Goal: Task Accomplishment & Management: Complete application form

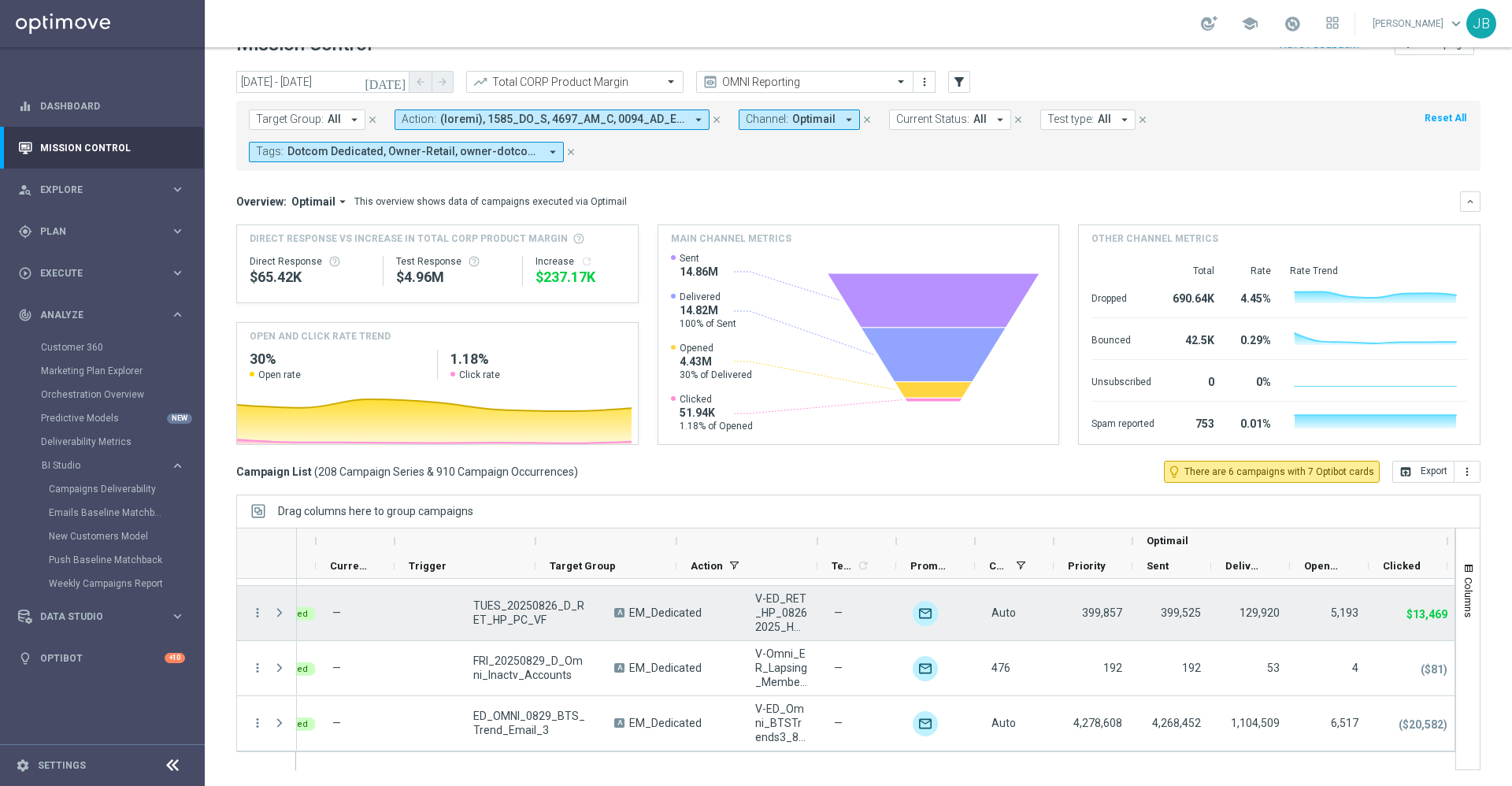
scroll to position [0, 42]
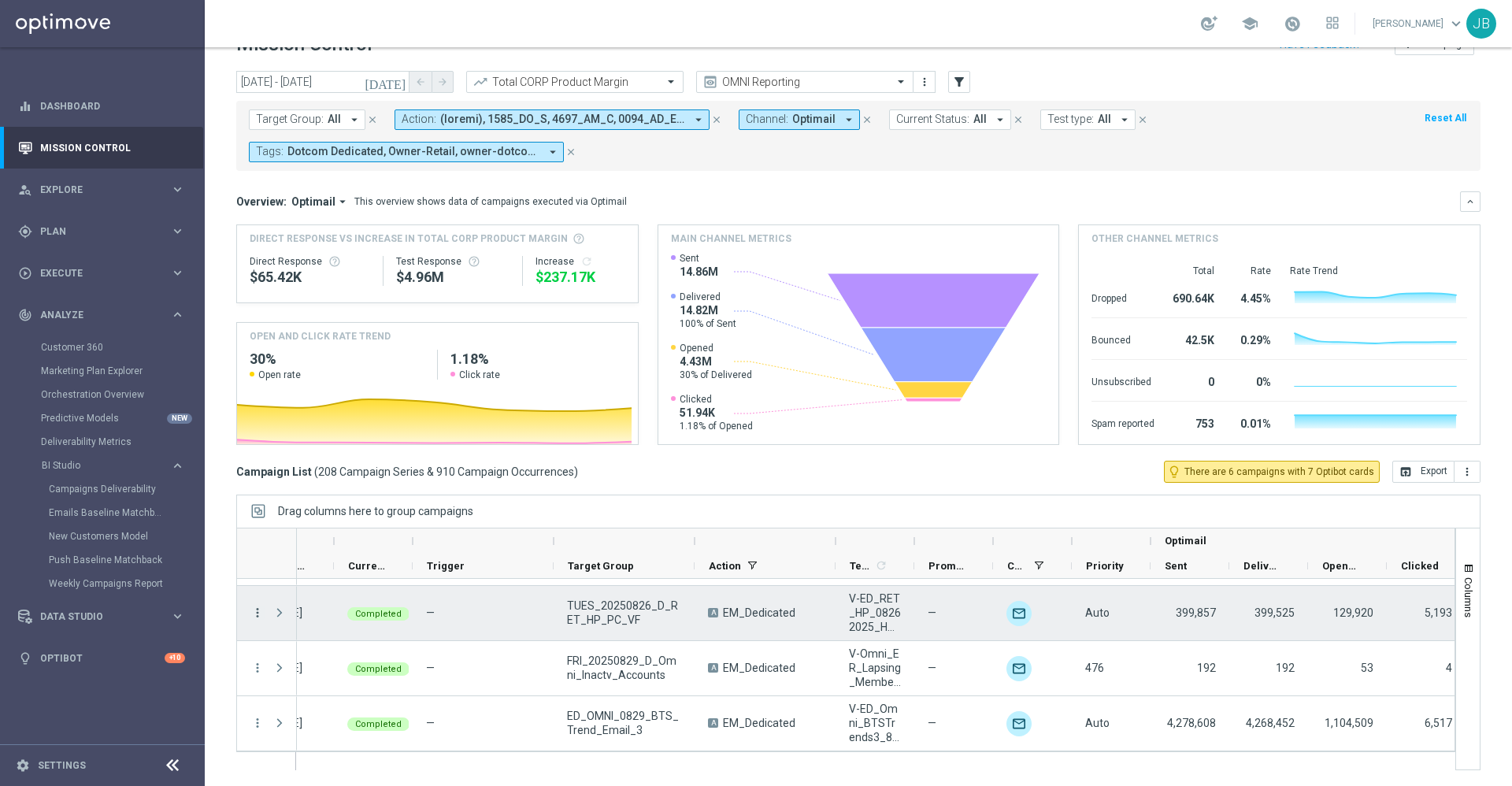
click at [259, 610] on icon "more_vert" at bounding box center [257, 613] width 14 height 14
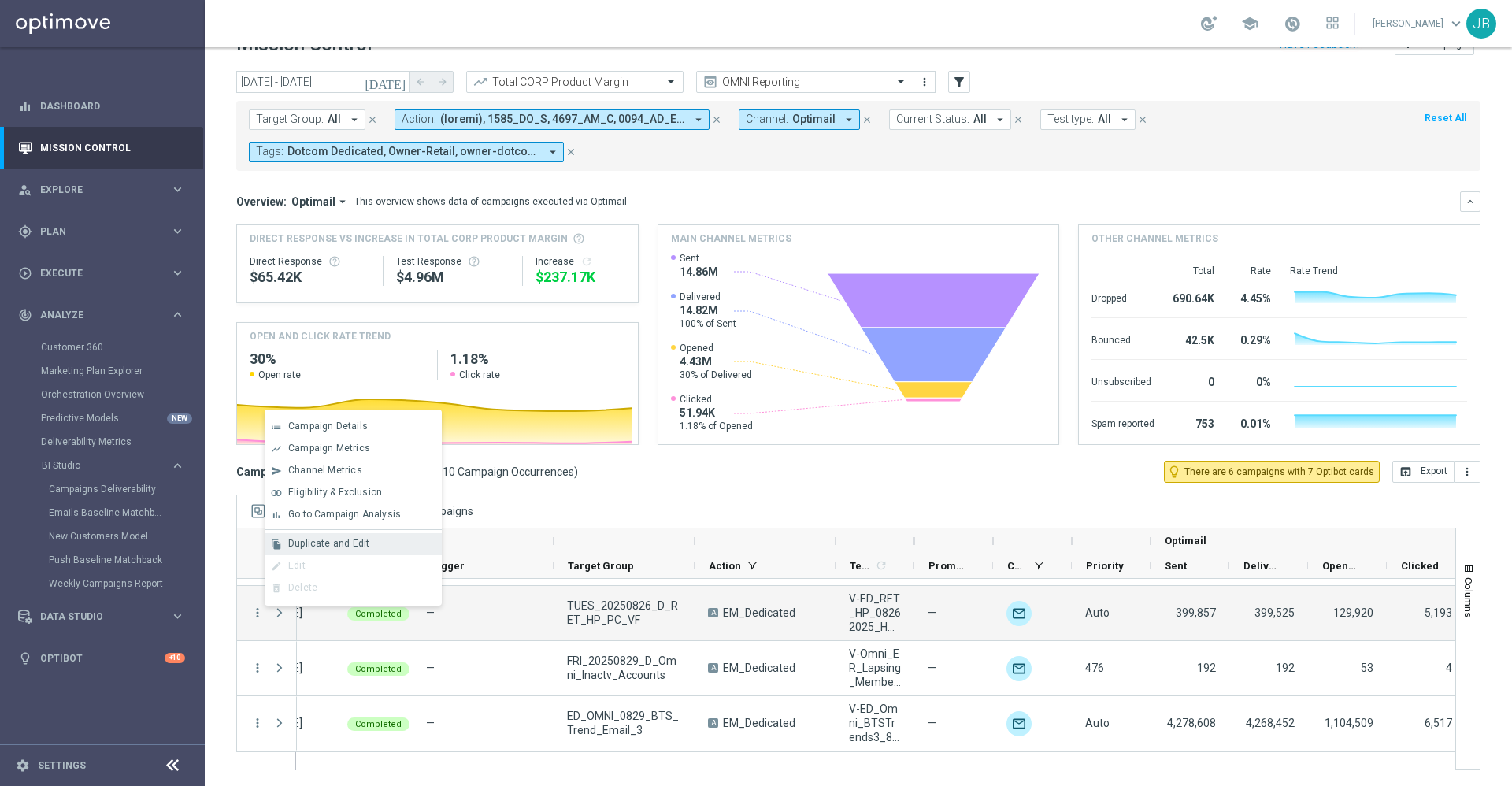
click at [328, 543] on span "Duplicate and Edit" at bounding box center [329, 543] width 81 height 11
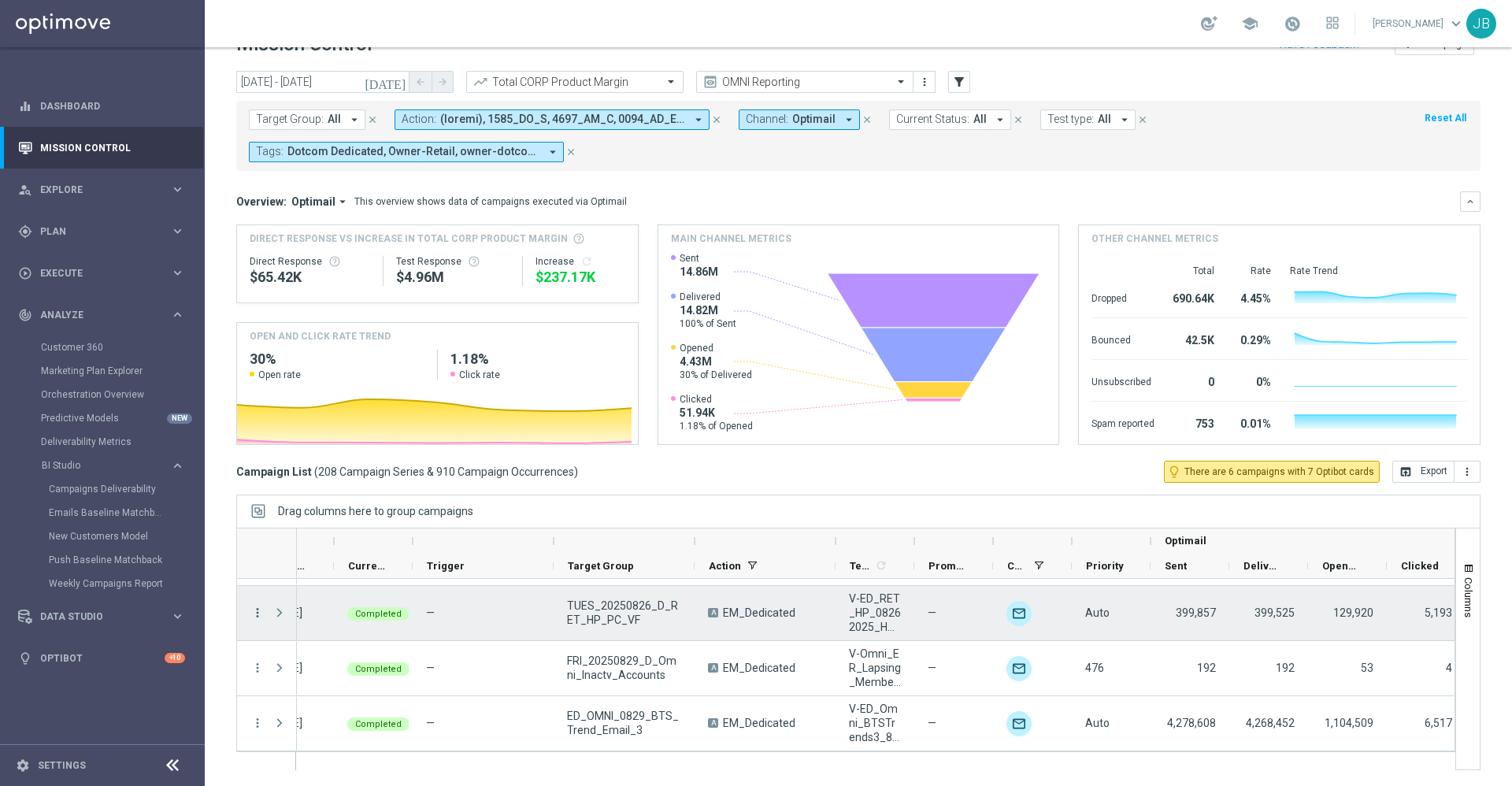
click at [262, 611] on icon "more_vert" at bounding box center [257, 613] width 14 height 14
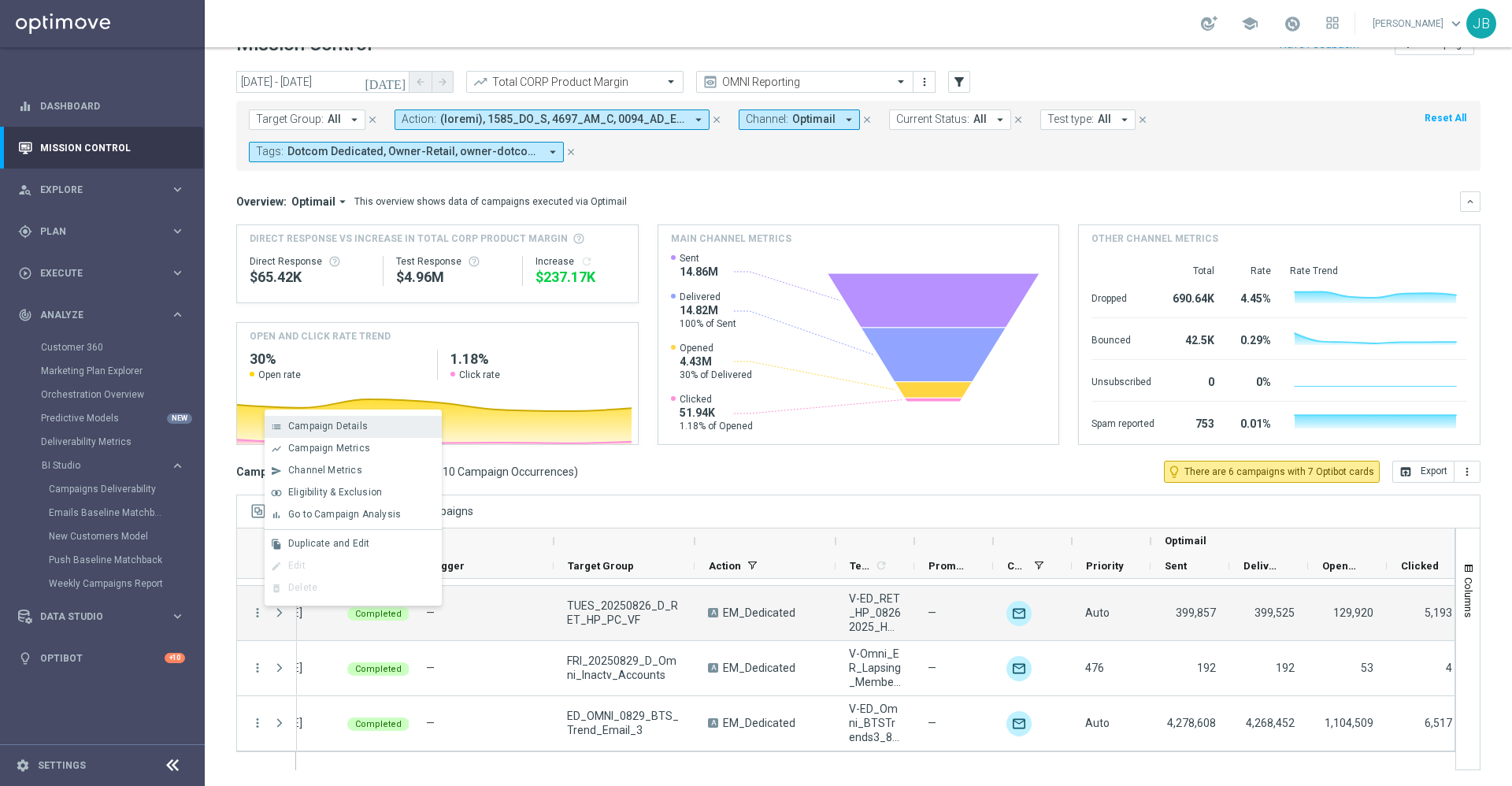
click at [348, 422] on span "Campaign Details" at bounding box center [328, 427] width 80 height 11
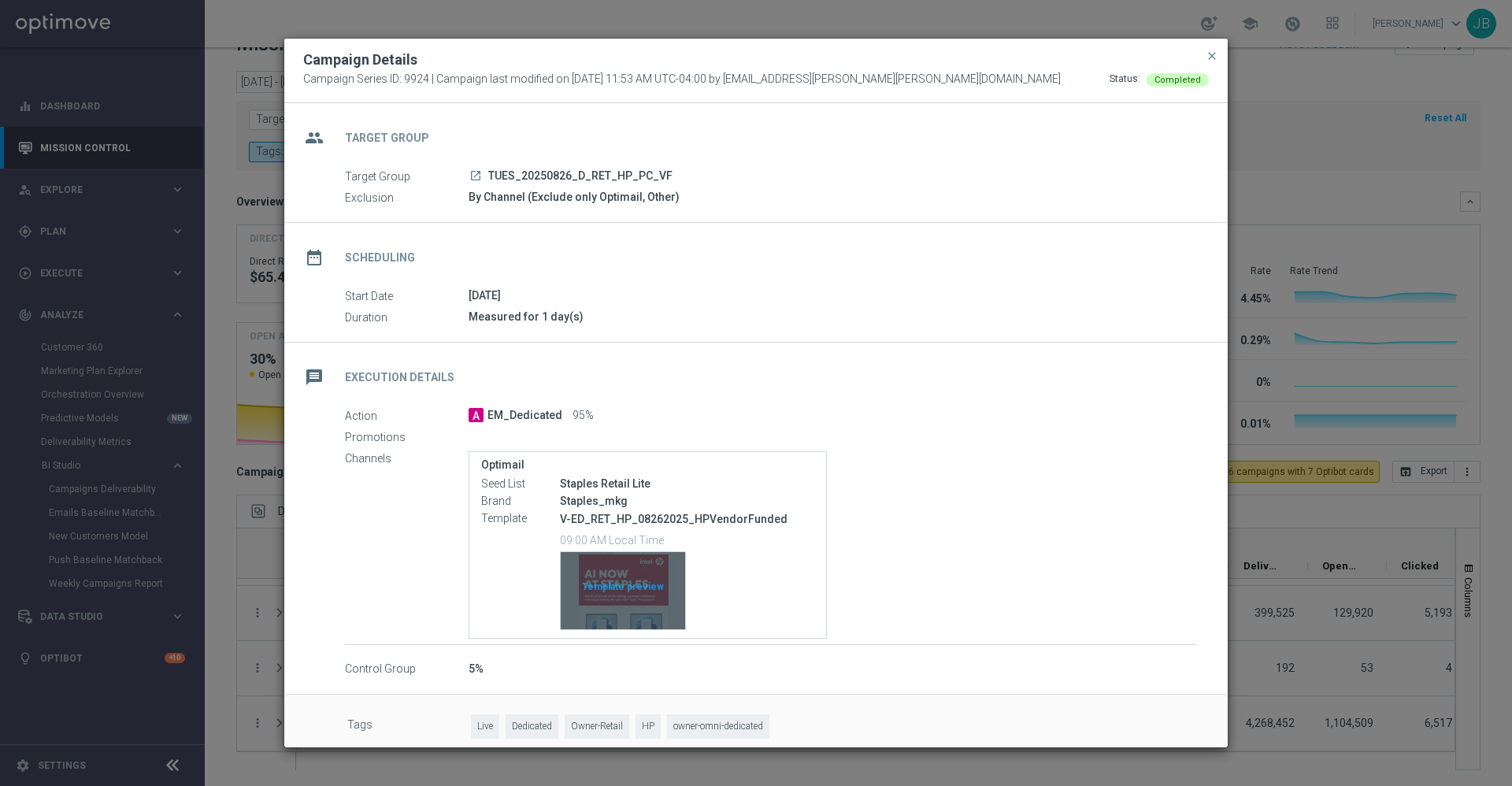
click at [634, 574] on div "Template preview" at bounding box center [623, 591] width 124 height 77
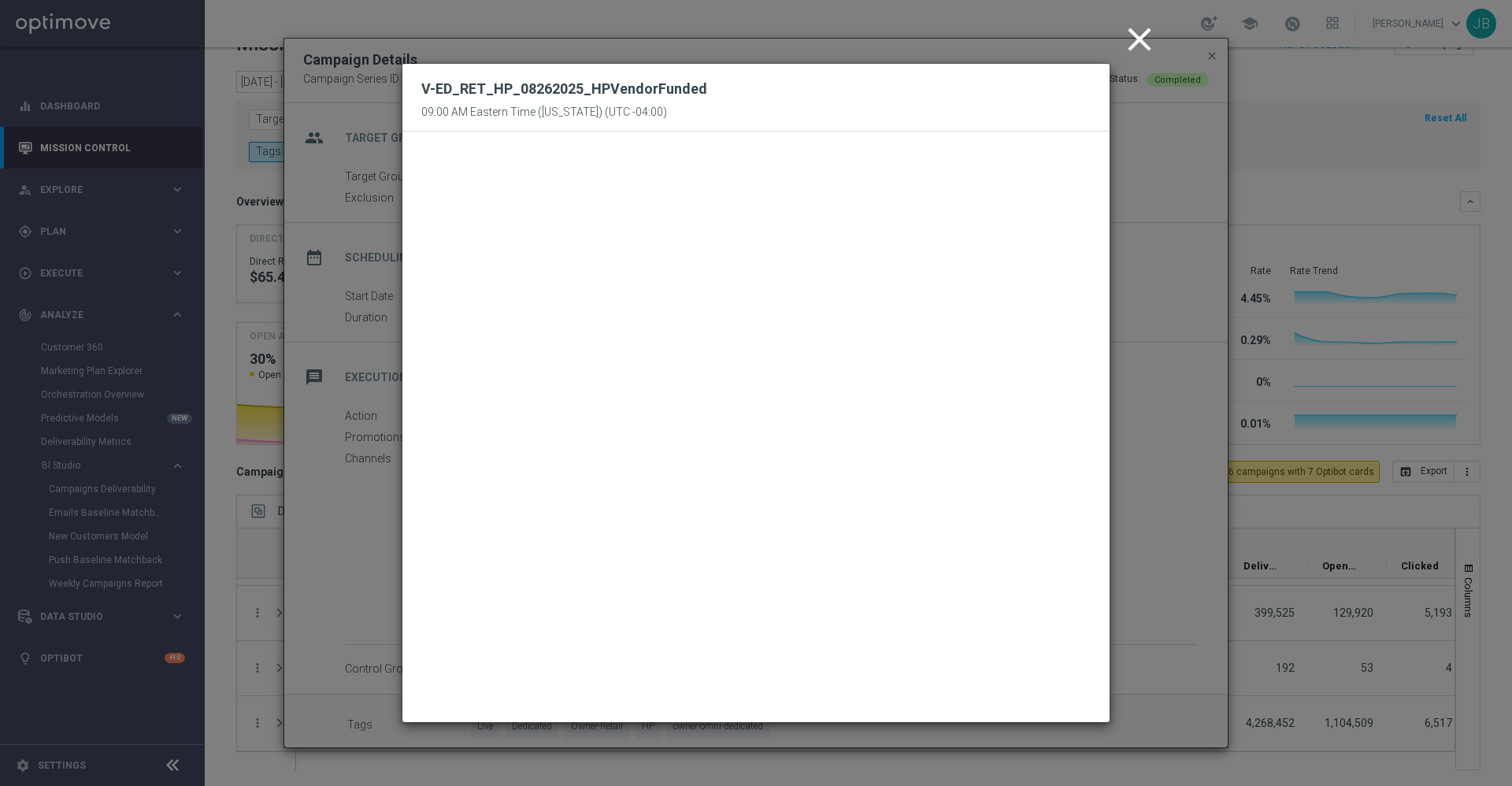
click at [1149, 48] on icon "close" at bounding box center [1139, 39] width 40 height 40
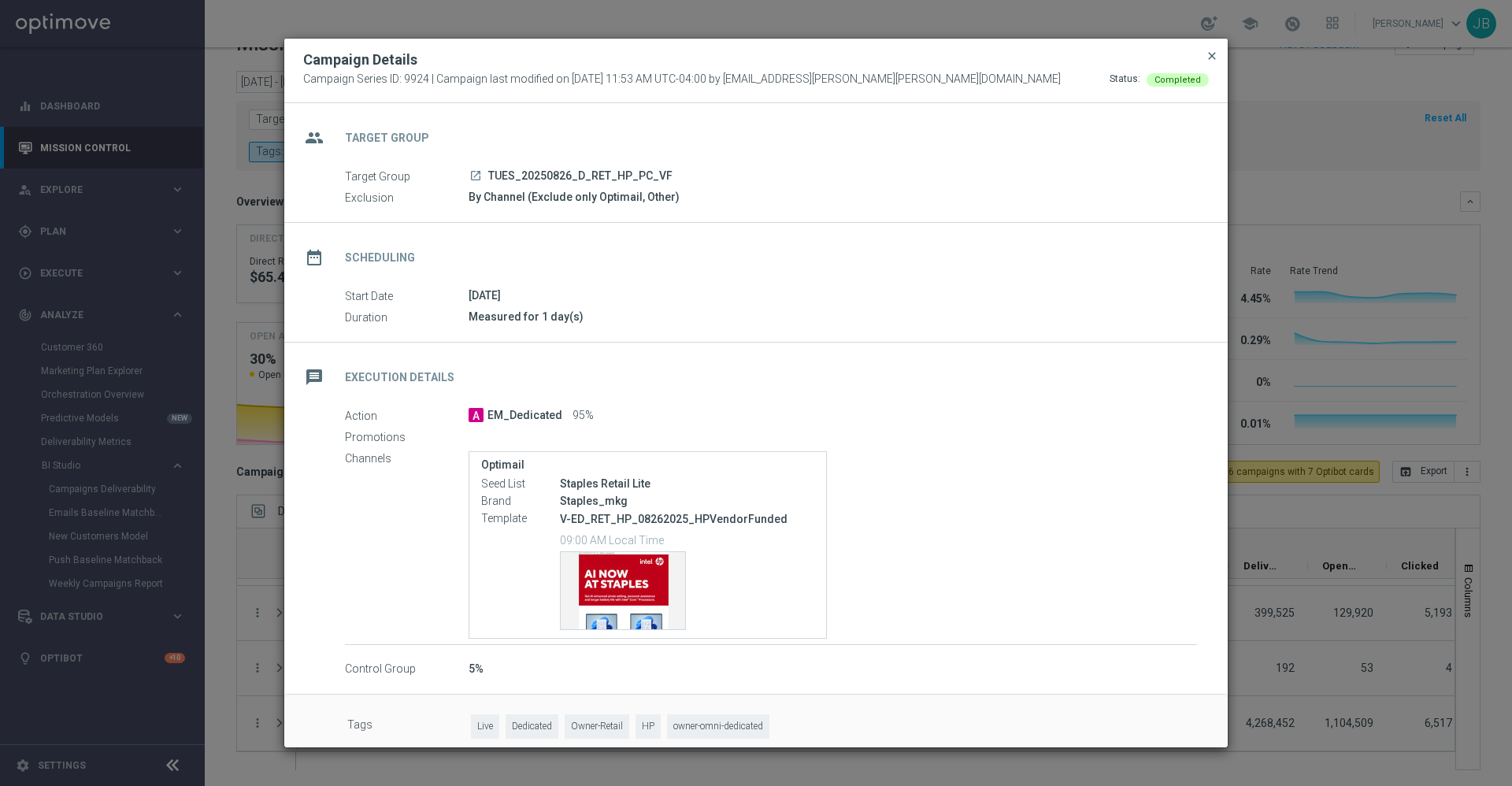
click at [1209, 56] on span "close" at bounding box center [1212, 56] width 13 height 13
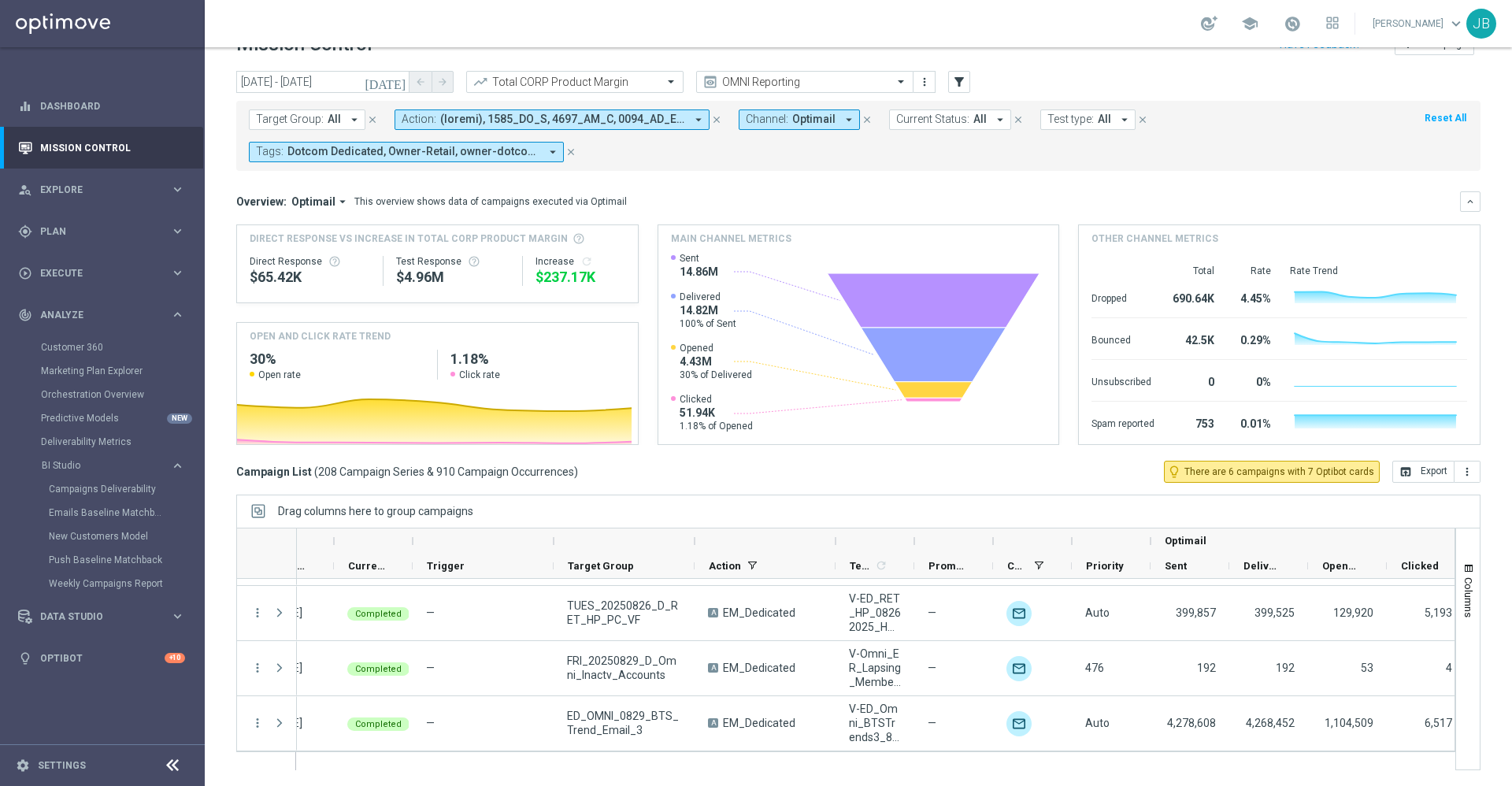
click at [348, 120] on icon "arrow_drop_down" at bounding box center [353, 119] width 14 height 14
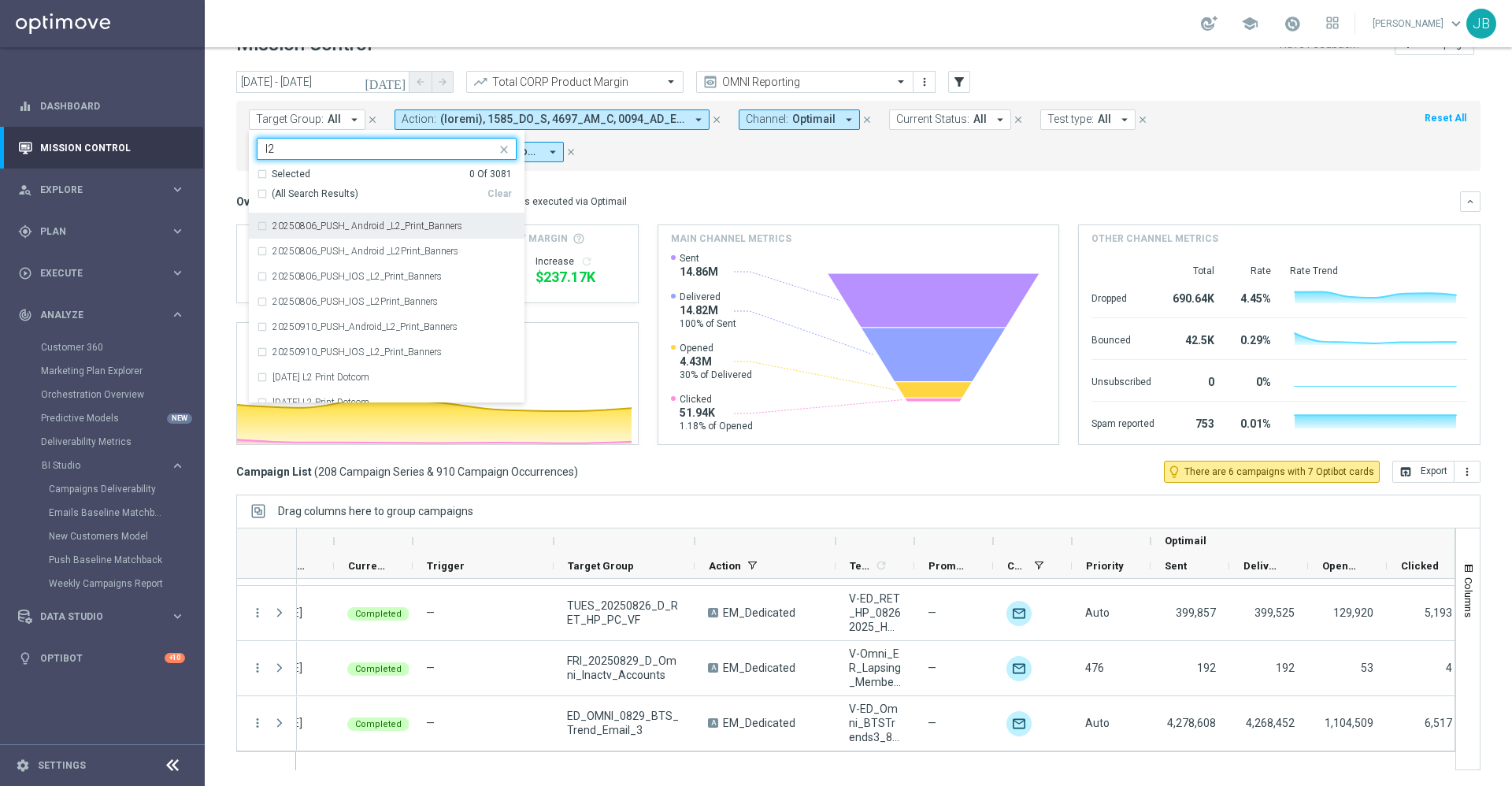
type input "l2"
click at [702, 206] on div "Overview: Optimail arrow_drop_down This overview shows data of campaigns execut…" at bounding box center [848, 201] width 1224 height 14
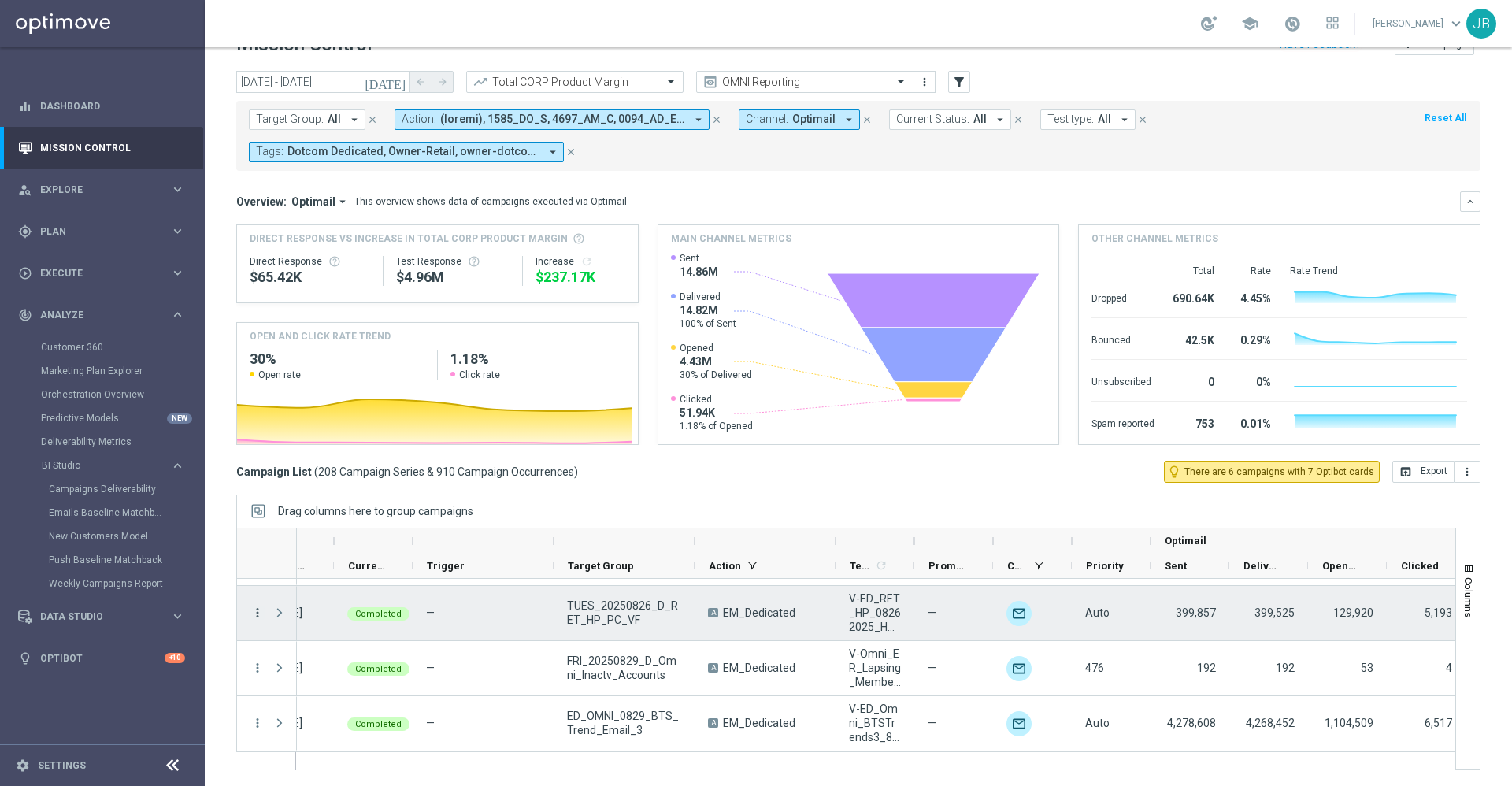
click at [258, 611] on icon "more_vert" at bounding box center [257, 613] width 14 height 14
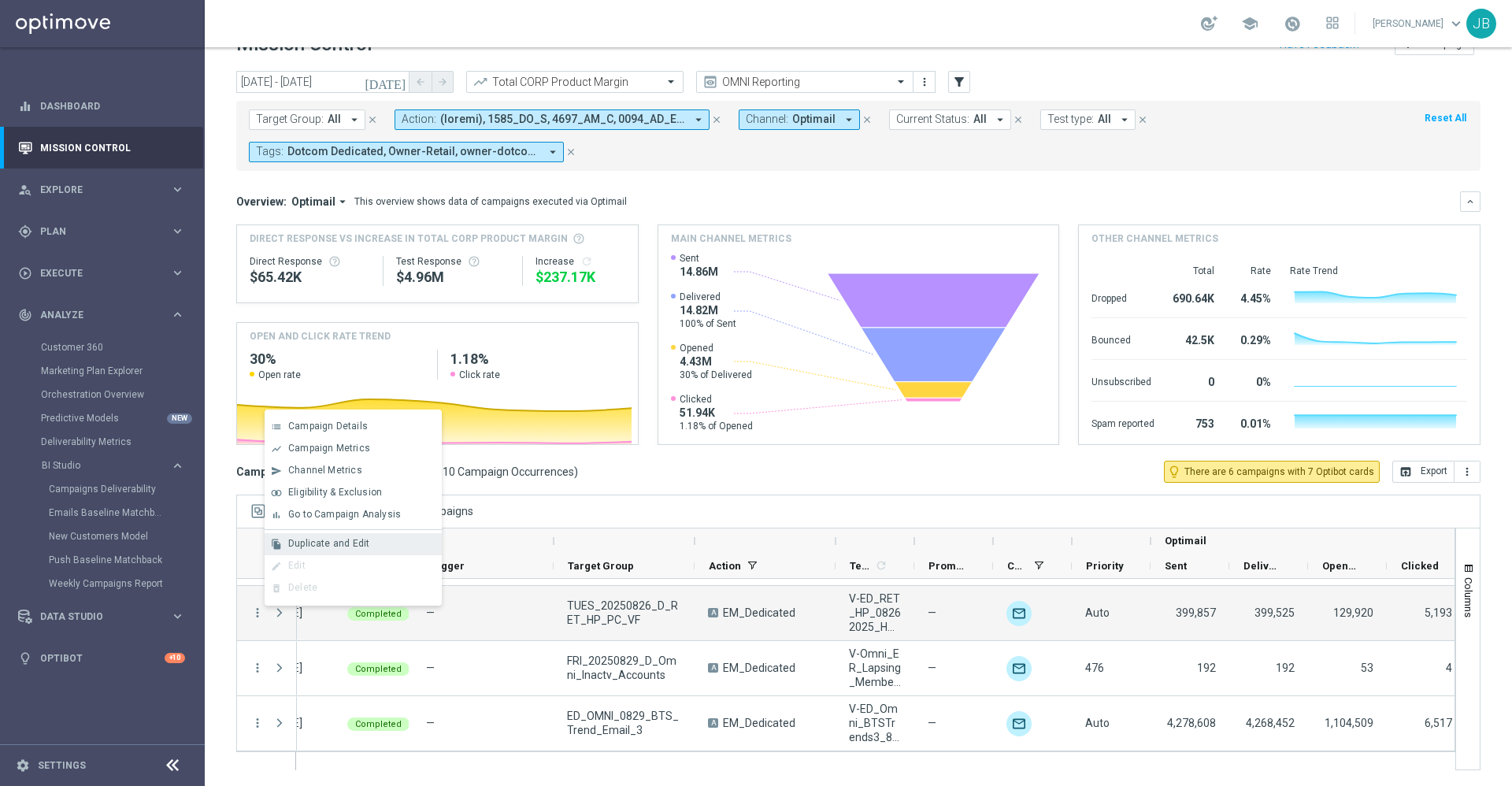
click at [355, 545] on span "Duplicate and Edit" at bounding box center [329, 543] width 81 height 11
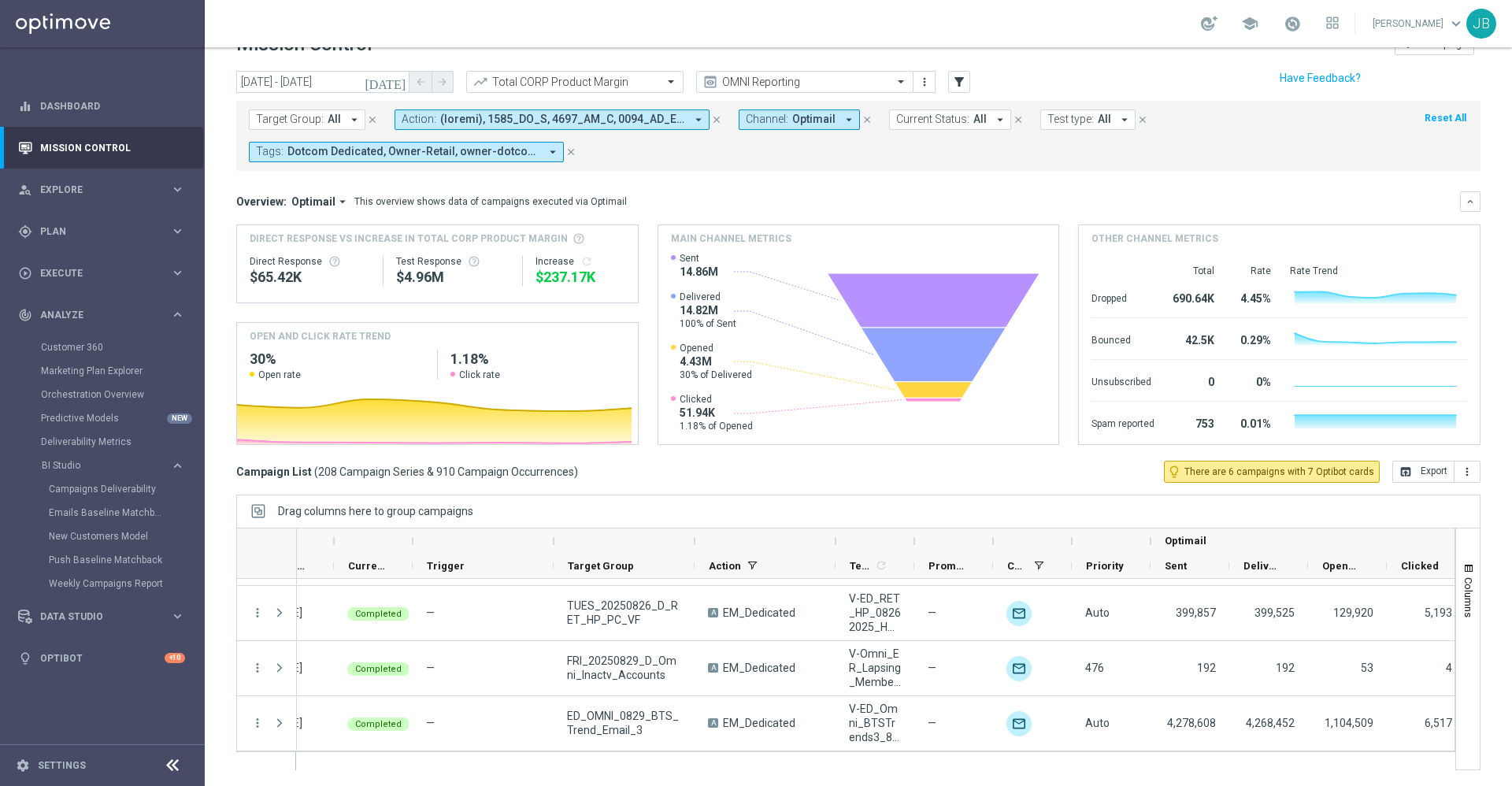
scroll to position [0, 0]
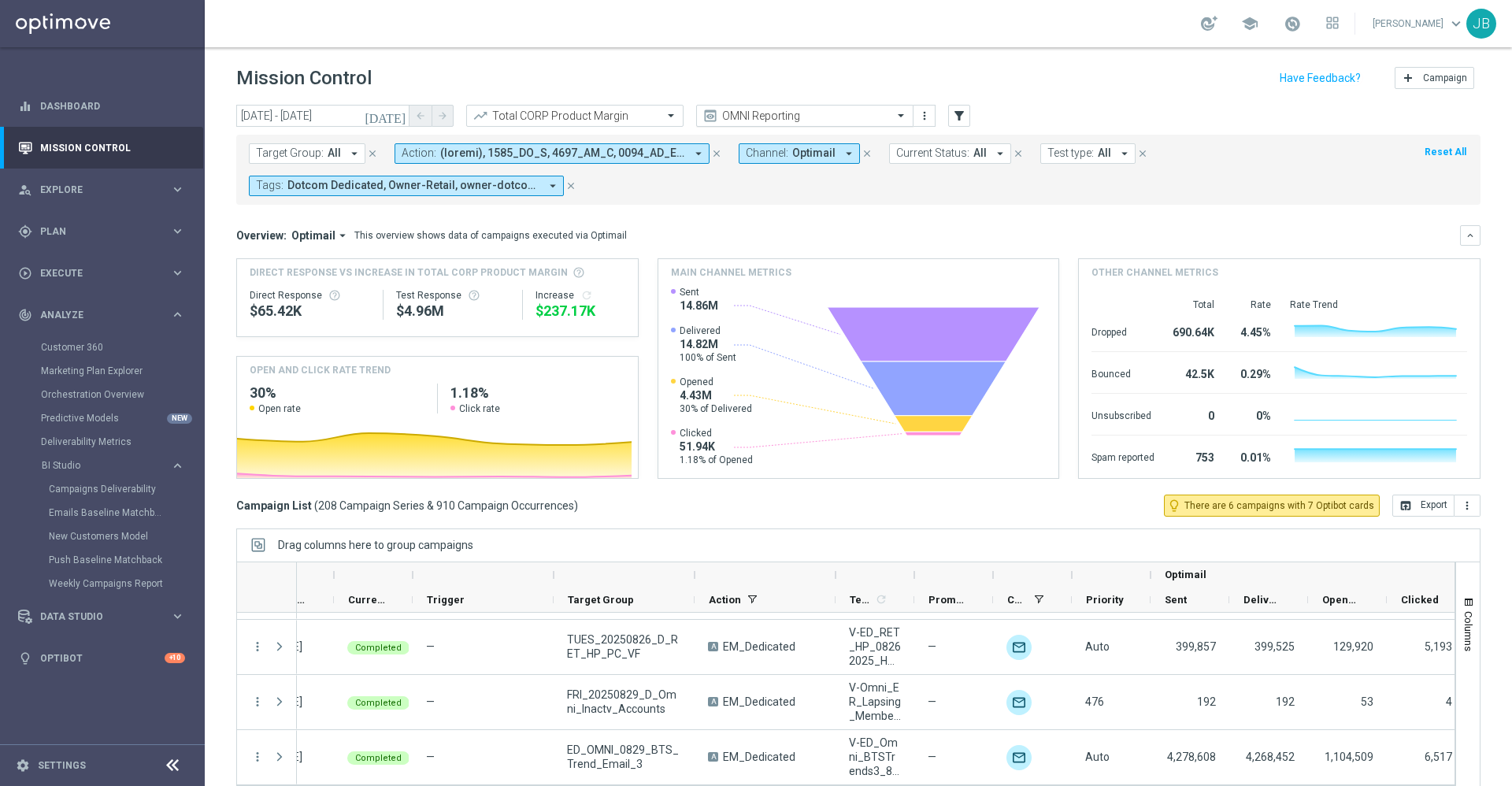
click at [739, 118] on input "text" at bounding box center [789, 116] width 168 height 13
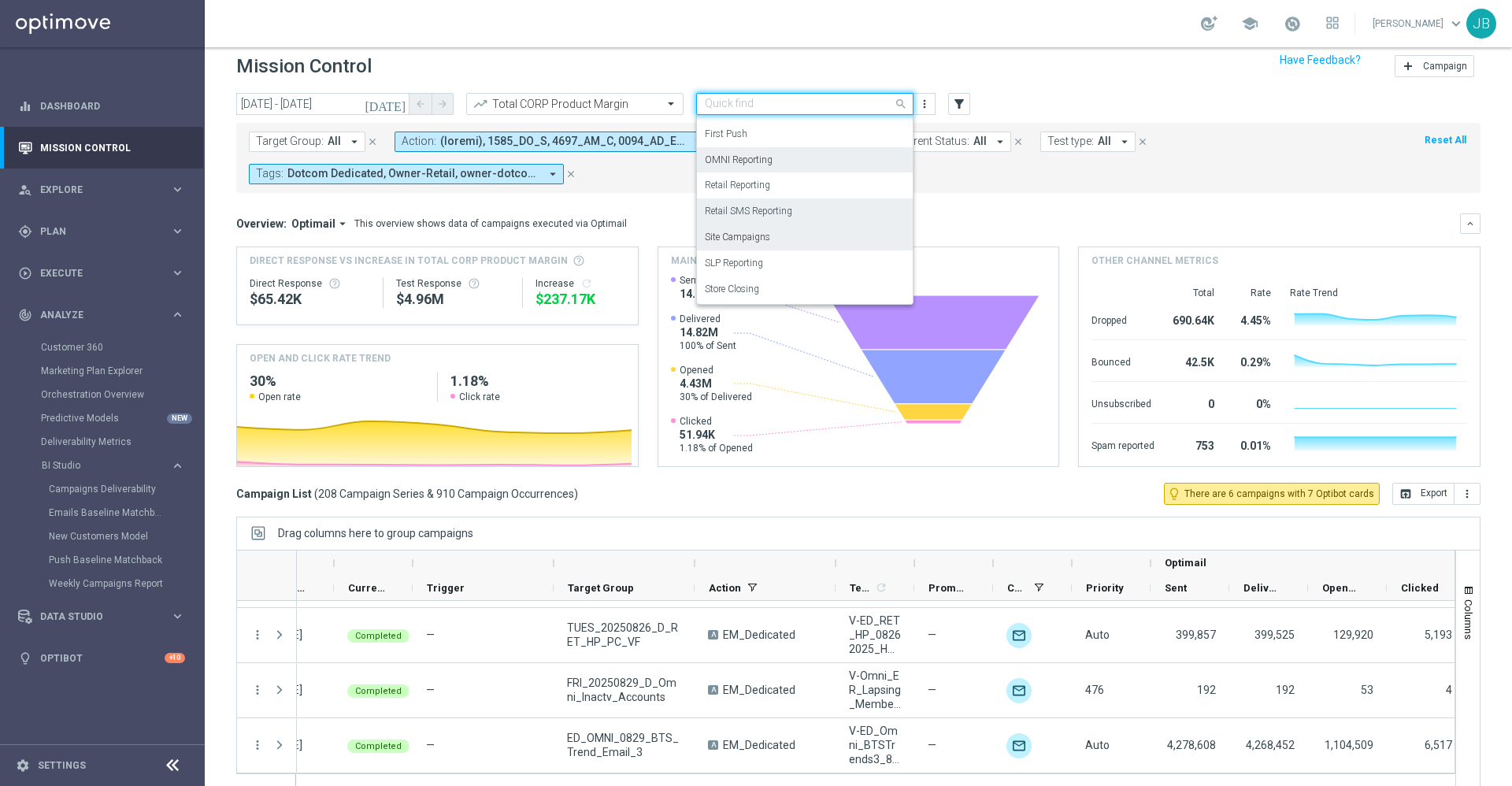
scroll to position [31, 0]
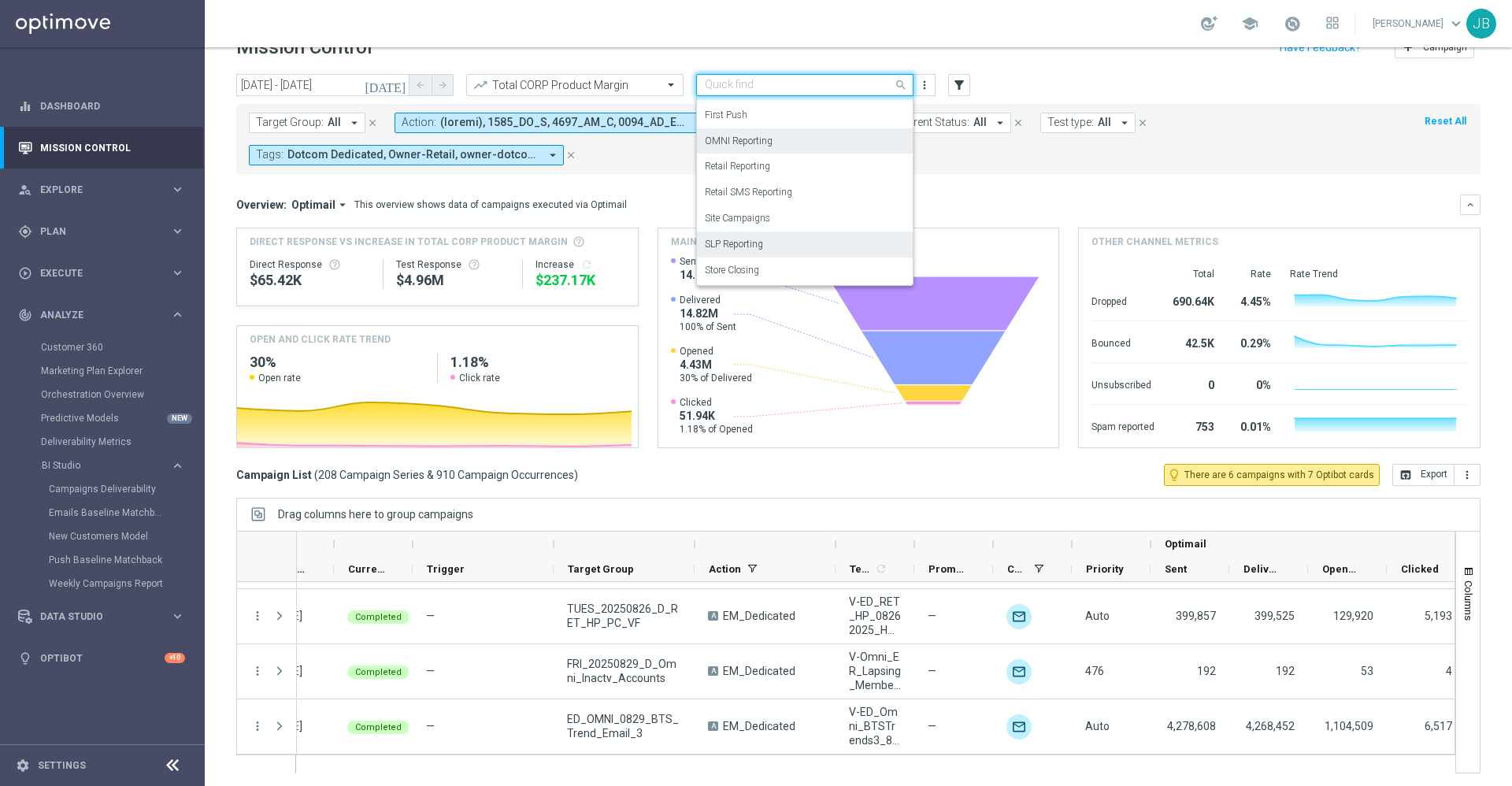
click at [754, 241] on label "SLP Reporting" at bounding box center [734, 244] width 58 height 13
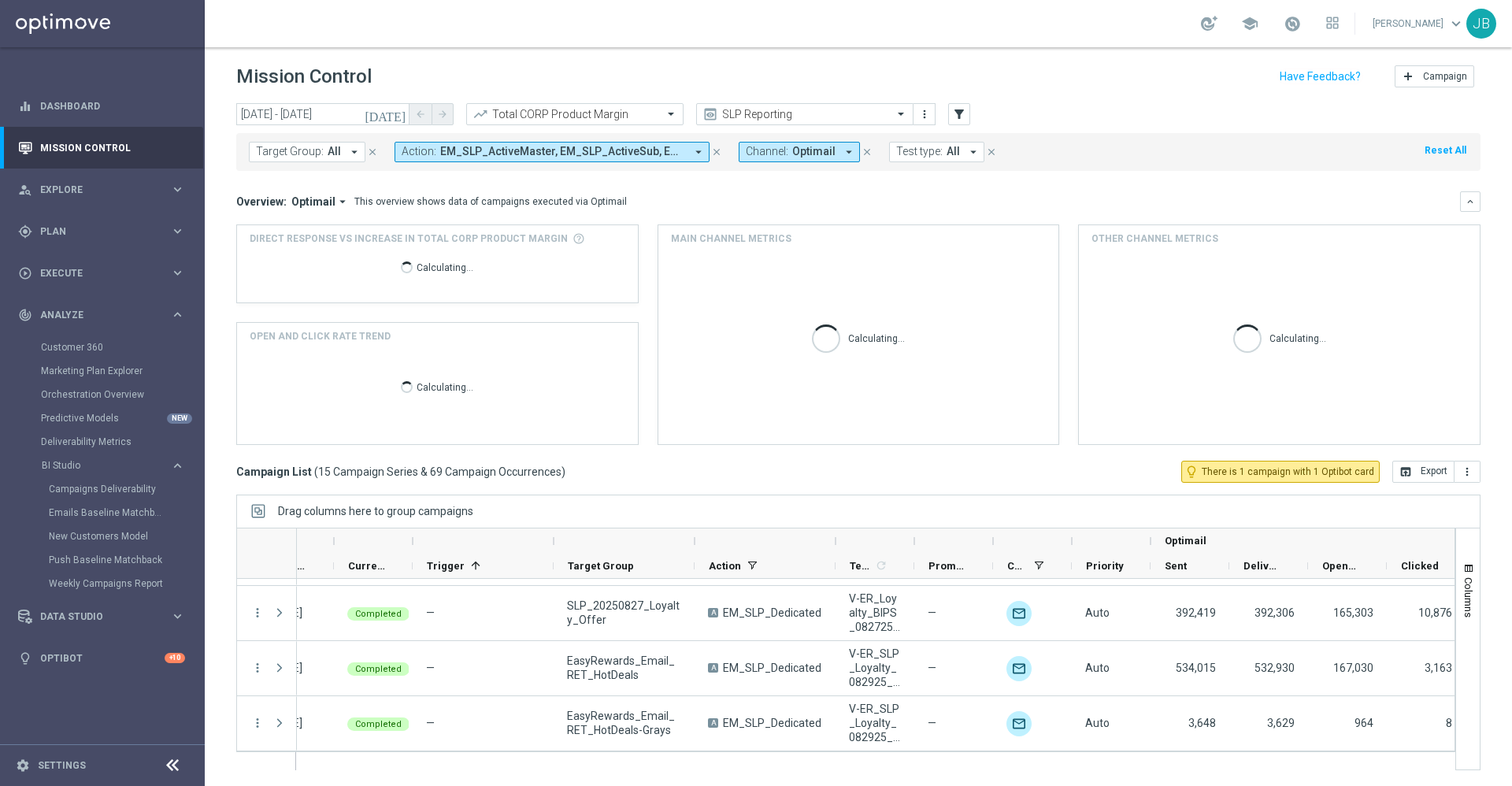
scroll to position [655, 0]
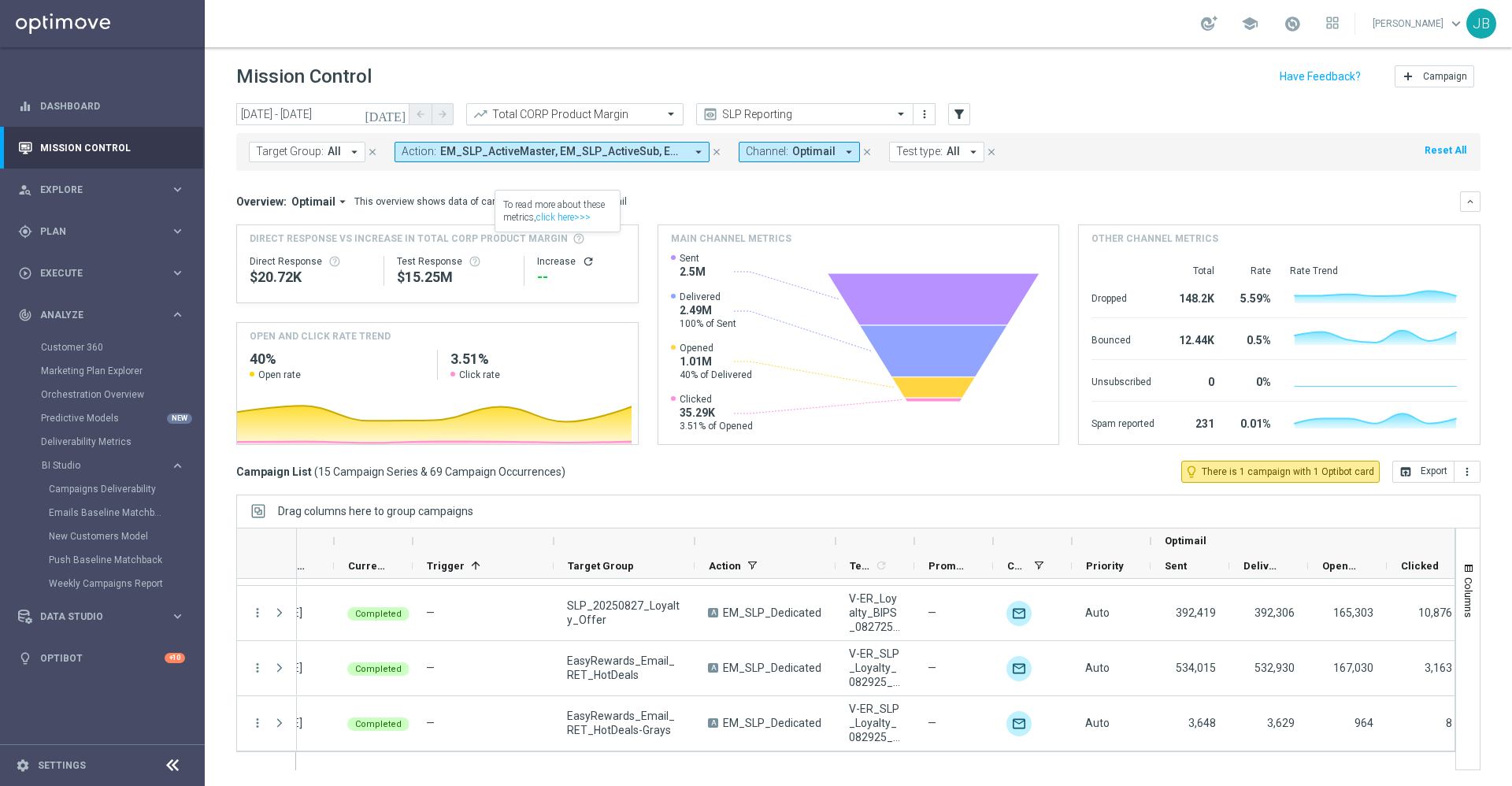
click at [527, 117] on input "text" at bounding box center [559, 115] width 168 height 13
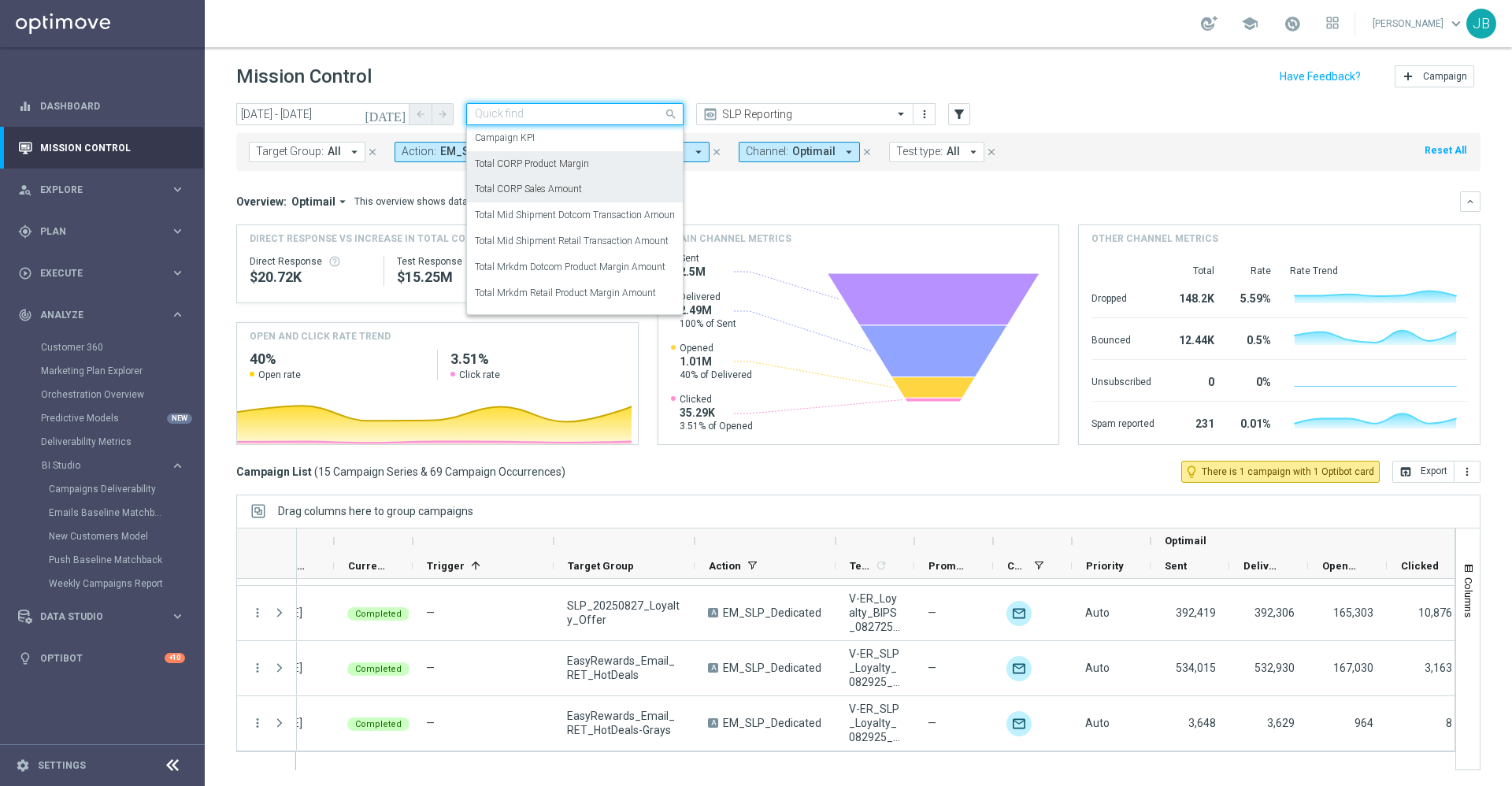
click at [544, 191] on label "Total CORP Sales Amount" at bounding box center [528, 189] width 107 height 13
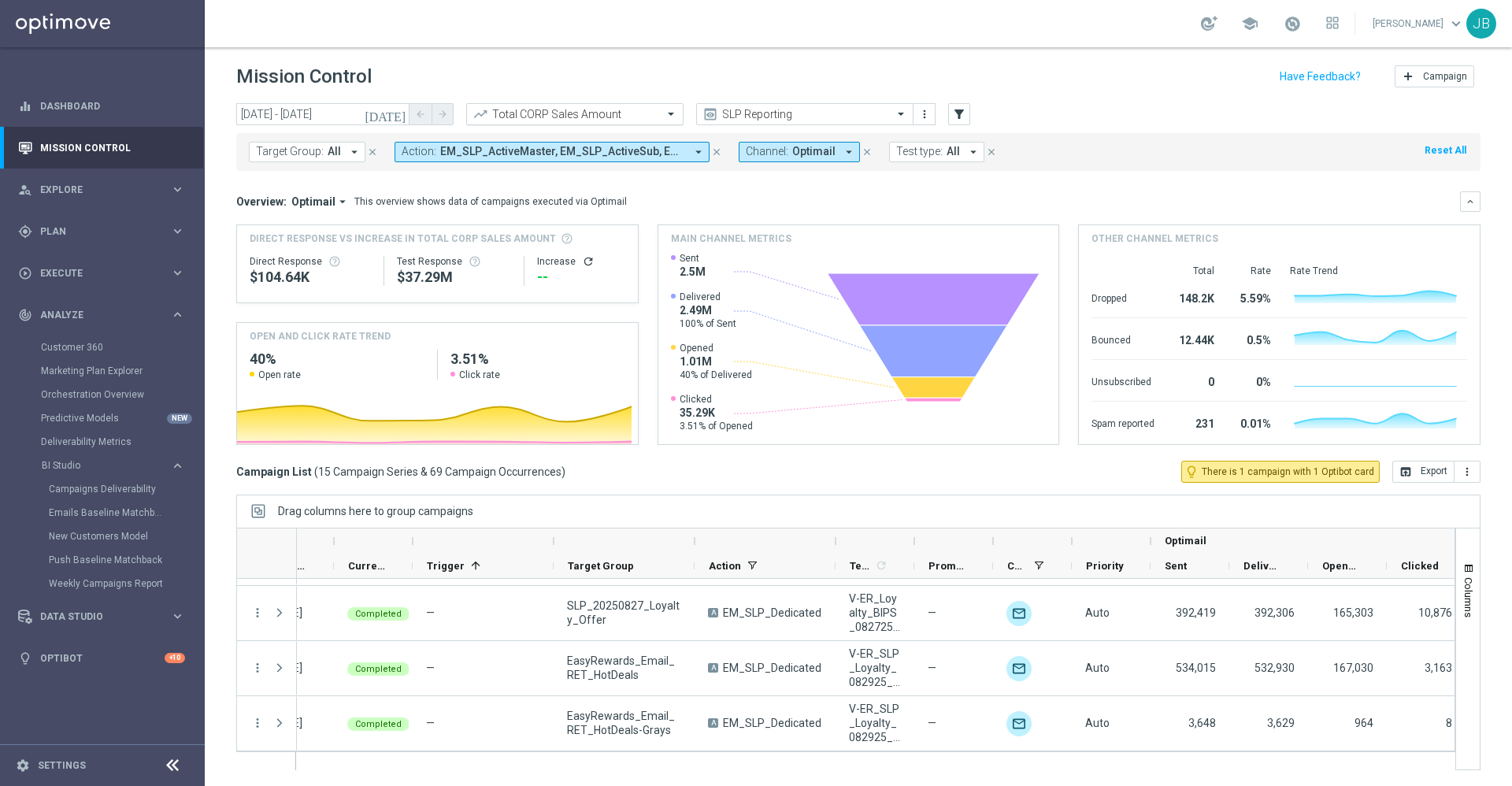
click at [569, 111] on input "text" at bounding box center [559, 115] width 168 height 13
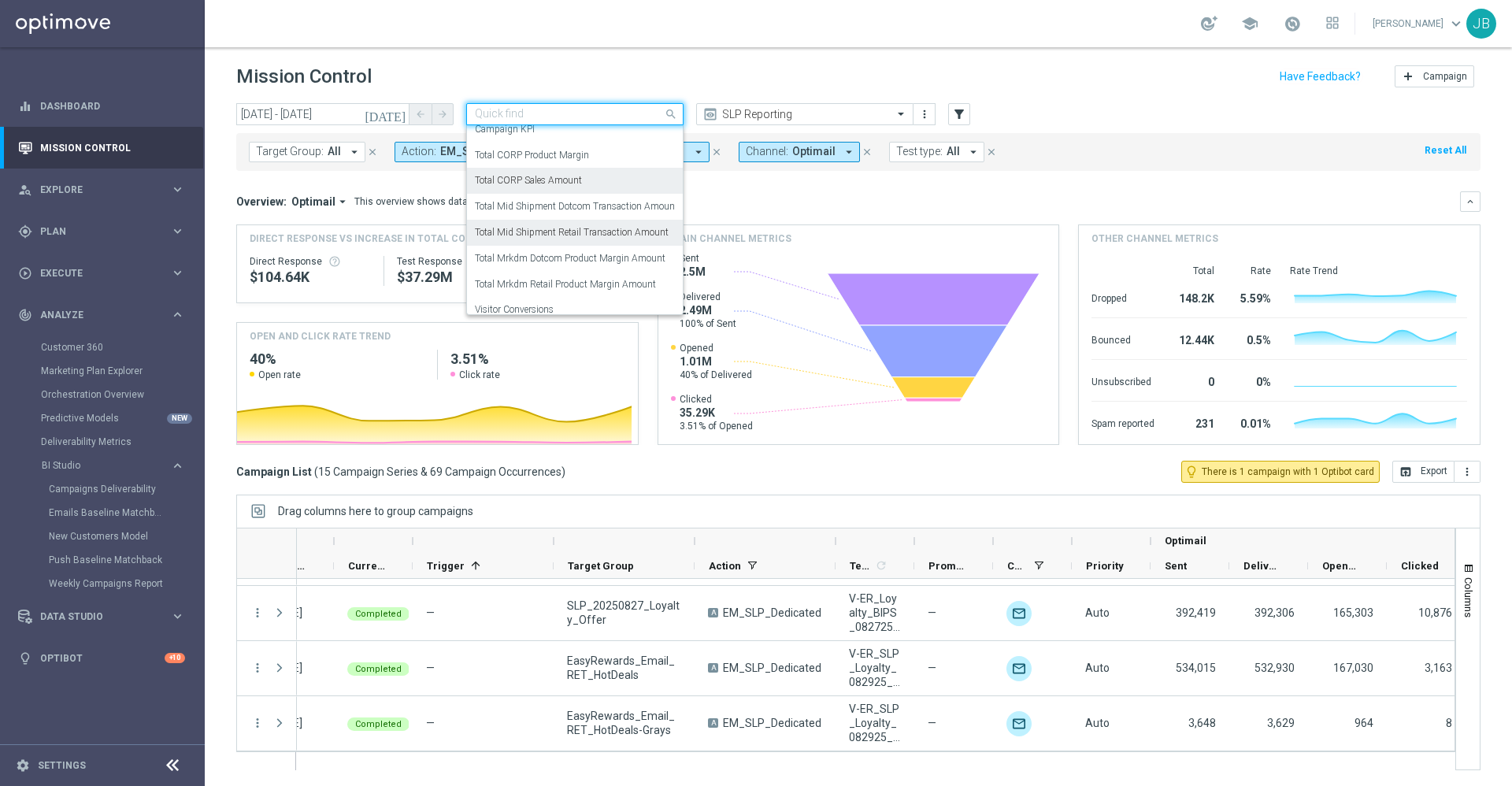
scroll to position [13, 0]
click at [555, 204] on label "Total Mid Shipment Dotcom Transaction Amount" at bounding box center [576, 202] width 204 height 13
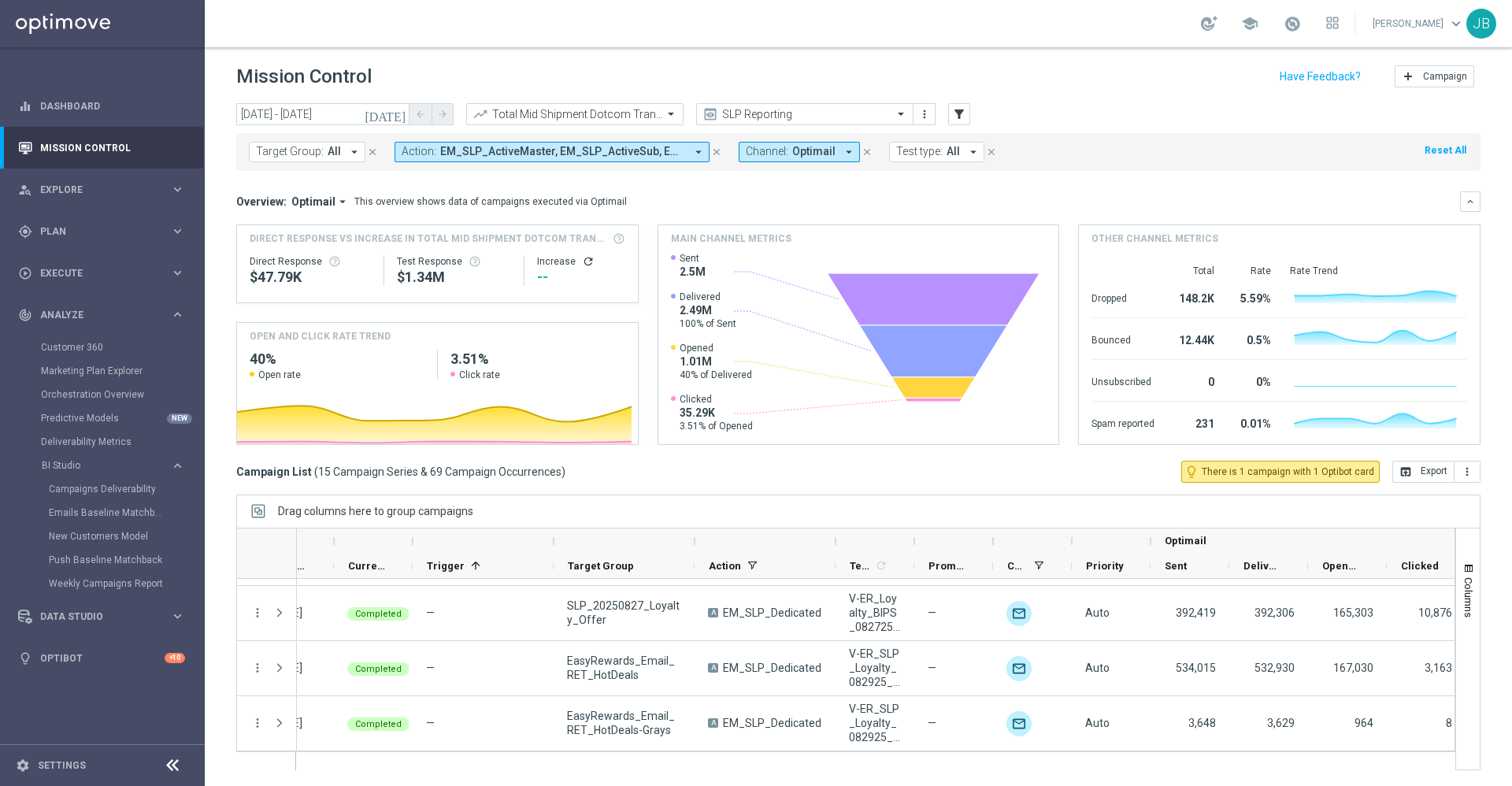
click at [582, 259] on icon "refresh" at bounding box center [589, 262] width 13 height 13
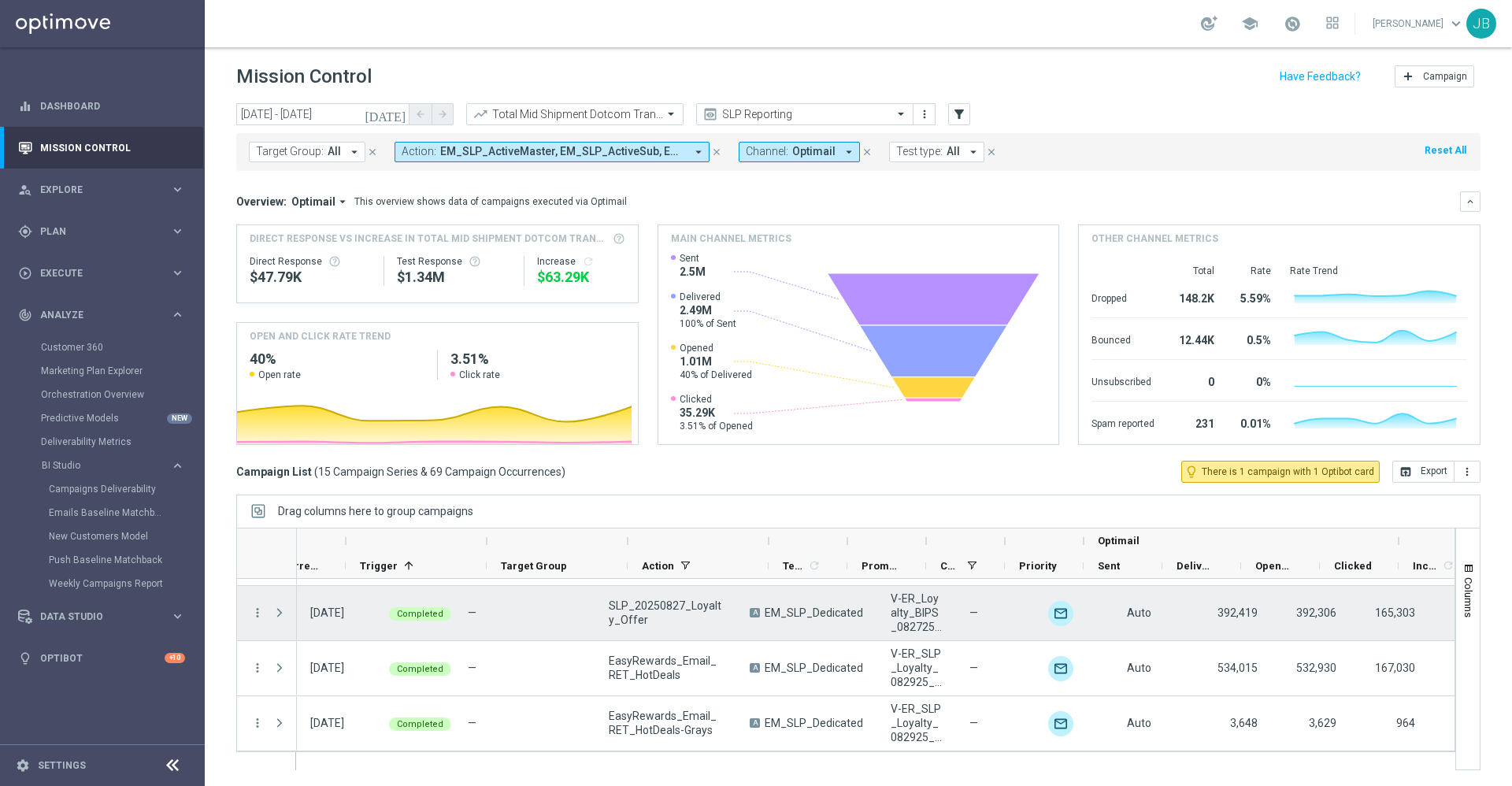
scroll to position [0, 170]
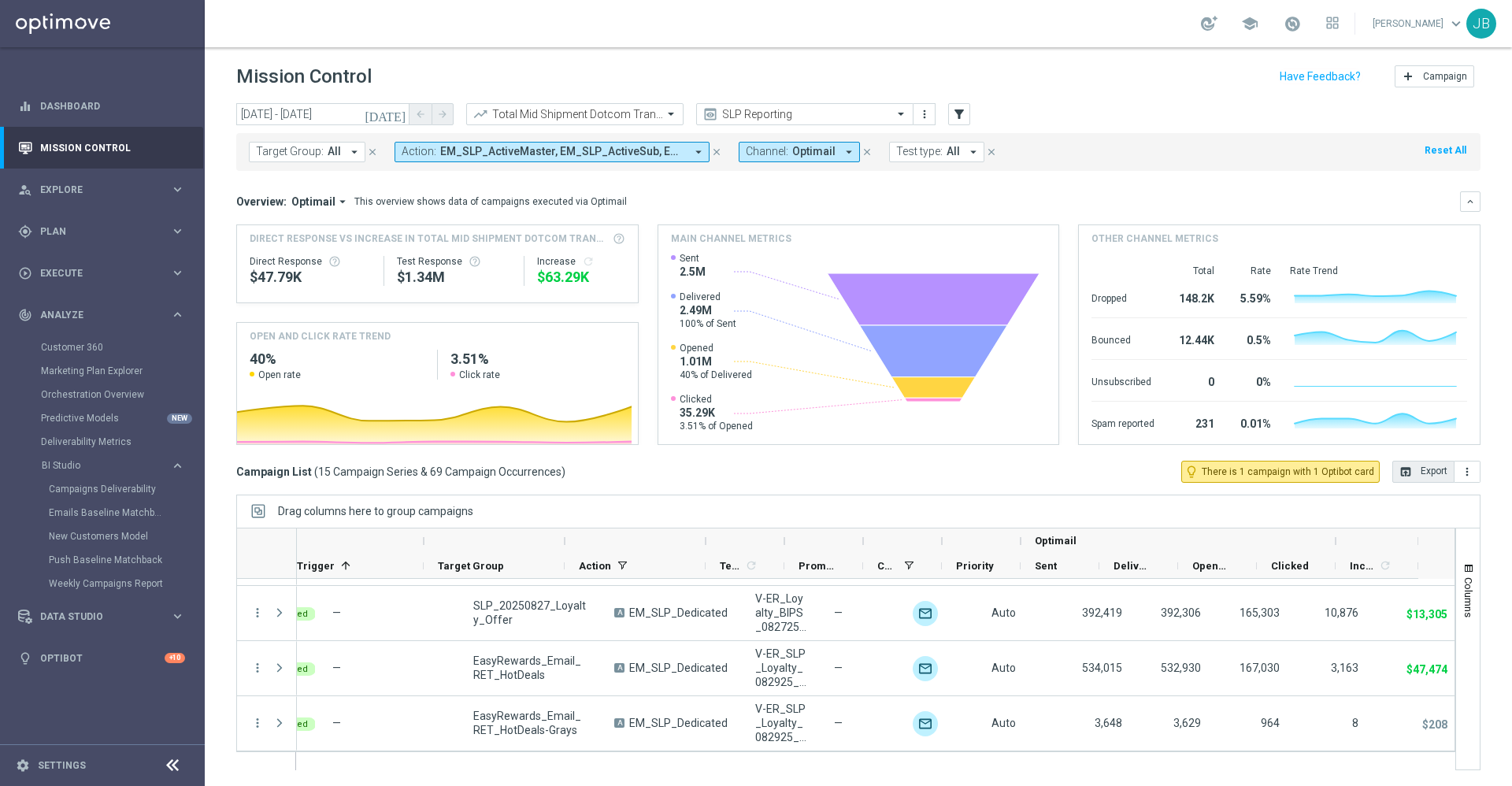
click at [1406, 472] on button "open_in_browser Export" at bounding box center [1423, 472] width 62 height 22
click at [401, 114] on icon "today" at bounding box center [386, 114] width 43 height 14
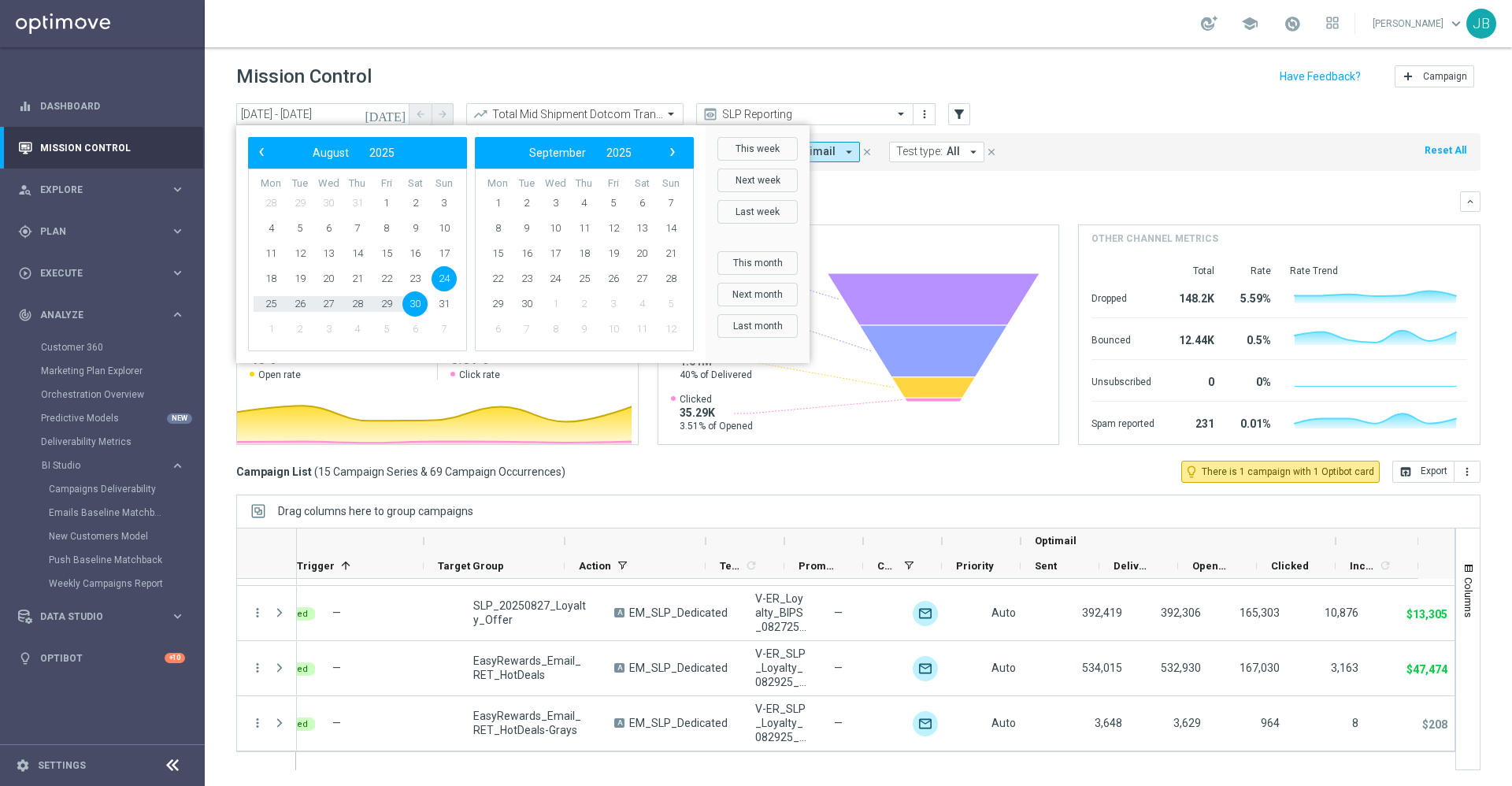
click at [1040, 195] on div "Overview: Optimail arrow_drop_down This overview shows data of campaigns execut…" at bounding box center [848, 201] width 1224 height 14
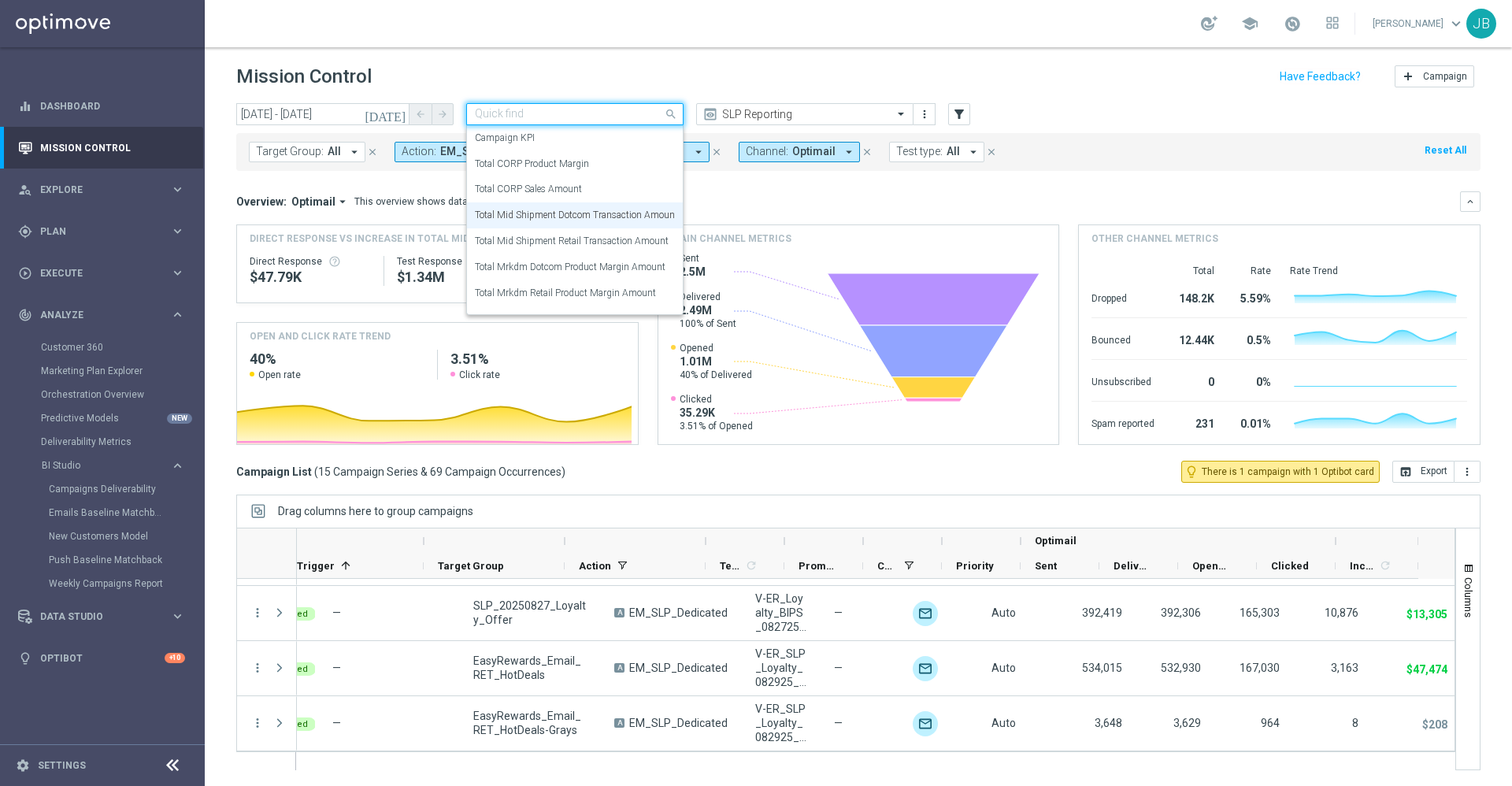
click at [651, 114] on div at bounding box center [575, 115] width 216 height 13
click at [592, 272] on label "Total Mrkdm Dotcom Product Margin Amount" at bounding box center [570, 268] width 191 height 13
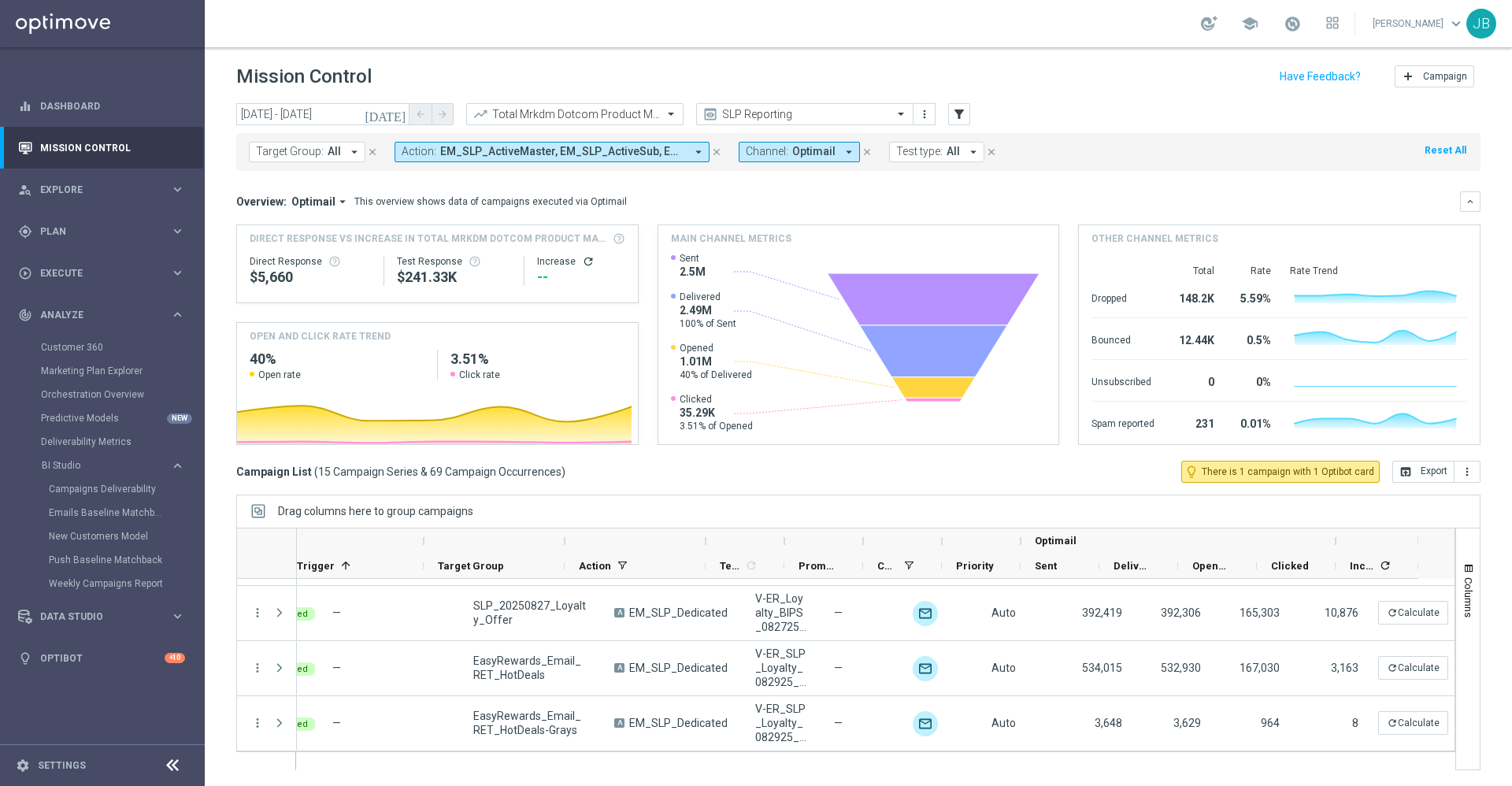
click at [586, 260] on icon "refresh" at bounding box center [589, 262] width 13 height 13
click at [1401, 470] on button "open_in_browser Export" at bounding box center [1423, 472] width 62 height 22
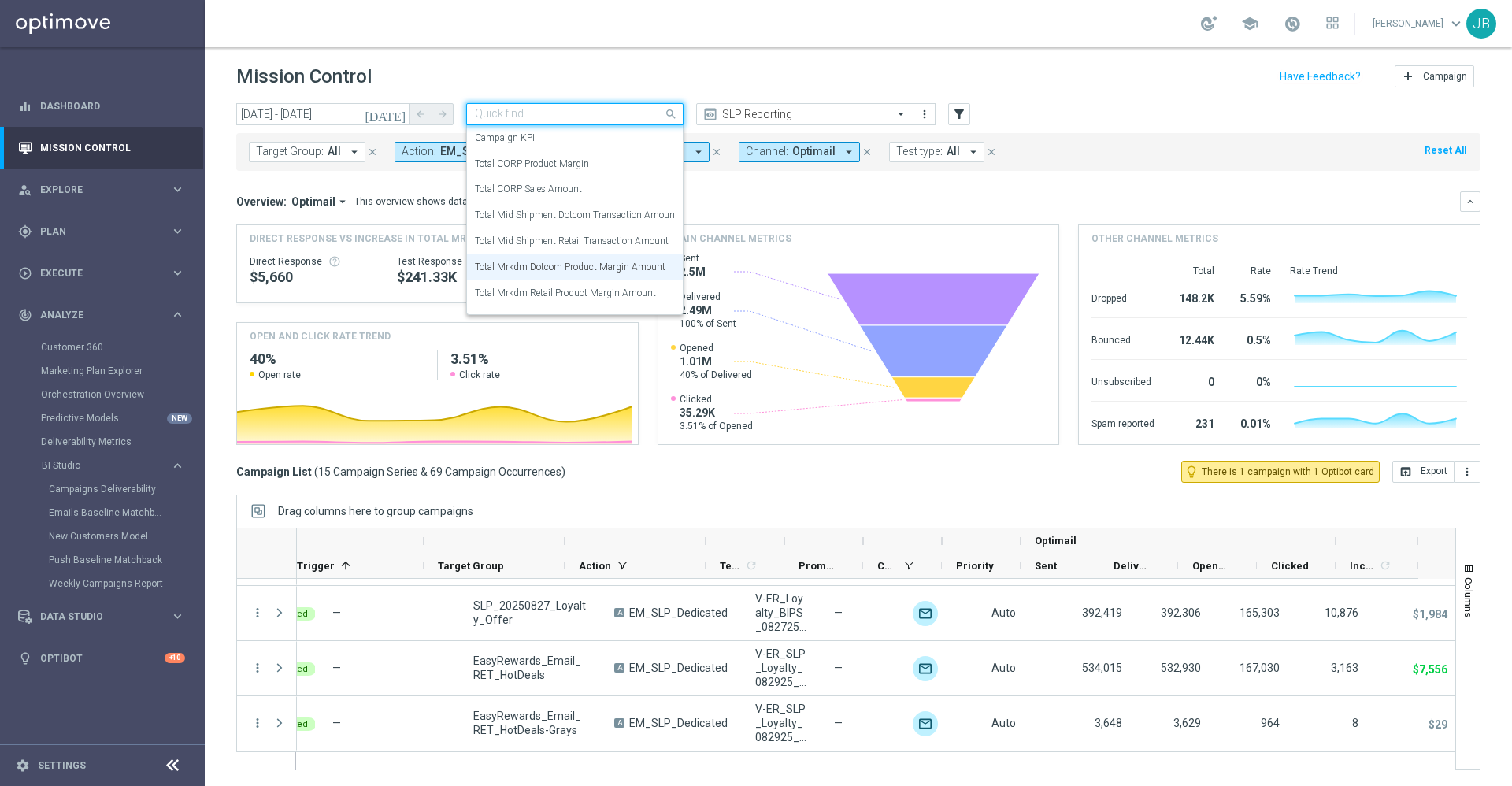
click at [643, 105] on div "Quick find Total Mrkdm Dotcom Product Margin Amount" at bounding box center [575, 115] width 217 height 22
click at [616, 235] on label "Total Mid Shipment Retail Transaction Amount" at bounding box center [571, 242] width 193 height 13
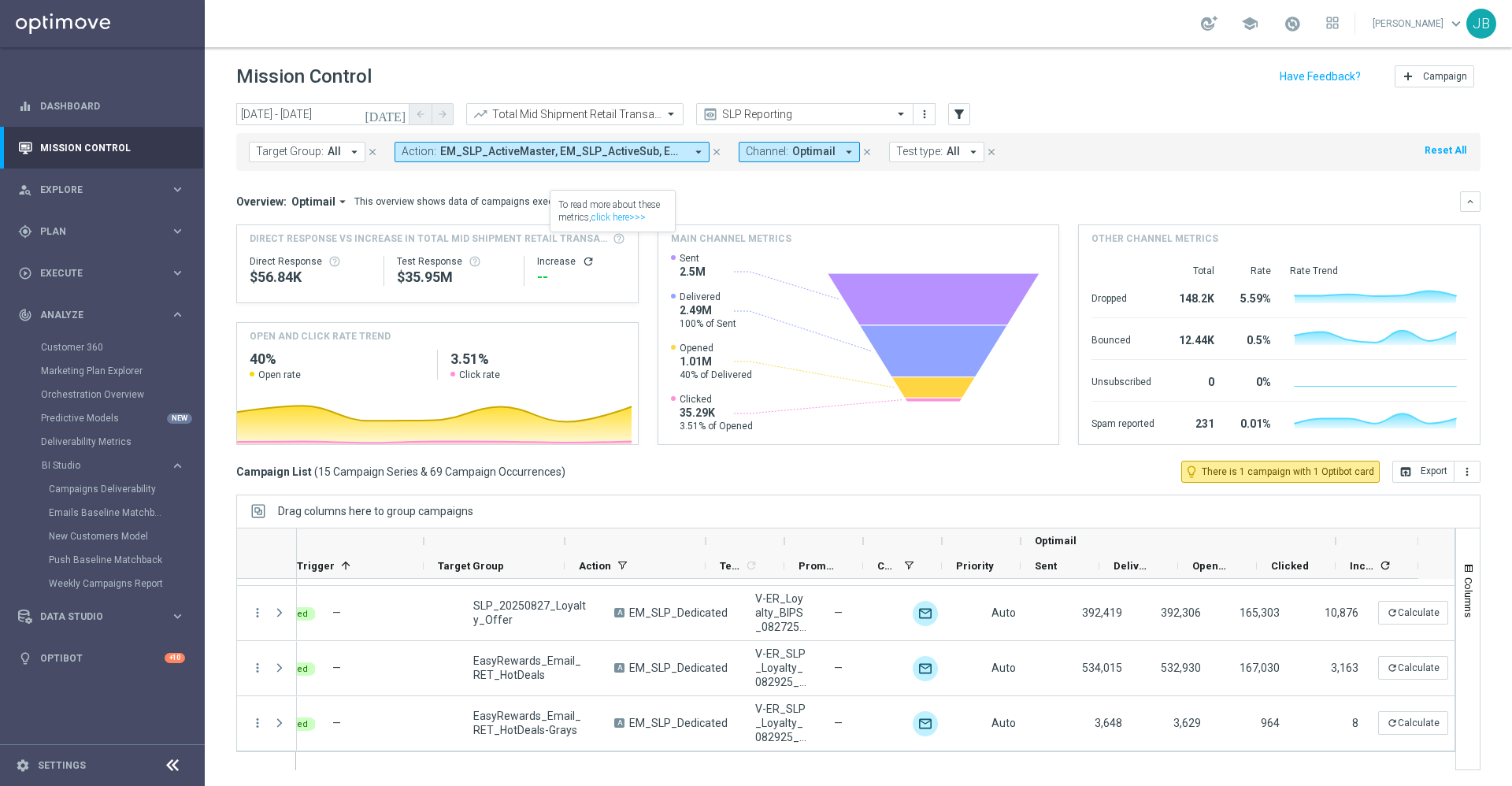
click at [583, 258] on icon "refresh" at bounding box center [589, 262] width 13 height 13
click at [1404, 469] on button "open_in_browser Export" at bounding box center [1423, 472] width 62 height 22
click at [617, 109] on input "text" at bounding box center [559, 115] width 168 height 13
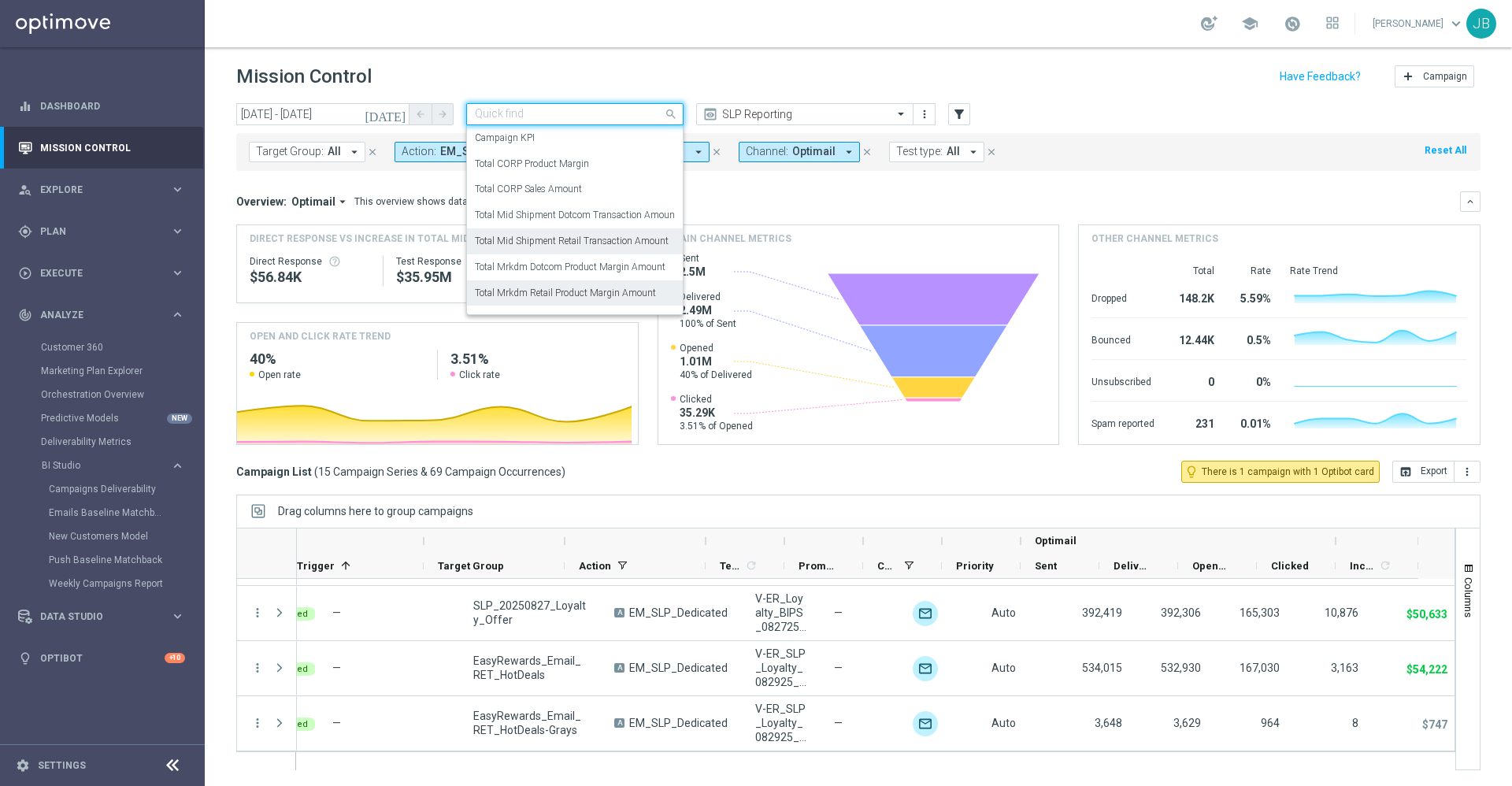
click at [609, 299] on label "Total Mrkdm Retail Product Margin Amount" at bounding box center [565, 293] width 181 height 13
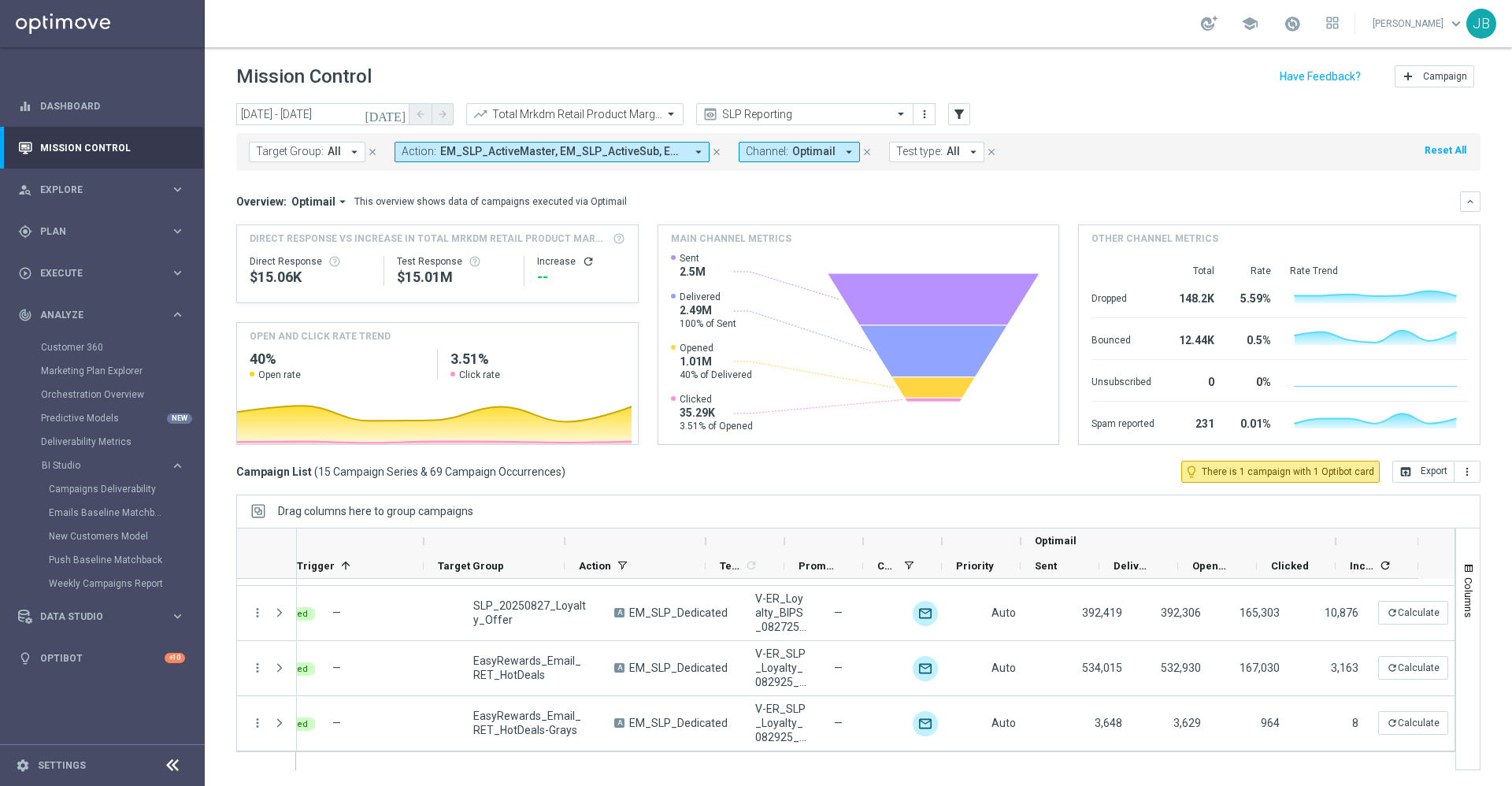
click at [587, 263] on icon "refresh" at bounding box center [589, 262] width 13 height 13
click at [1419, 470] on button "open_in_browser Export" at bounding box center [1423, 472] width 62 height 22
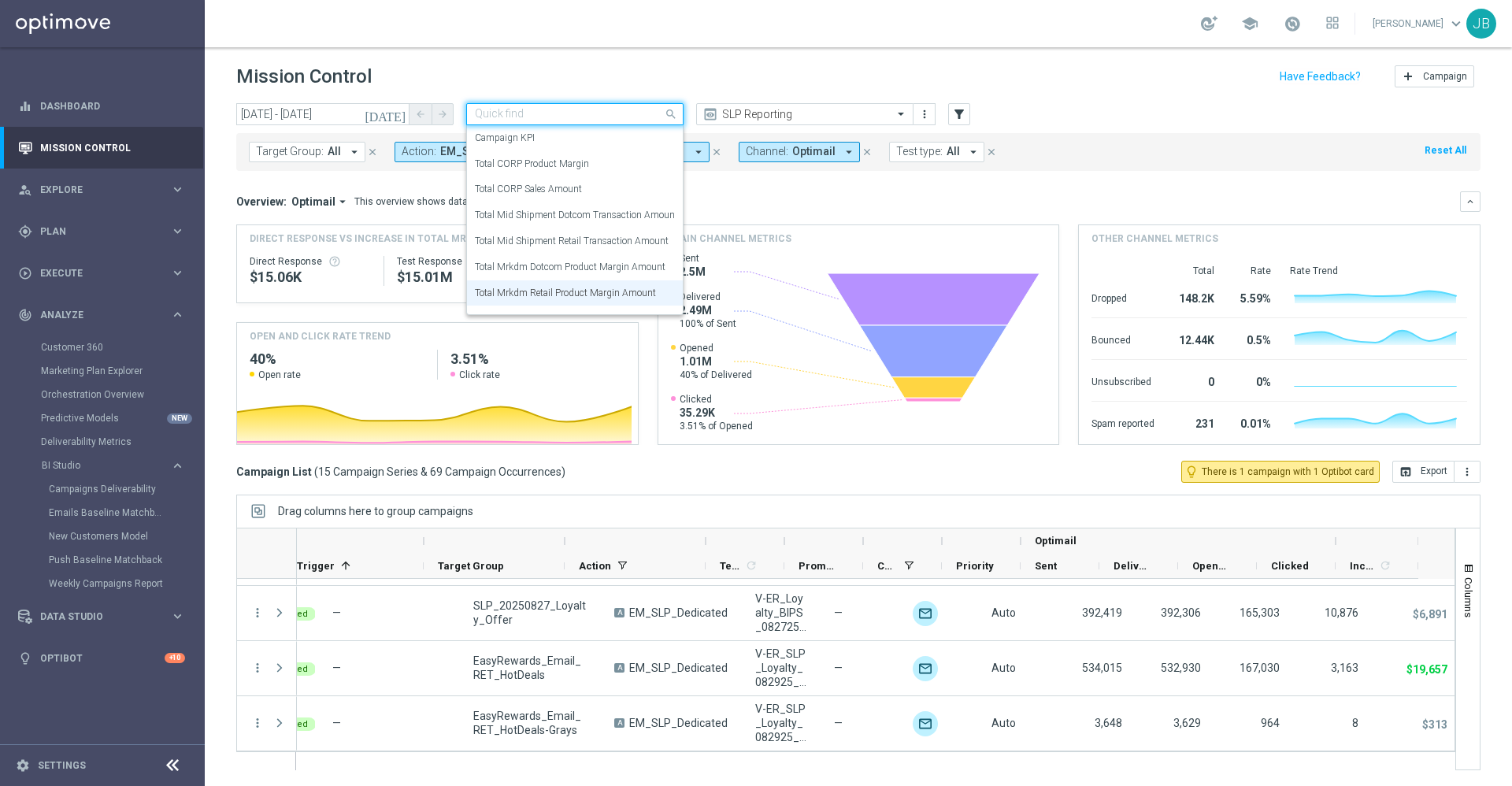
click at [628, 109] on input "text" at bounding box center [559, 115] width 168 height 13
click at [602, 191] on div "Total CORP Sales Amount" at bounding box center [575, 190] width 200 height 26
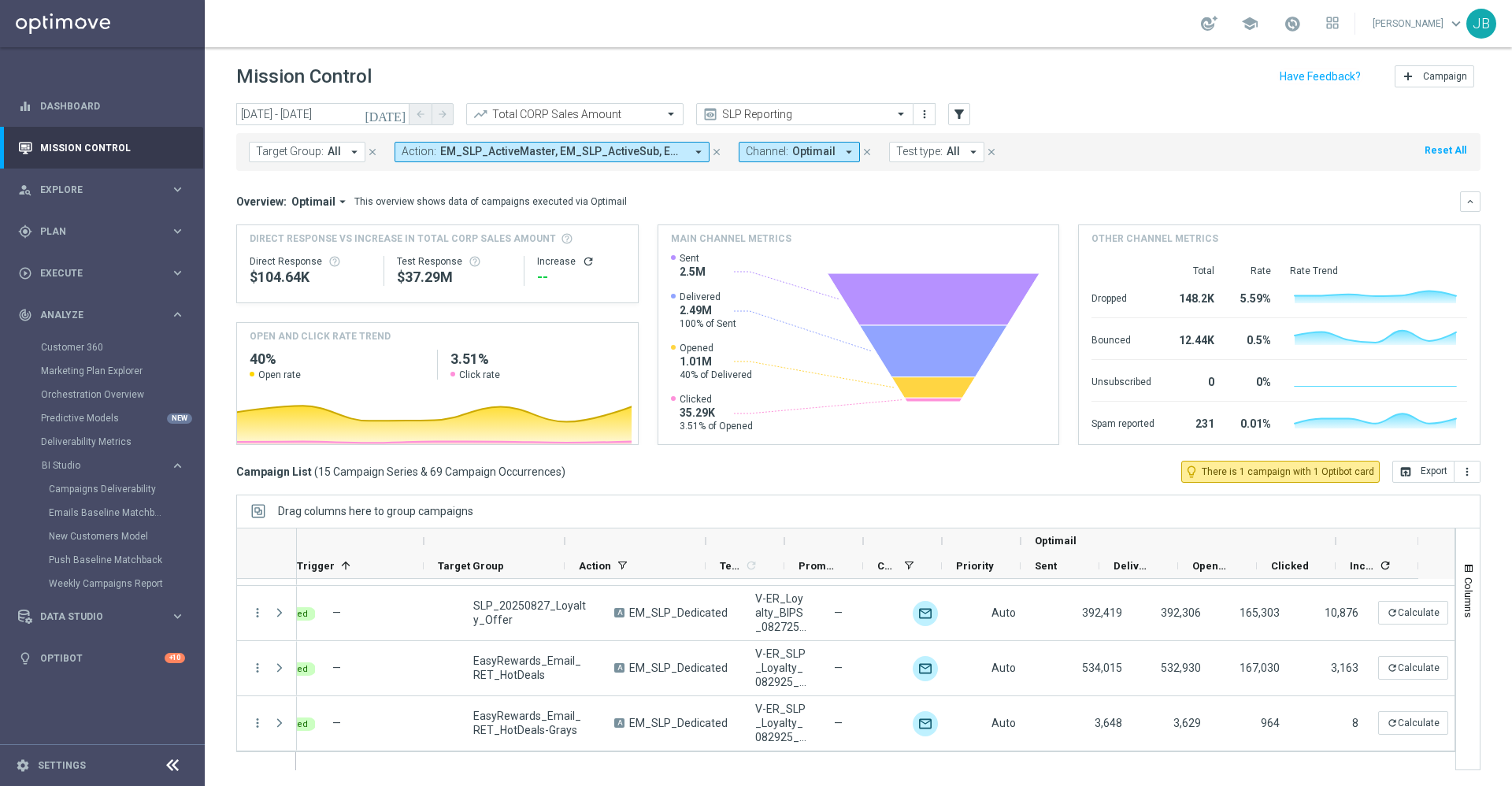
click at [584, 263] on icon "refresh" at bounding box center [589, 262] width 13 height 13
click at [1408, 474] on button "open_in_browser Export" at bounding box center [1423, 472] width 62 height 22
click at [648, 117] on div at bounding box center [575, 115] width 216 height 13
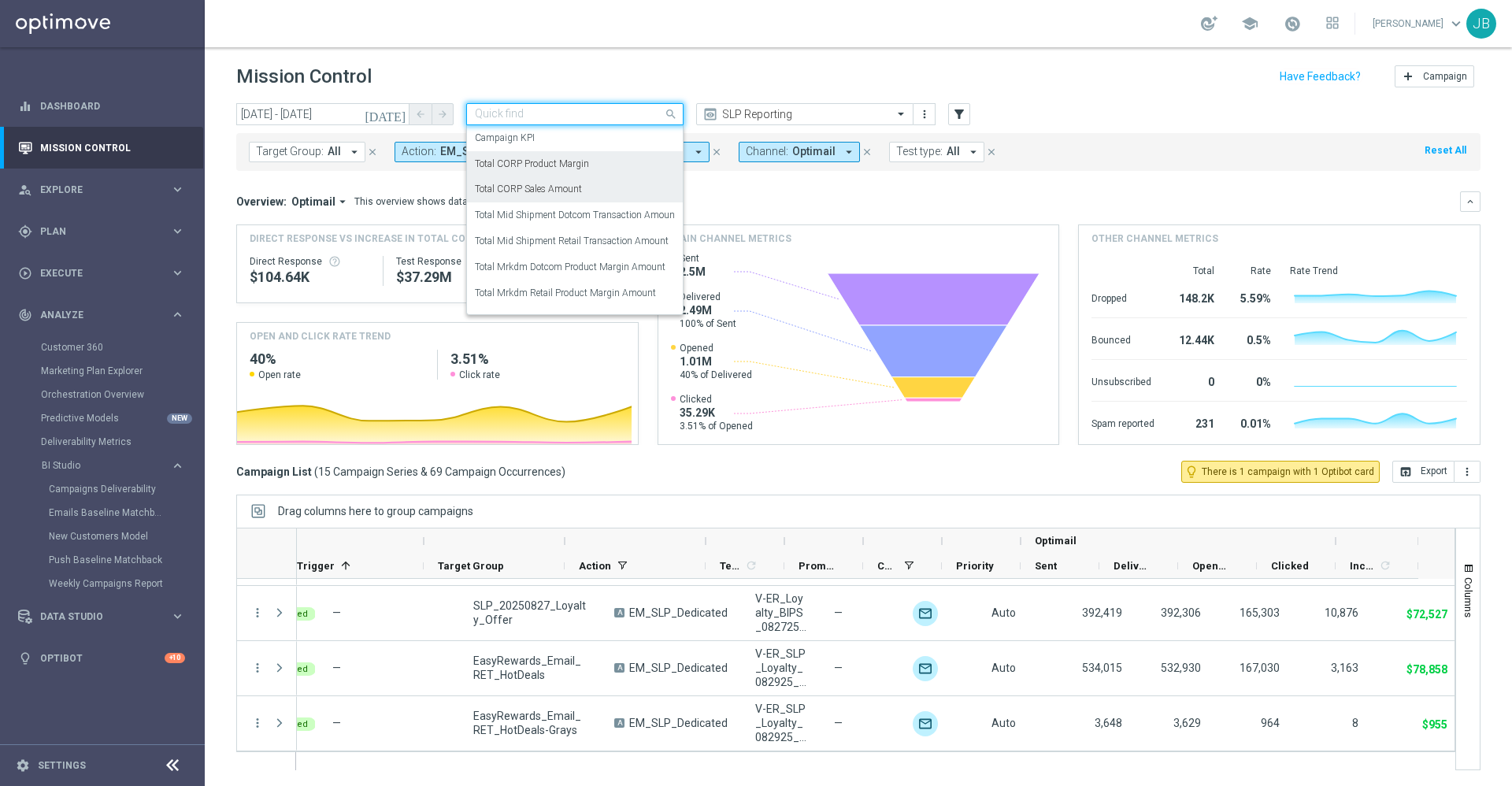
click at [589, 165] on div "Total CORP Product Margin" at bounding box center [575, 164] width 200 height 26
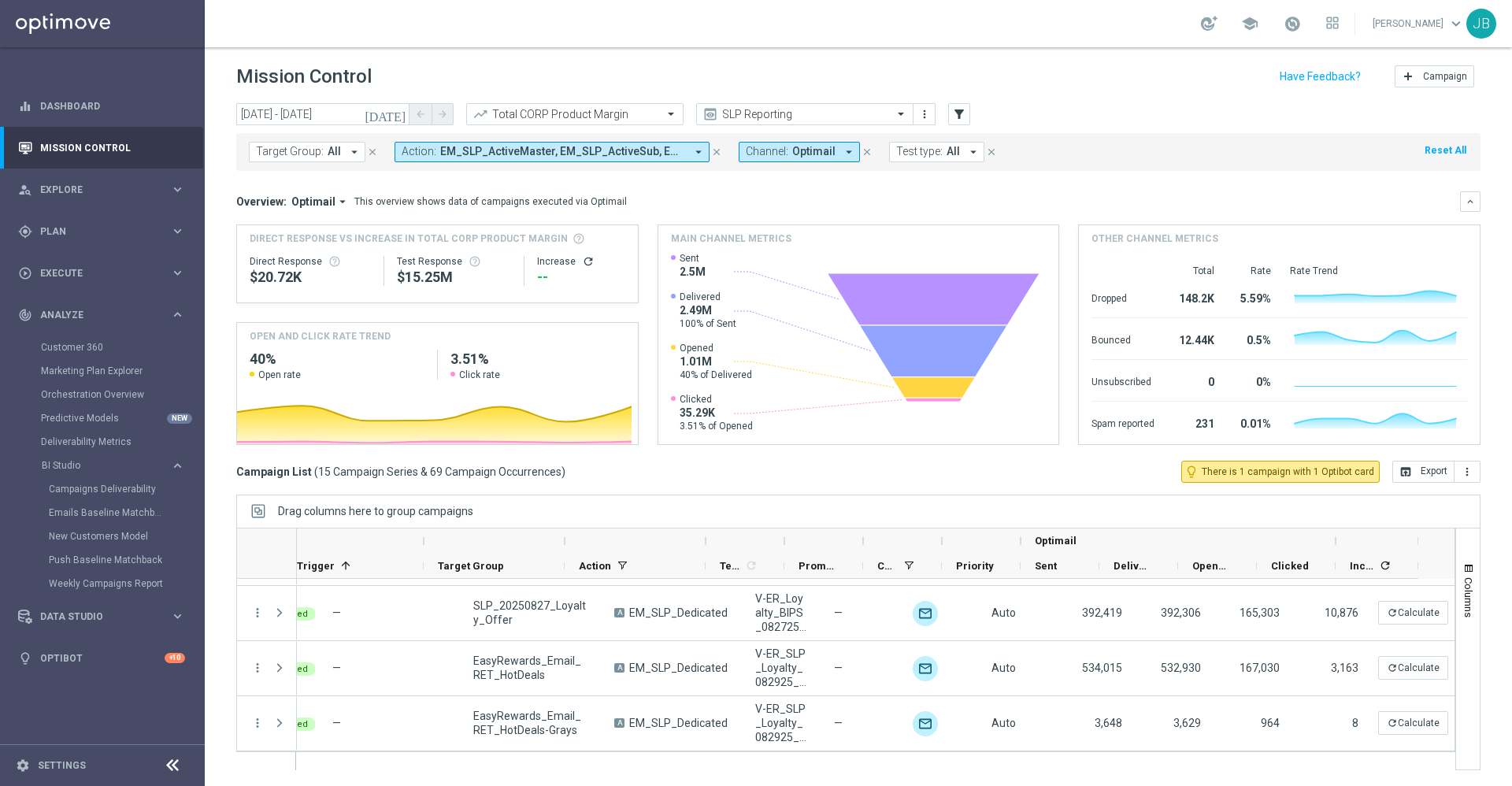
click at [582, 263] on icon "refresh" at bounding box center [589, 262] width 13 height 13
click at [1426, 468] on button "open_in_browser Export" at bounding box center [1423, 472] width 62 height 22
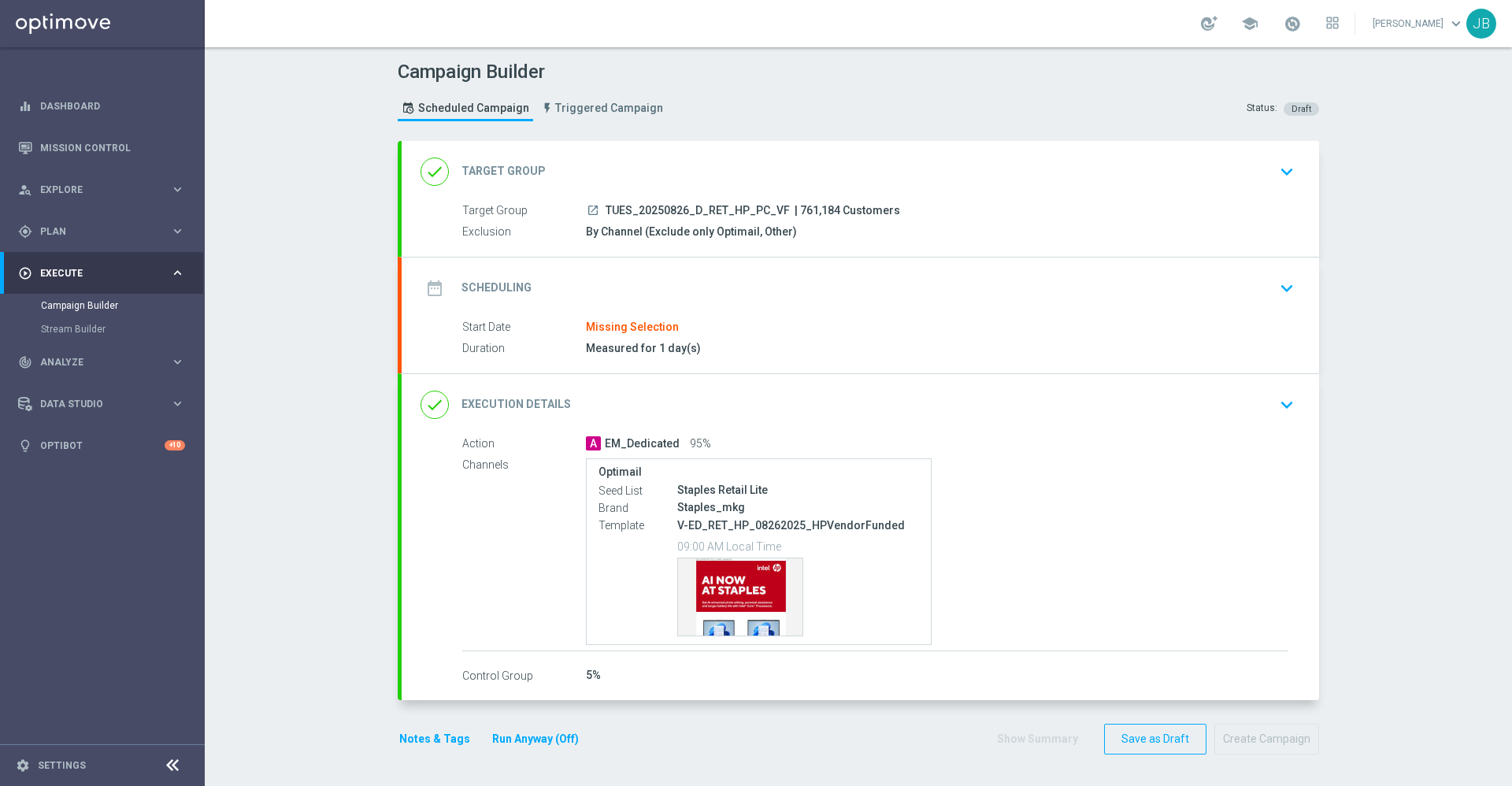
click at [490, 293] on h2 "Scheduling" at bounding box center [497, 288] width 70 height 15
click at [485, 173] on h2 "Target Group" at bounding box center [503, 171] width 84 height 15
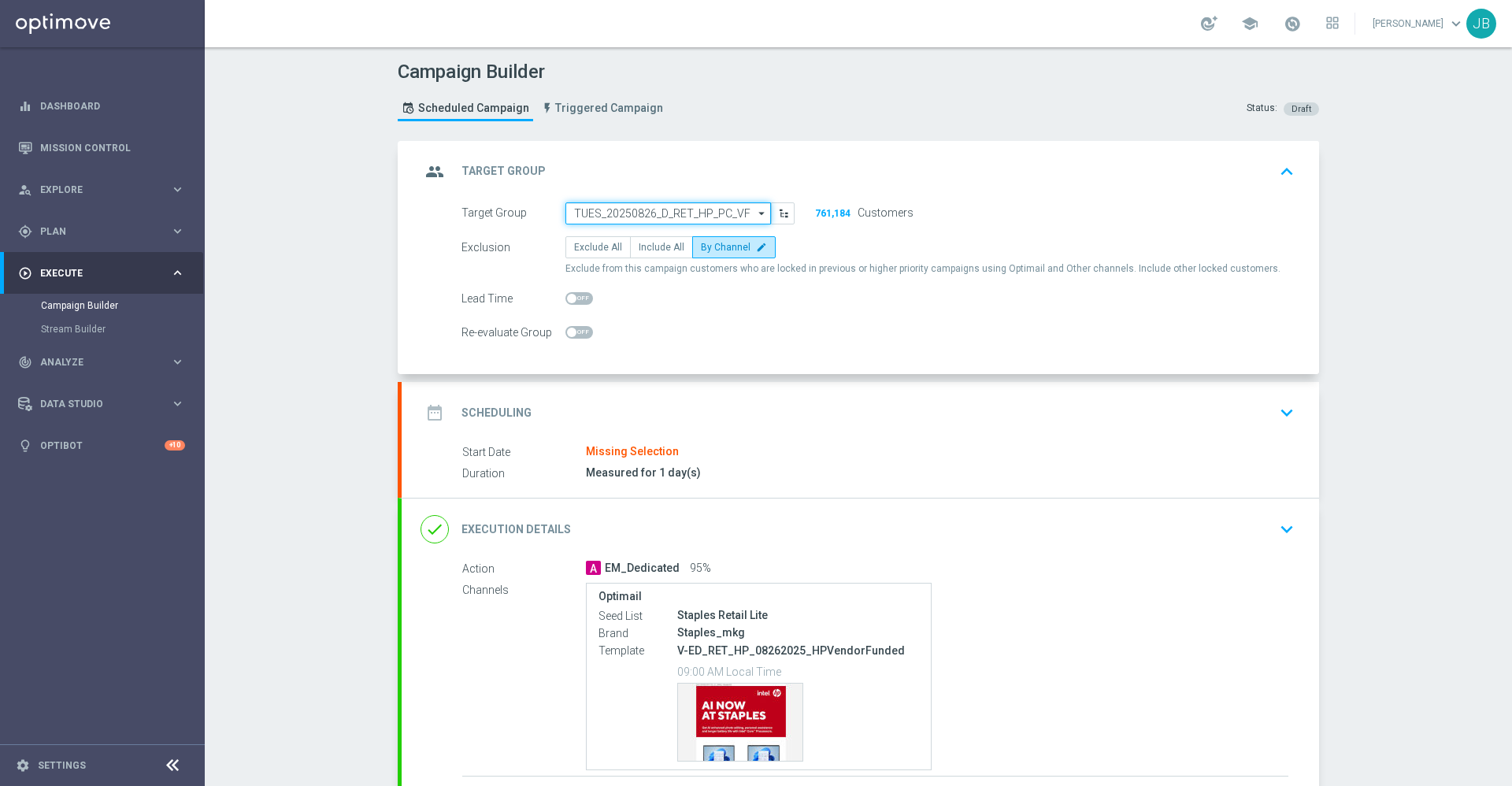
click at [623, 212] on input "TUES_20250826_D_RET_HP_PC_VF" at bounding box center [668, 214] width 205 height 22
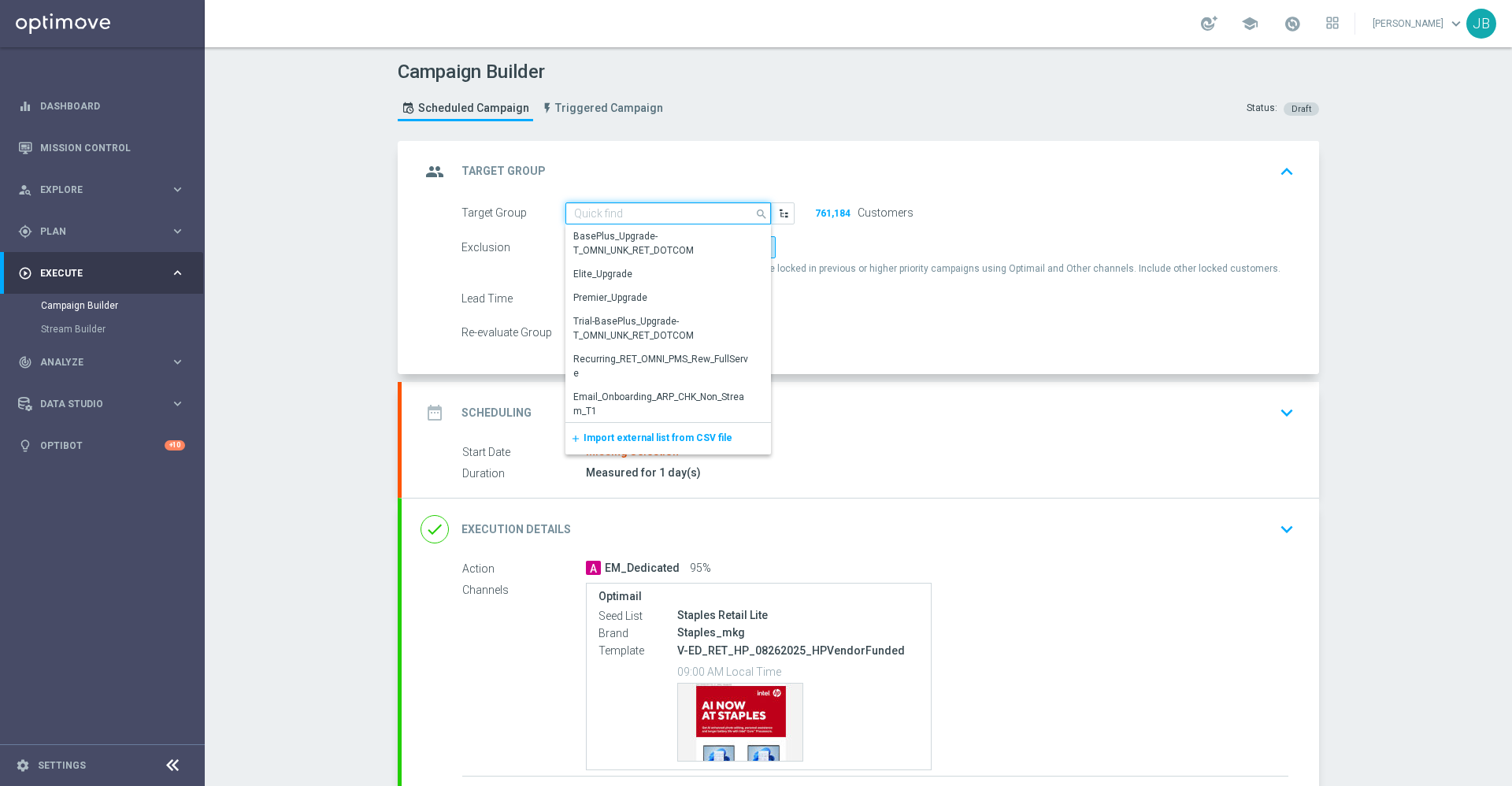
paste input "ED_OMNI_090925_L2_HP_TechEvent"
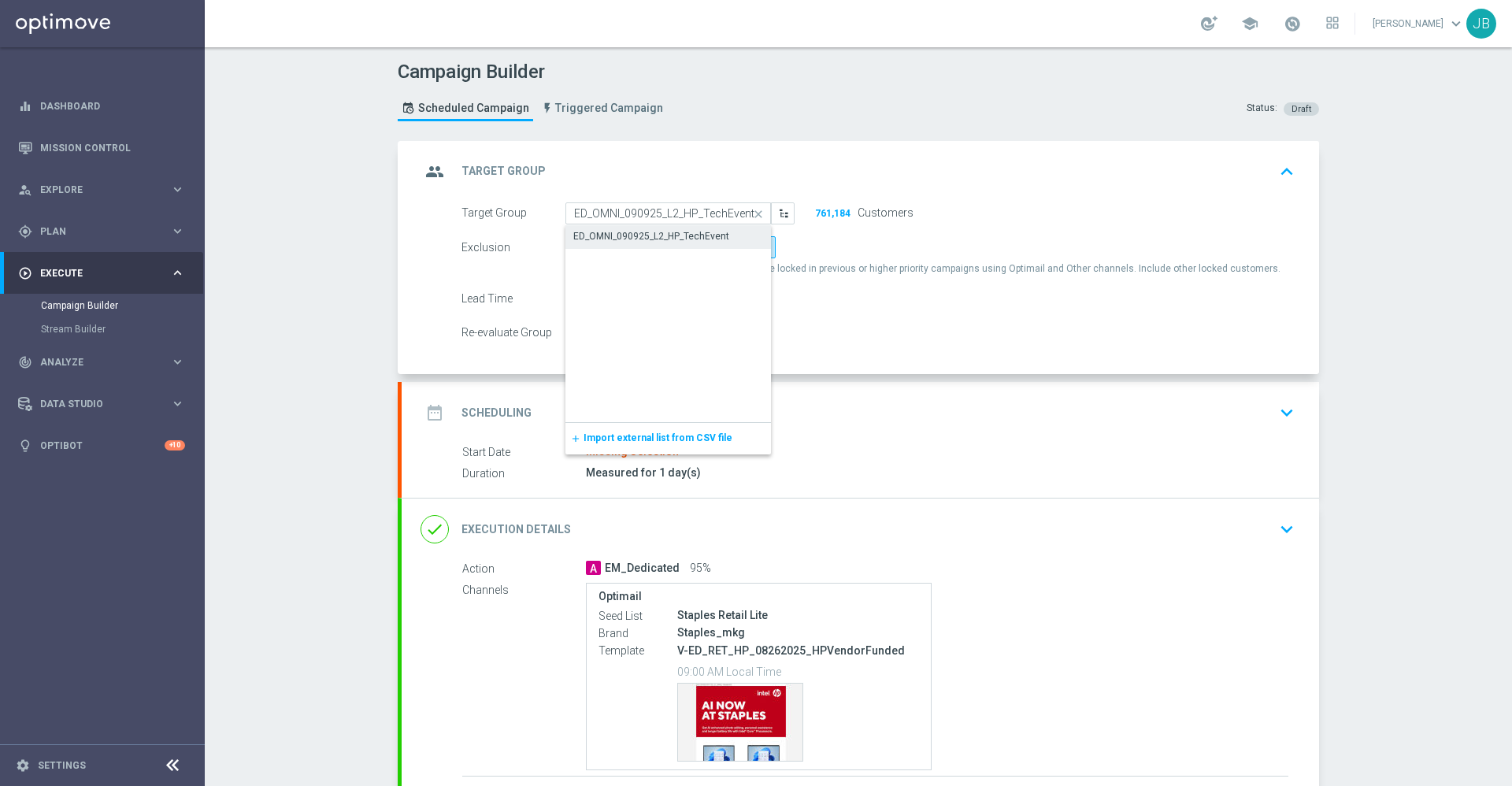
click at [635, 236] on div "ED_OMNI_090925_L2_HP_TechEvent" at bounding box center [651, 236] width 156 height 14
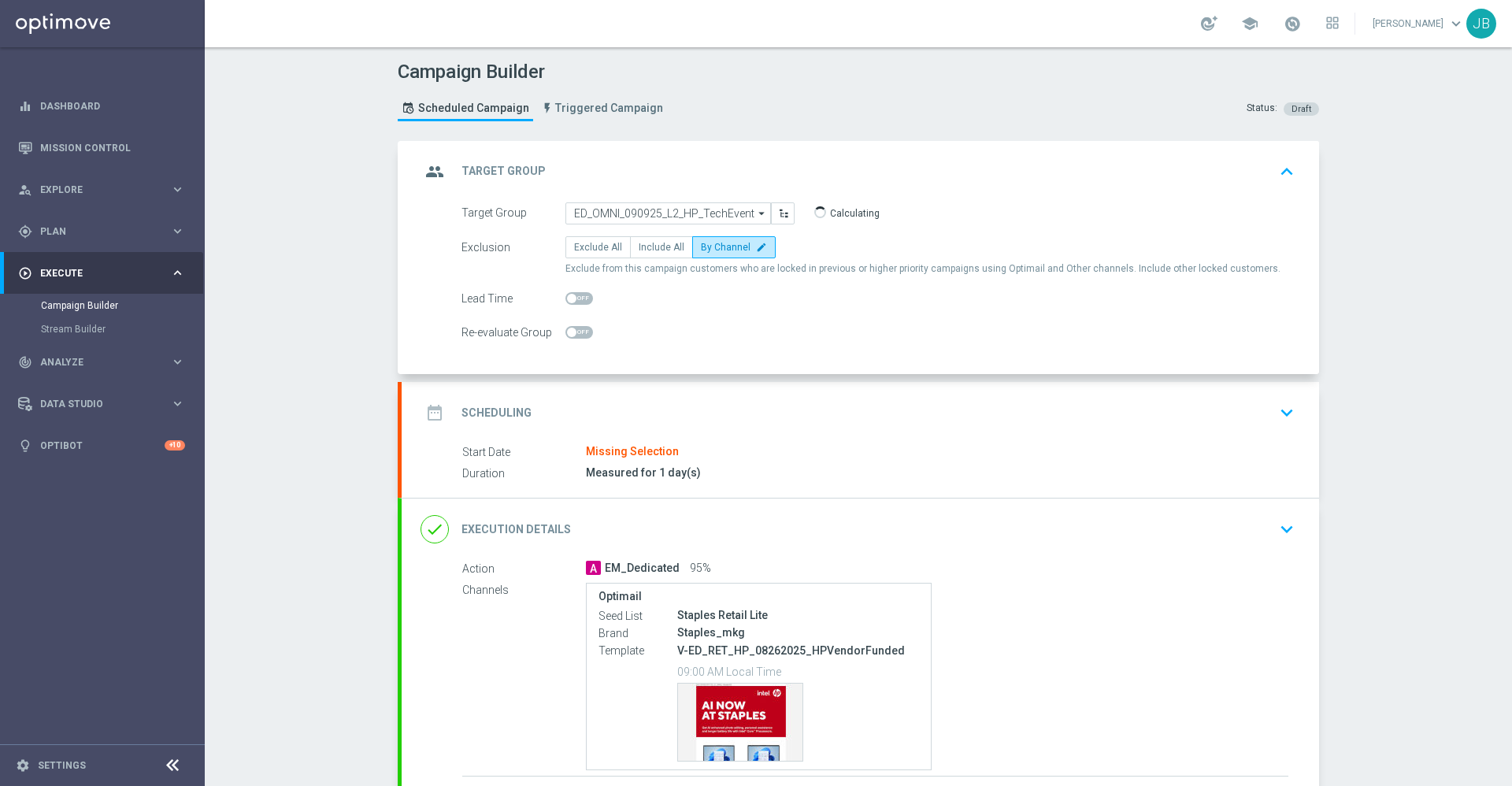
type input "ED_OMNI_090925_L2_HP_TechEvent"
click at [511, 404] on div "date_range Scheduling" at bounding box center [477, 413] width 111 height 29
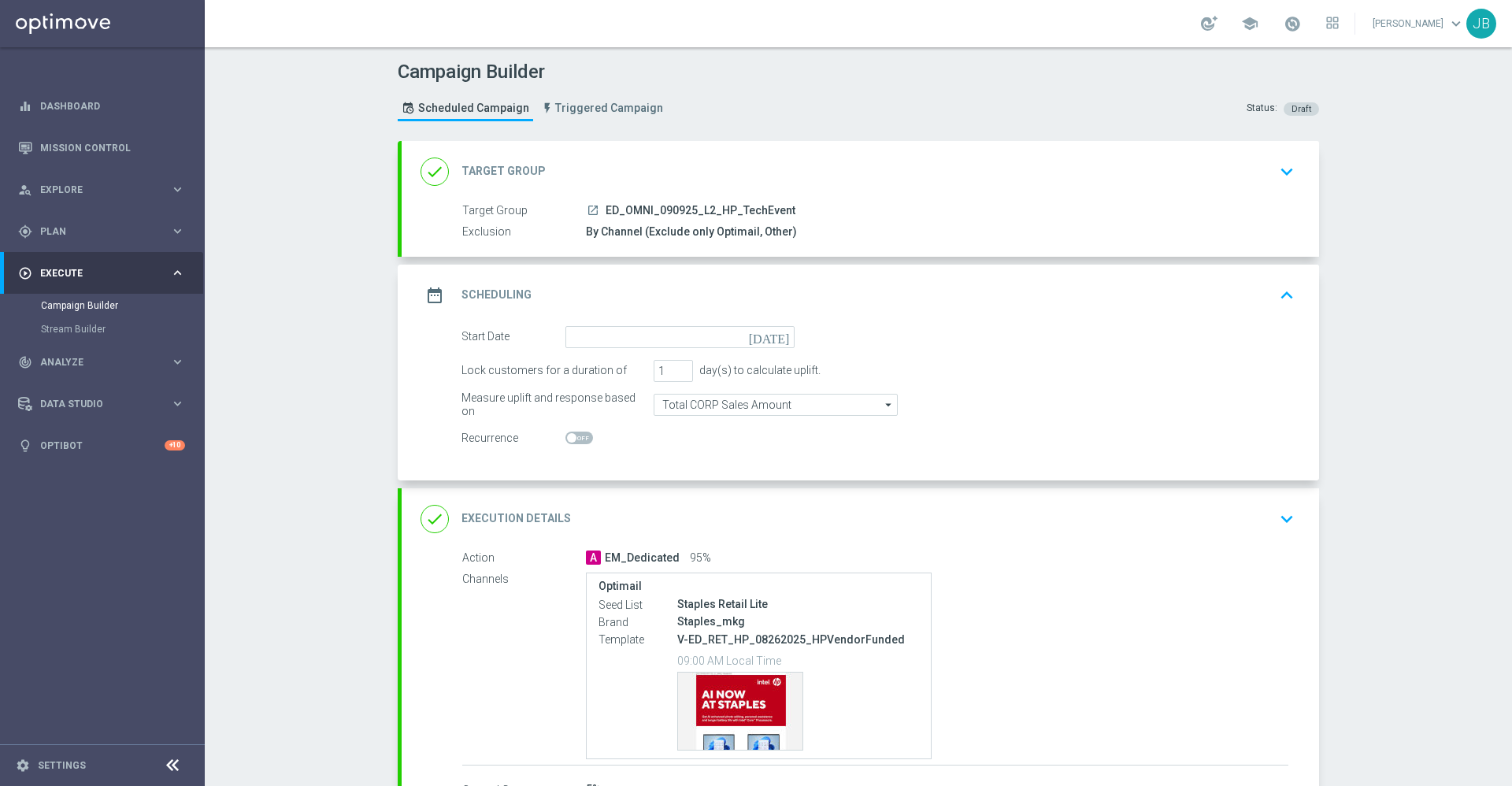
click at [775, 337] on icon "today" at bounding box center [772, 334] width 46 height 18
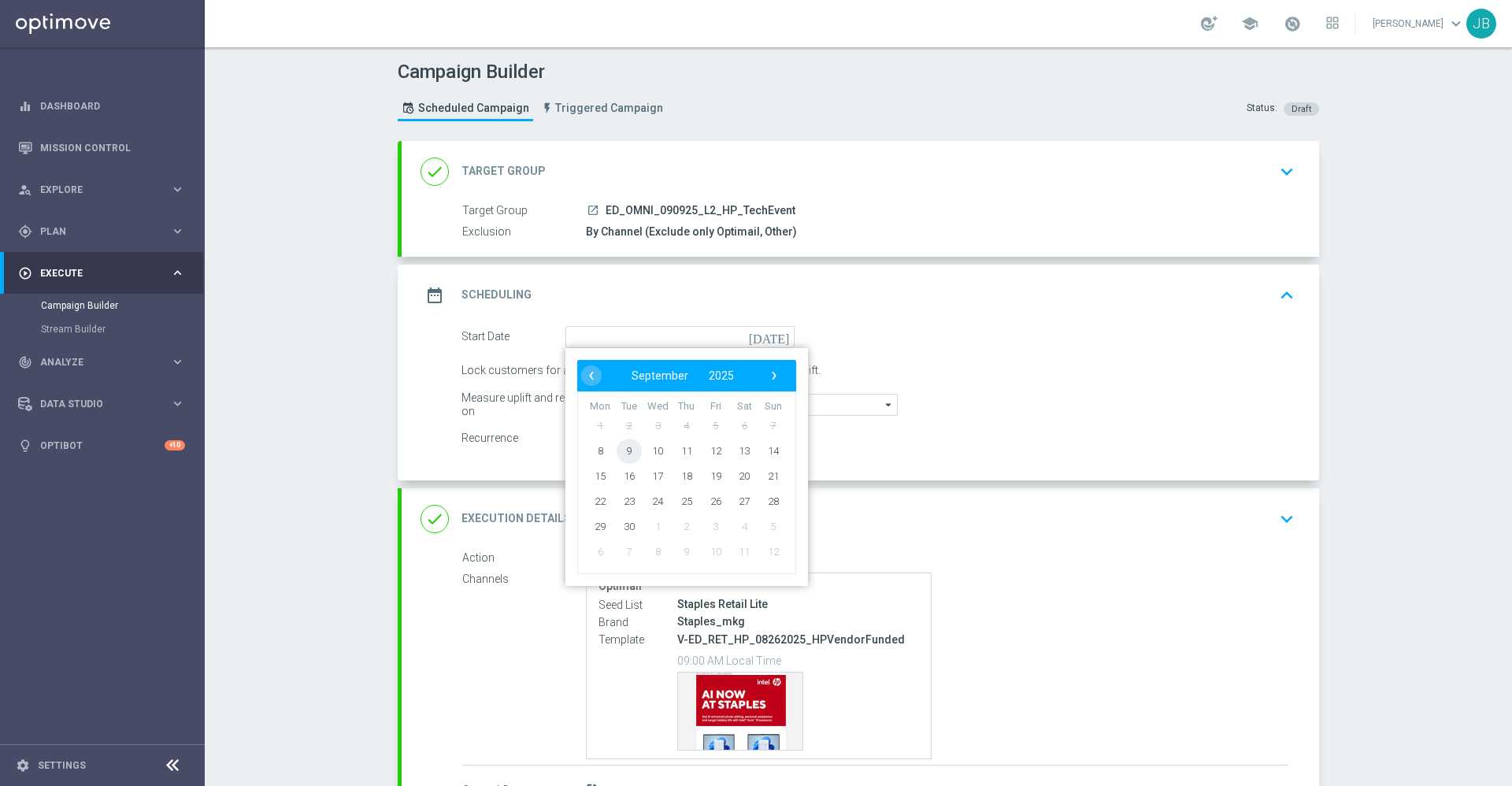
click at [617, 452] on span "9" at bounding box center [628, 450] width 25 height 25
type input "09 Sep 2025"
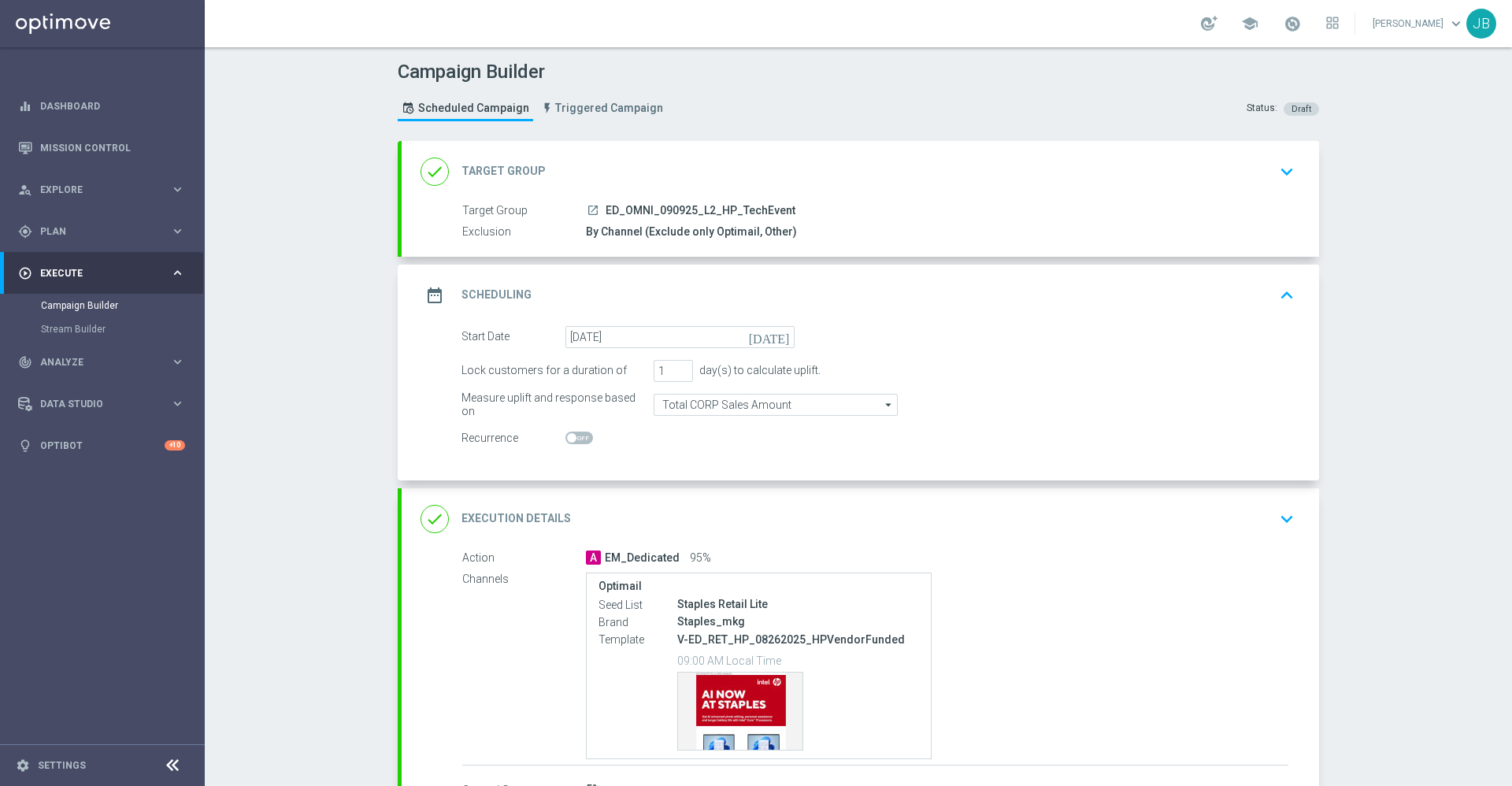
click at [497, 292] on h2 "Scheduling" at bounding box center [497, 295] width 70 height 15
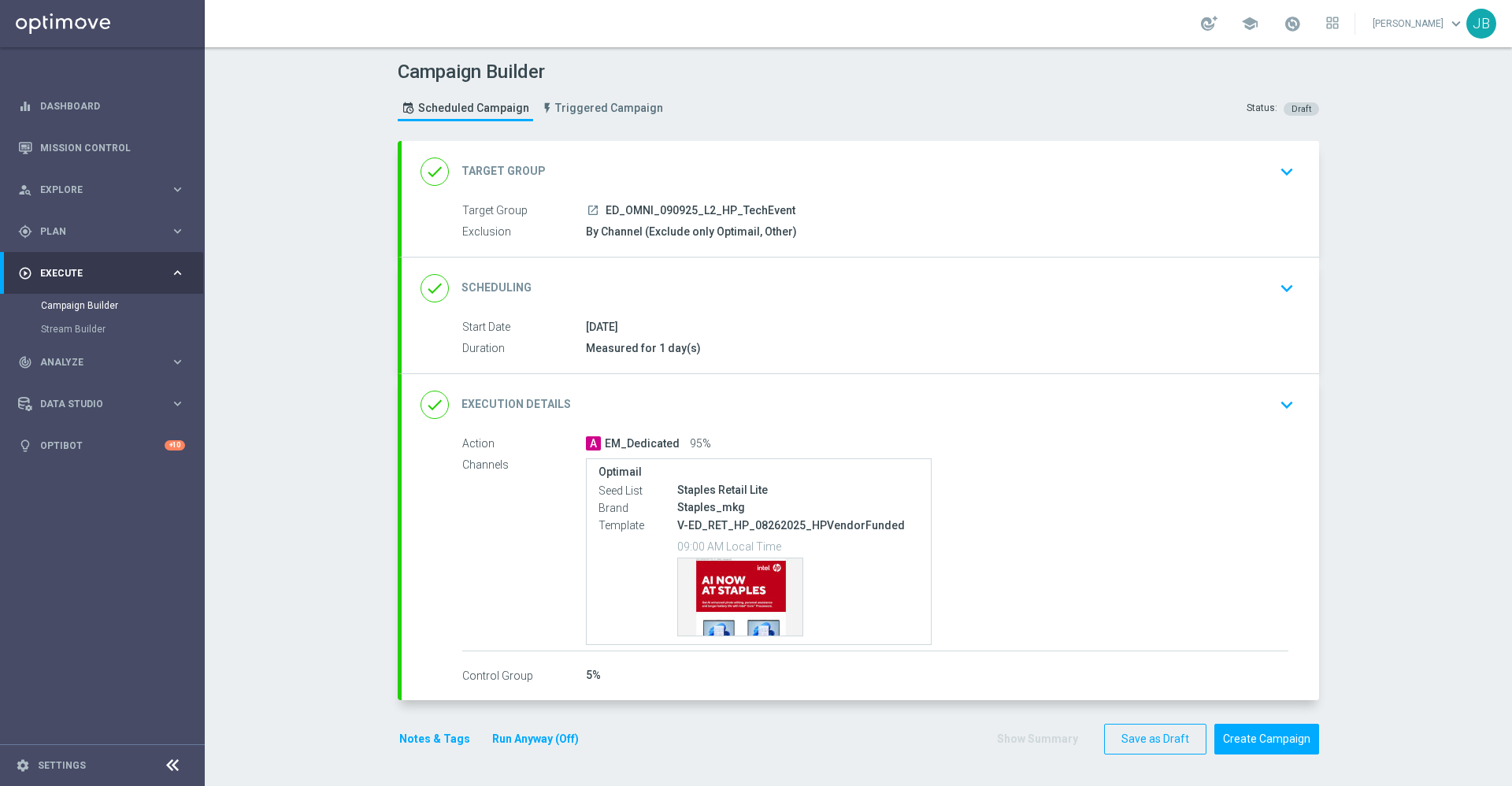
click at [485, 174] on h2 "Target Group" at bounding box center [503, 171] width 84 height 15
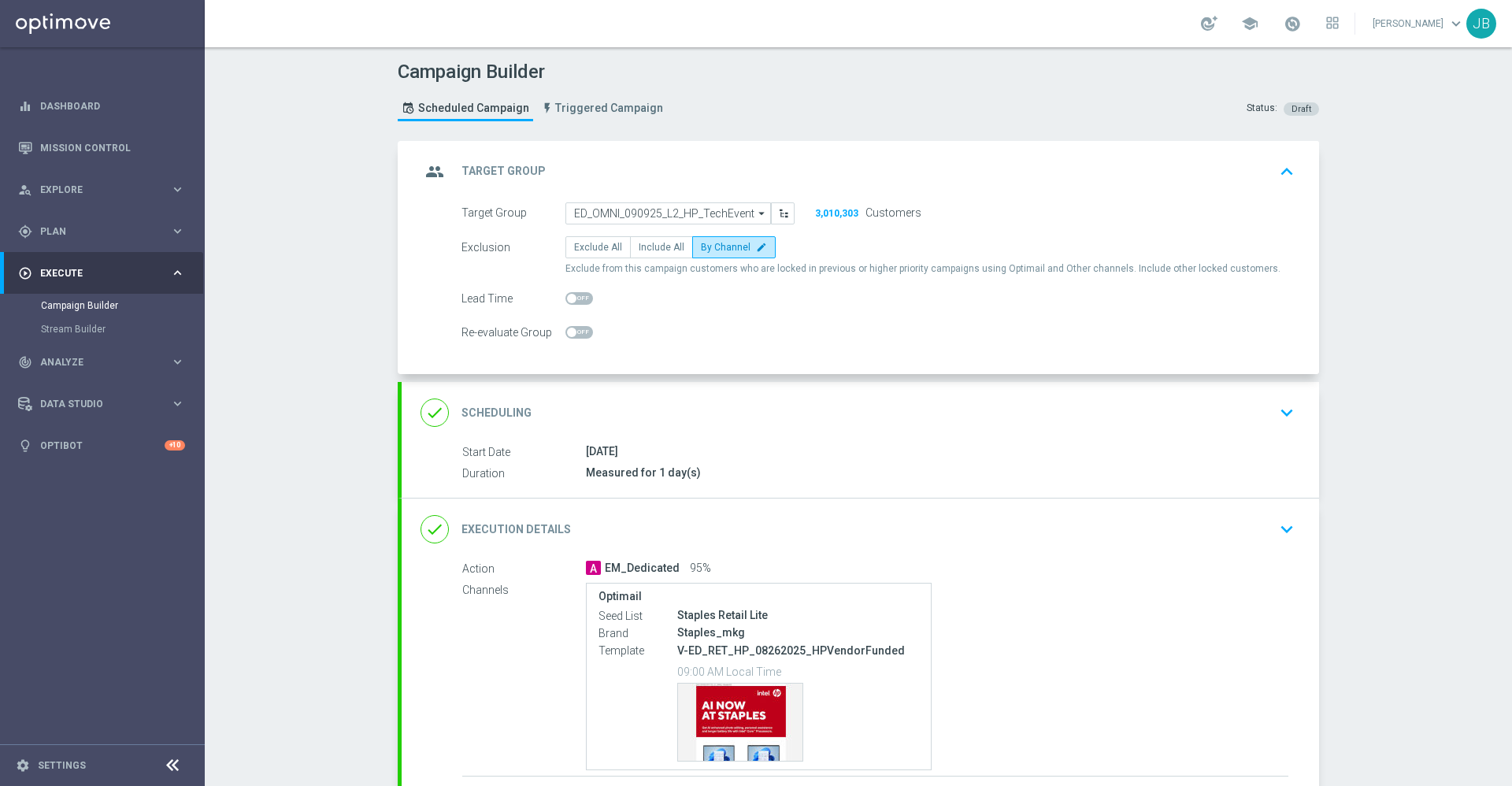
click at [499, 407] on h2 "Scheduling" at bounding box center [497, 413] width 70 height 15
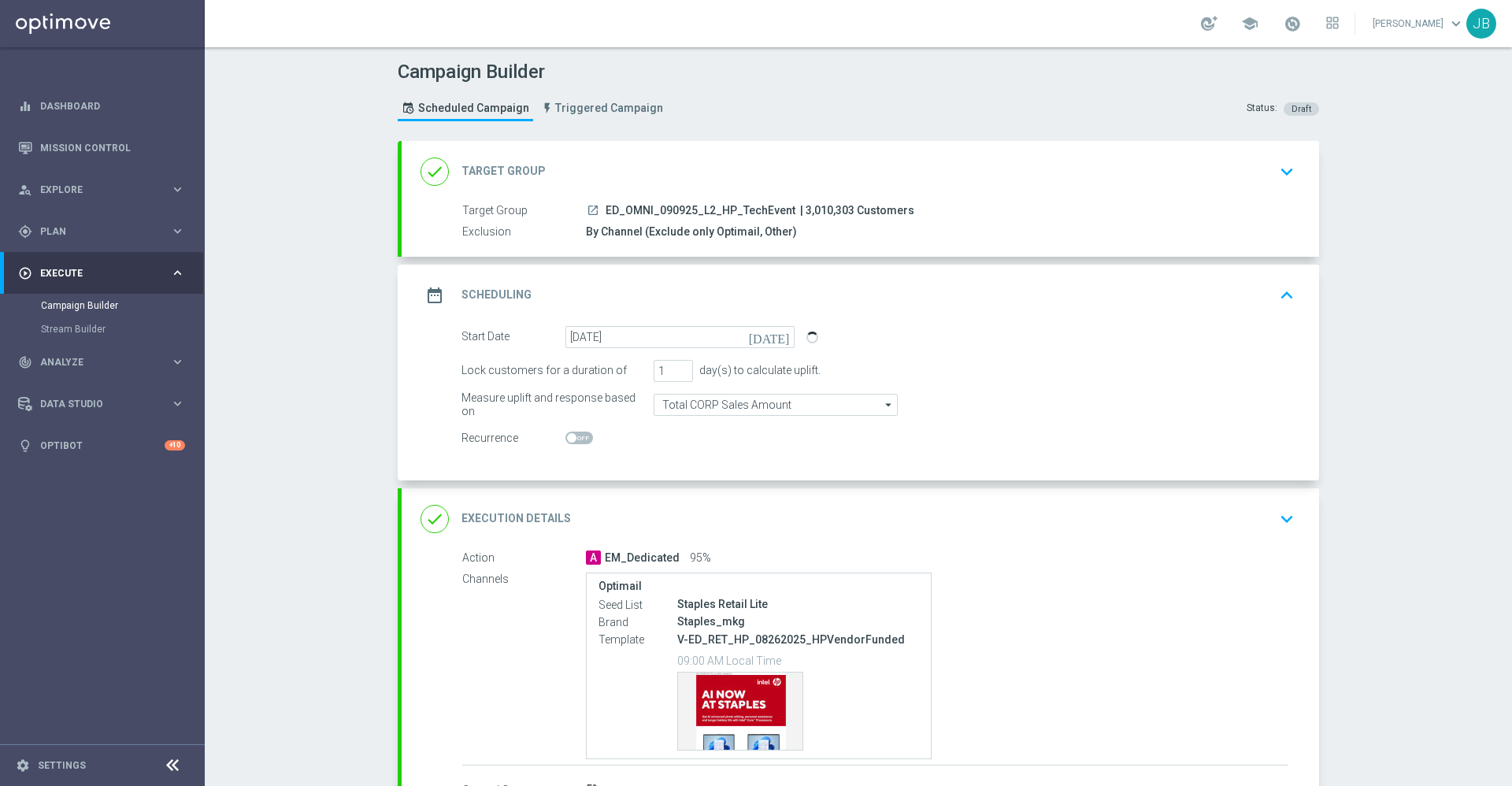
click at [489, 506] on div "done Execution Details" at bounding box center [496, 519] width 151 height 29
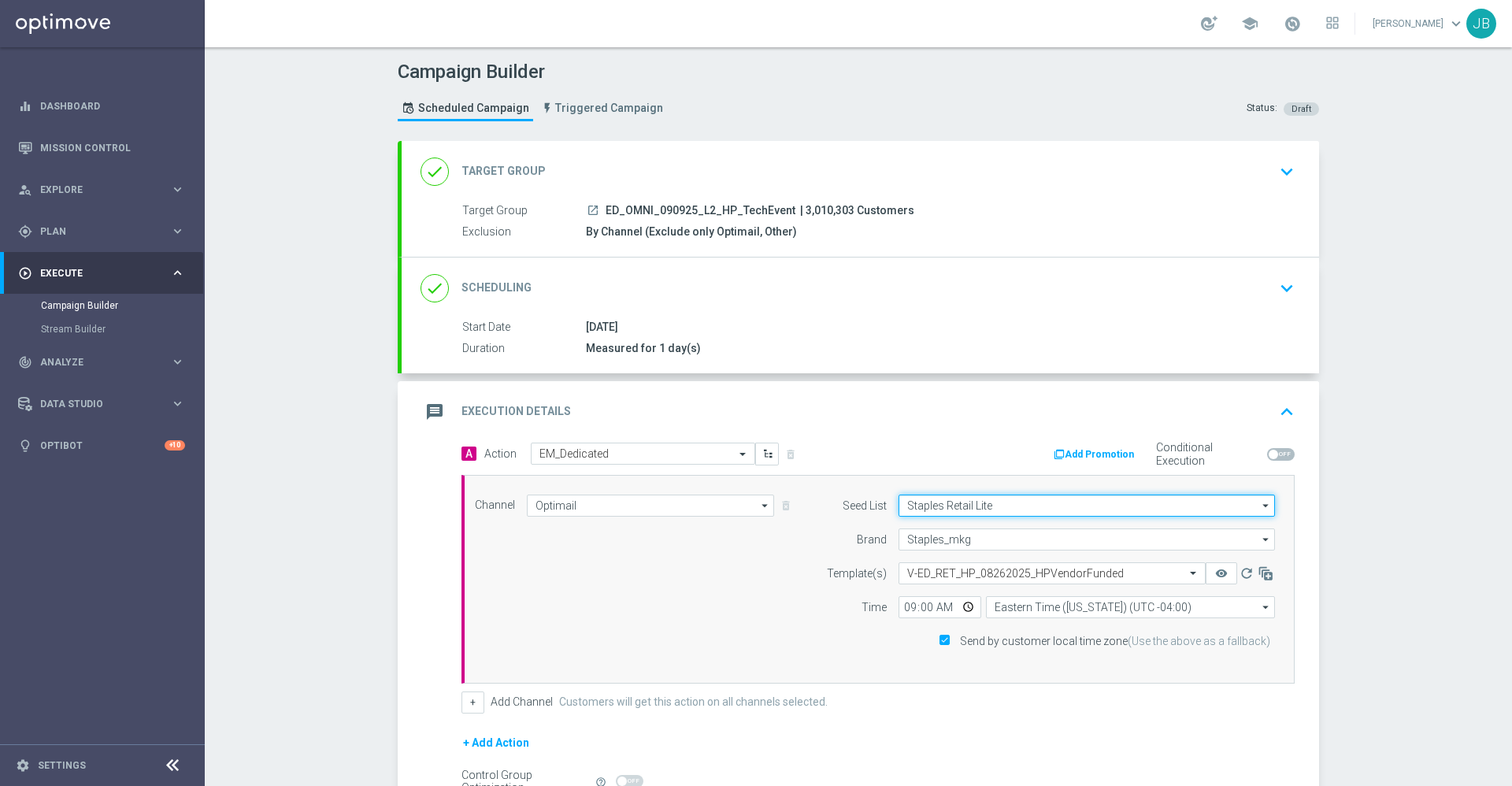
click at [1013, 505] on input "Staples Retail Lite" at bounding box center [1086, 506] width 377 height 22
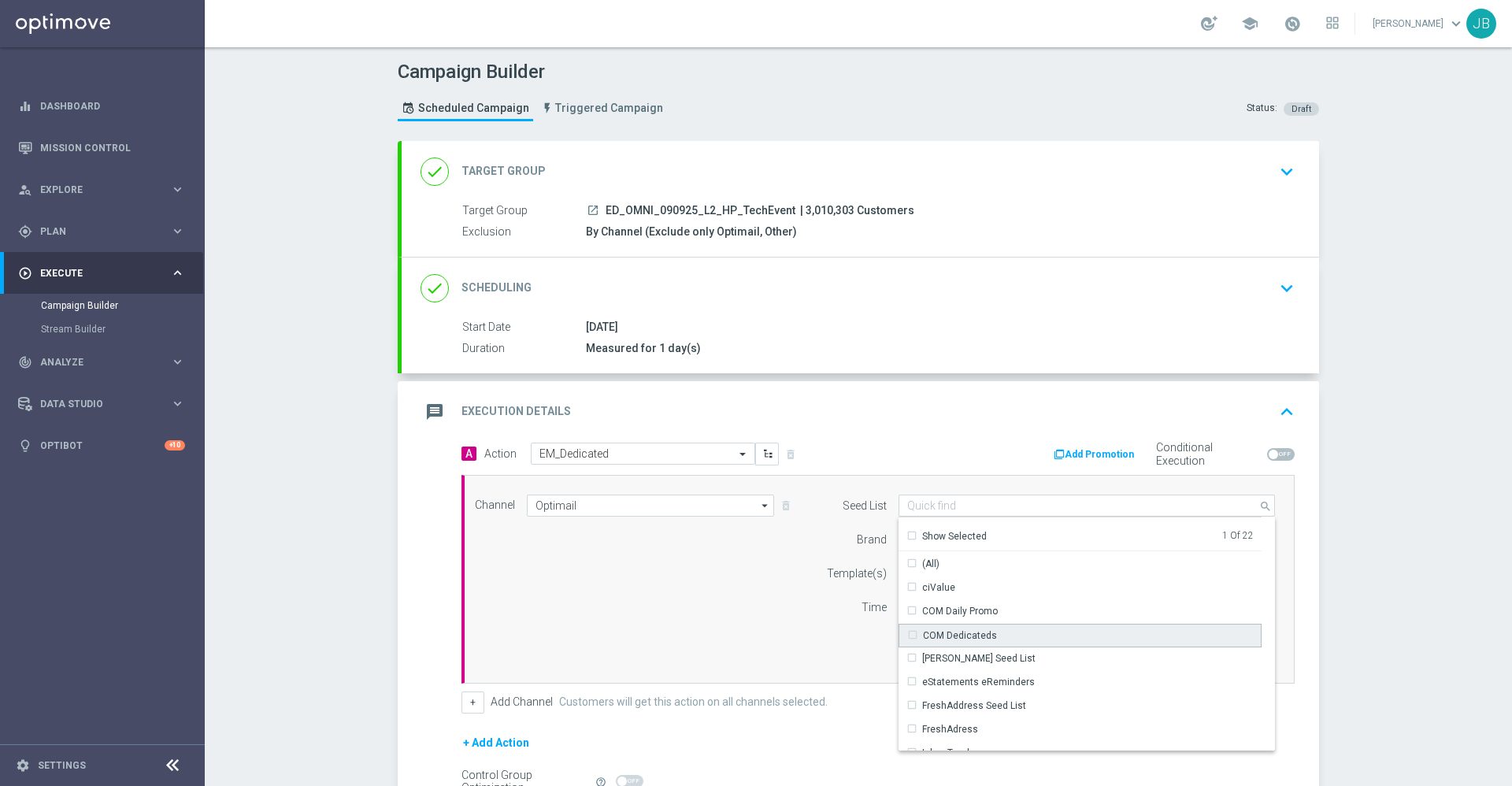
click at [948, 631] on div "COM Dedicateds" at bounding box center [960, 635] width 74 height 14
click at [908, 536] on div "Show Selected" at bounding box center [948, 537] width 81 height 14
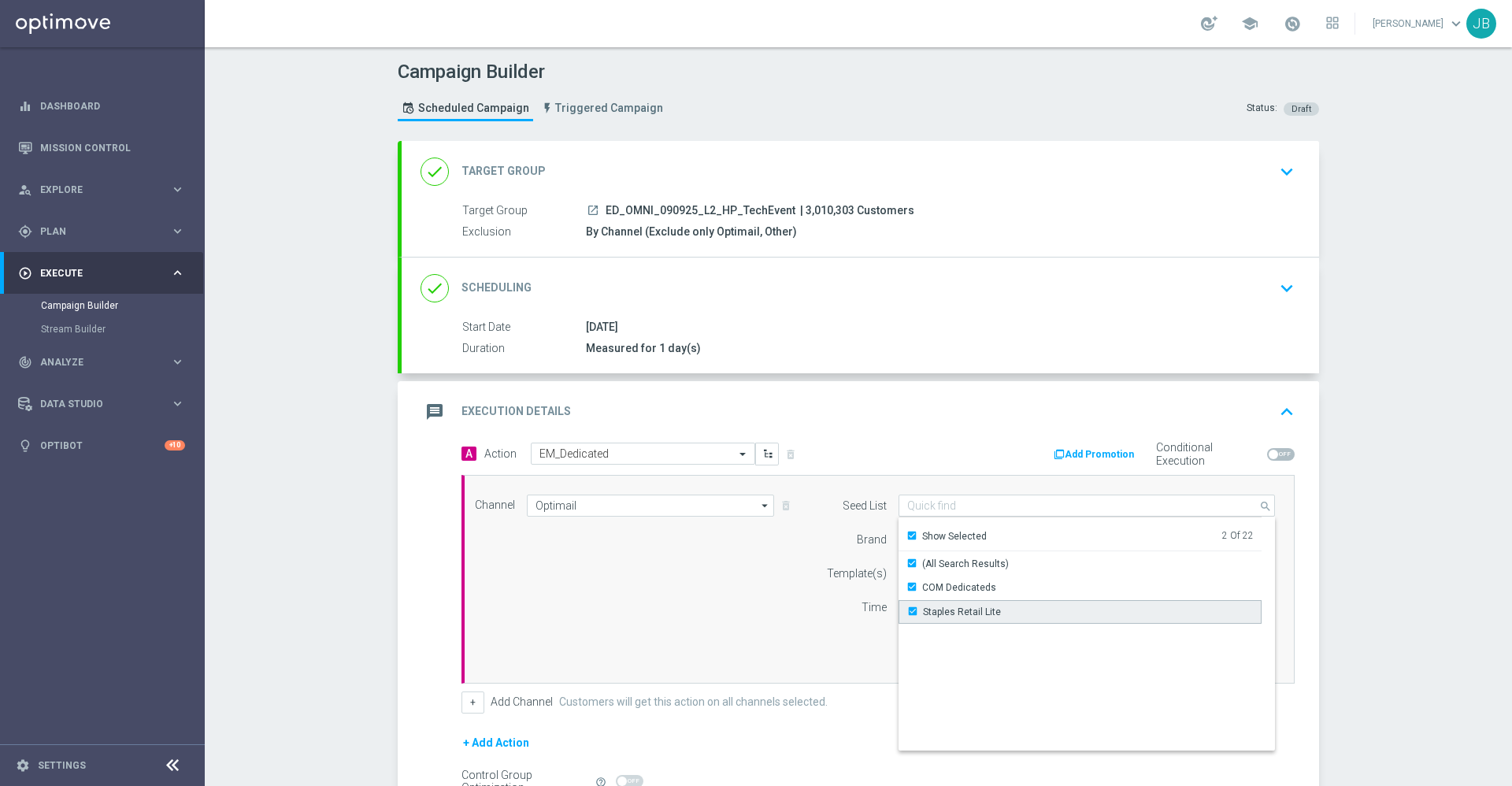
click at [908, 611] on div "Staples Retail Lite" at bounding box center [954, 612] width 93 height 14
click at [779, 643] on div "Channel Optimail Optimail arrow_drop_down Show Selected 1 of 30 Optimail" at bounding box center [874, 580] width 824 height 169
type input "COM Dedicateds"
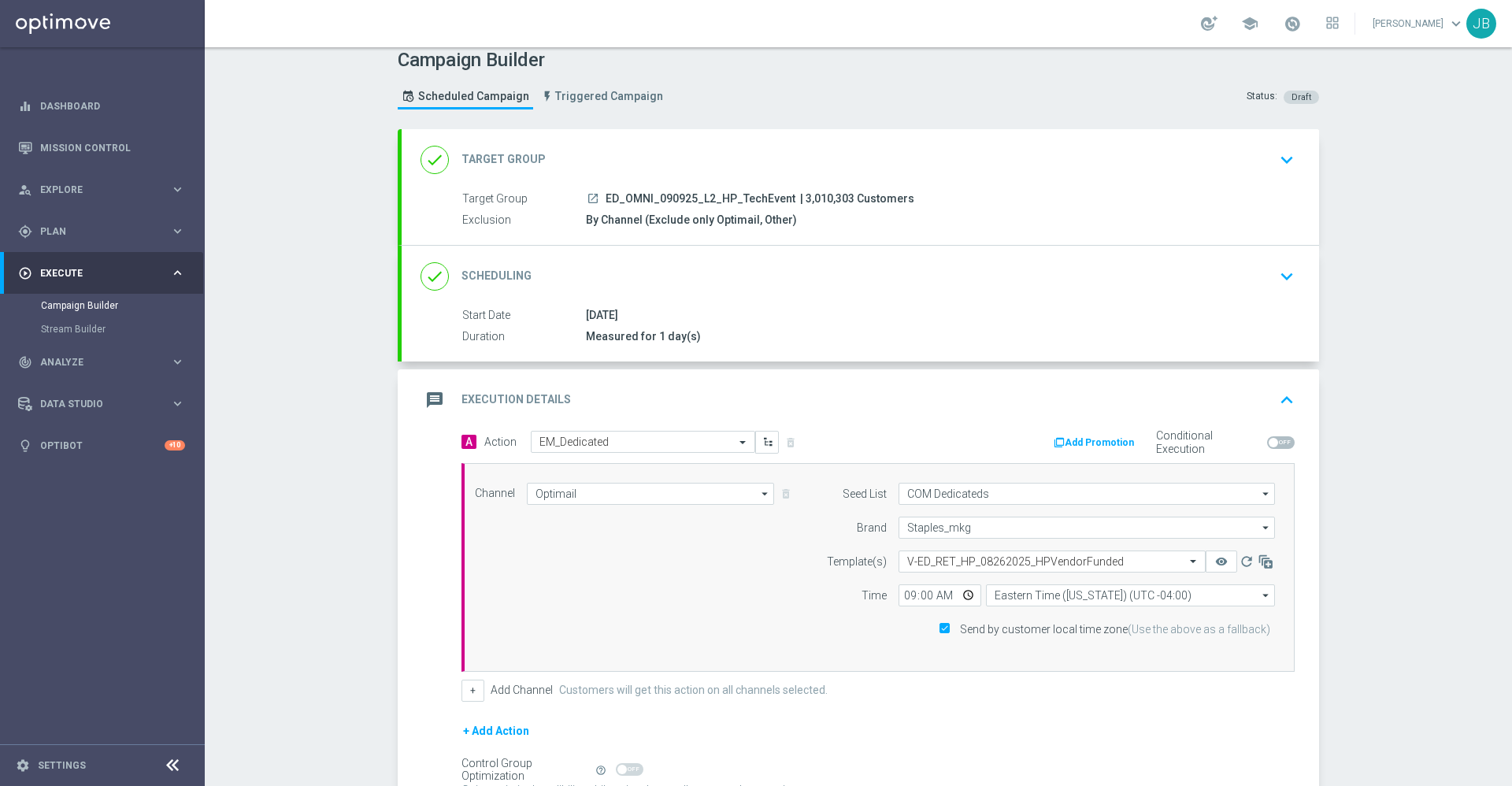
scroll to position [42, 0]
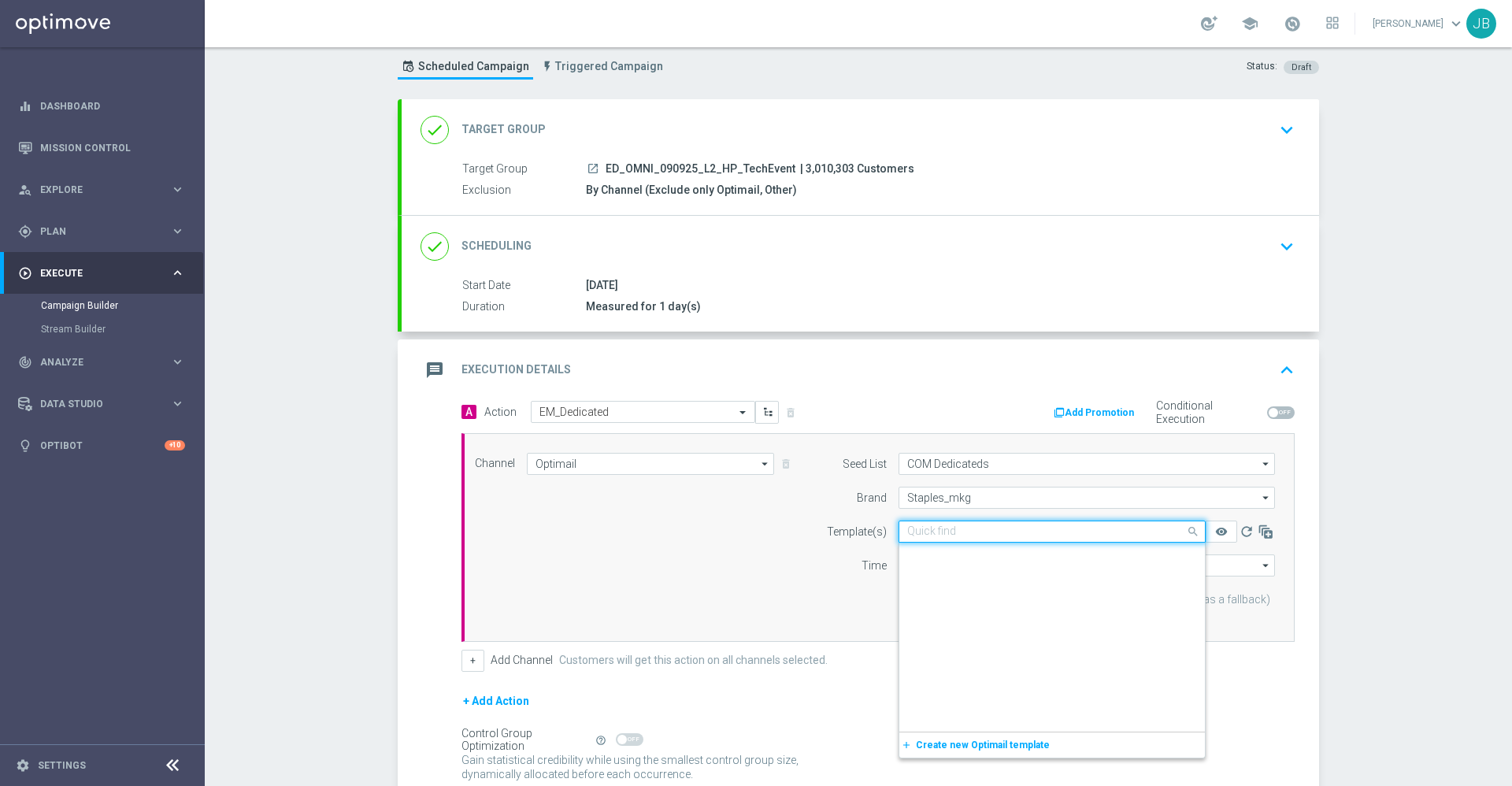
click at [944, 528] on input "text" at bounding box center [1036, 532] width 258 height 13
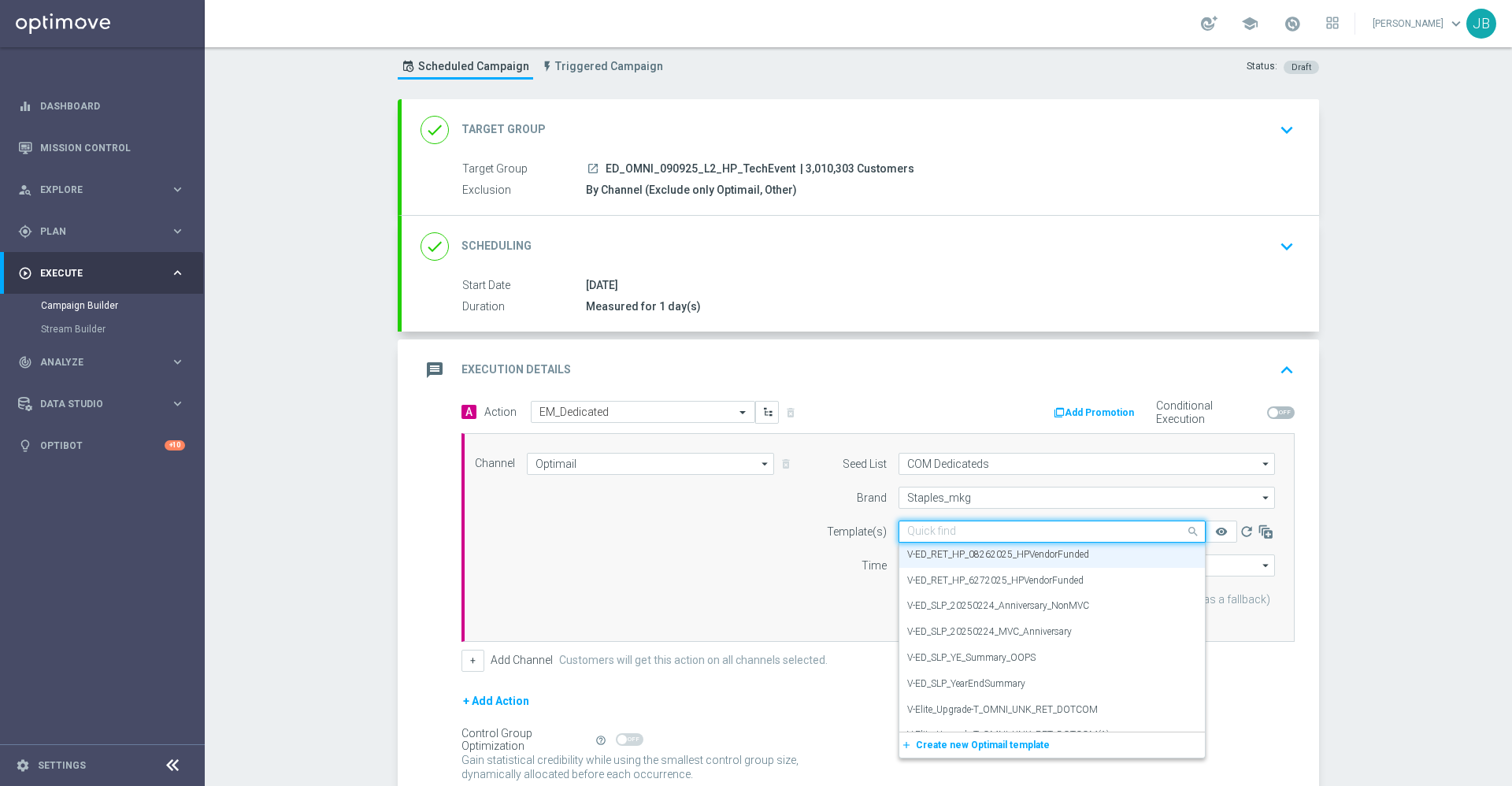
click at [933, 526] on input "text" at bounding box center [1036, 532] width 258 height 13
paste input "V-ER_ED_Sept L2_HP_TechEvent"
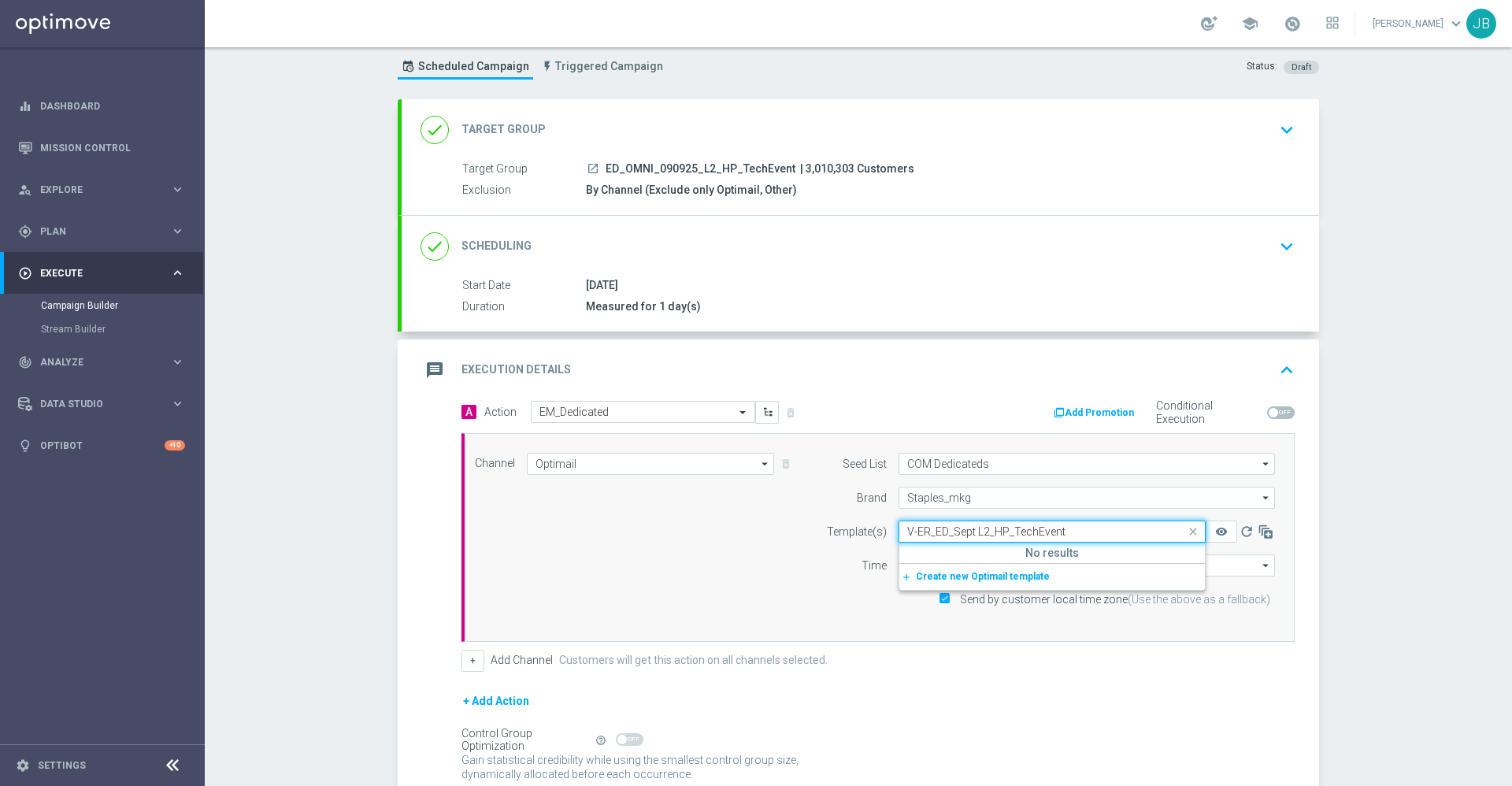
click at [908, 527] on input "V-ER_ED_Sept L2_HP_TechEvent" at bounding box center [1036, 532] width 258 height 13
click at [940, 558] on label "V-ER_ED_Sept L2_HP_TechEvent" at bounding box center [973, 555] width 132 height 13
type input "V-ER_ED_Sept L2_HP_TechEvent"
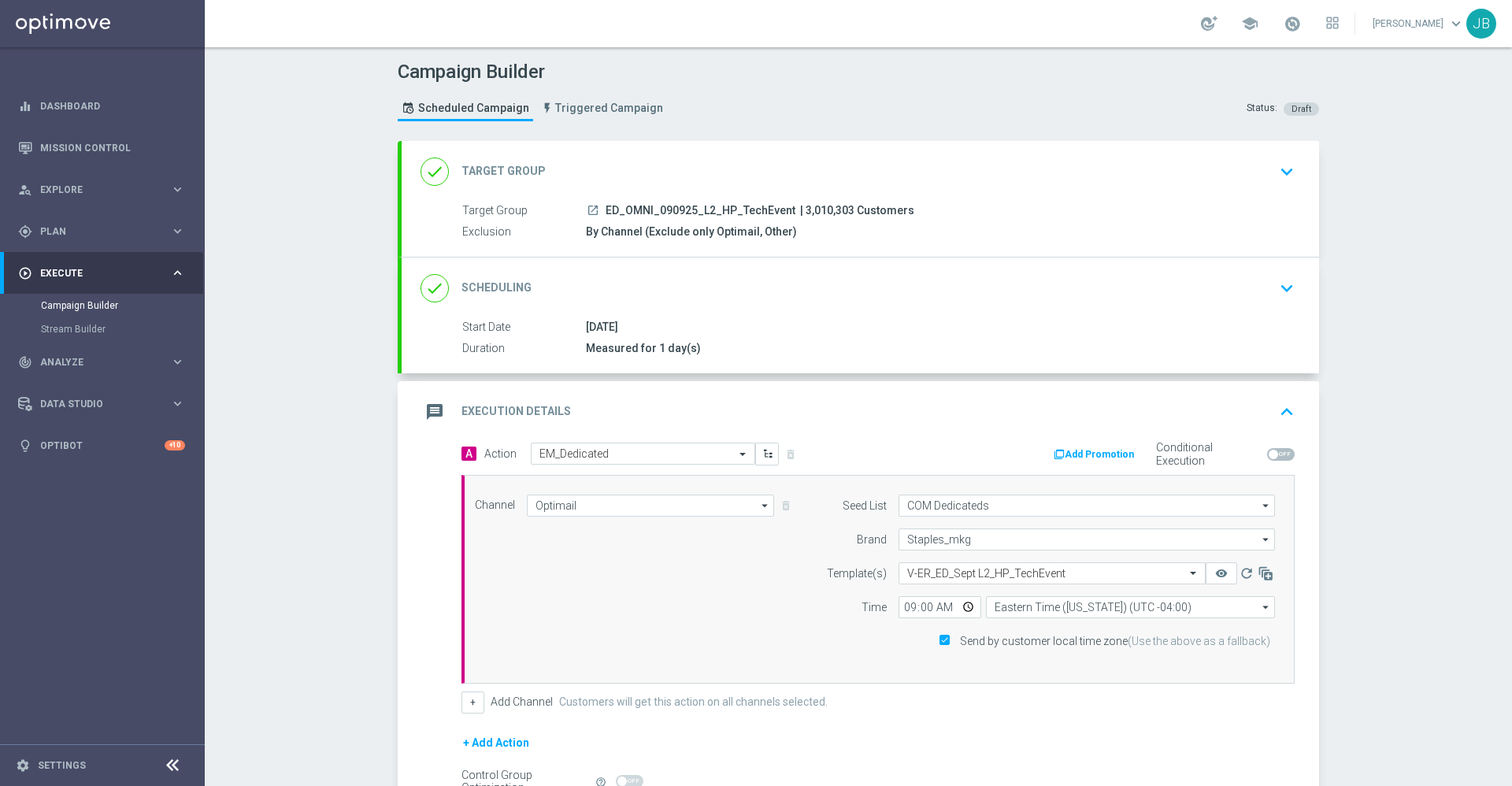
click at [502, 174] on h2 "Target Group" at bounding box center [503, 171] width 84 height 15
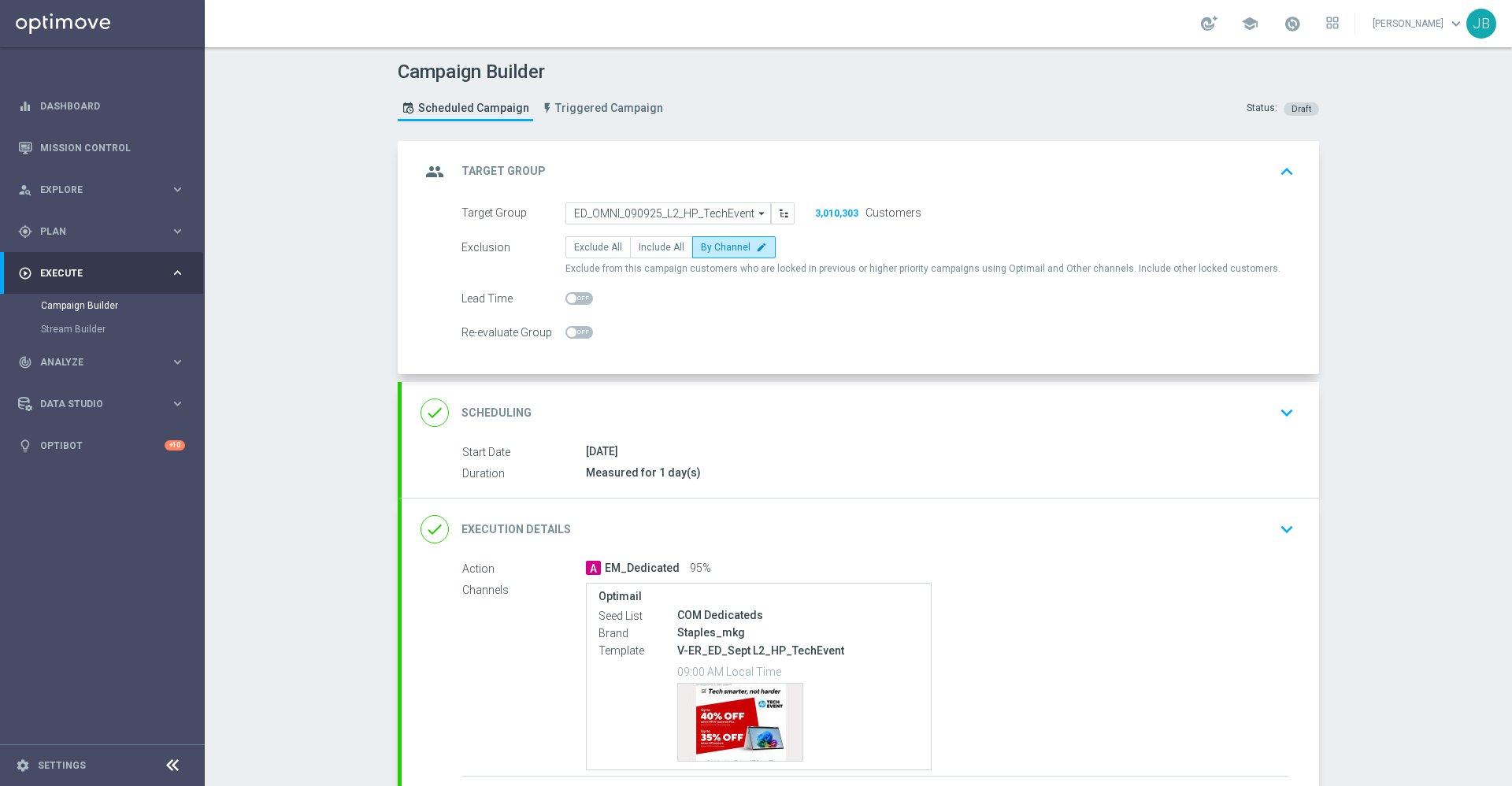
click at [490, 403] on div "done Scheduling" at bounding box center [477, 413] width 111 height 29
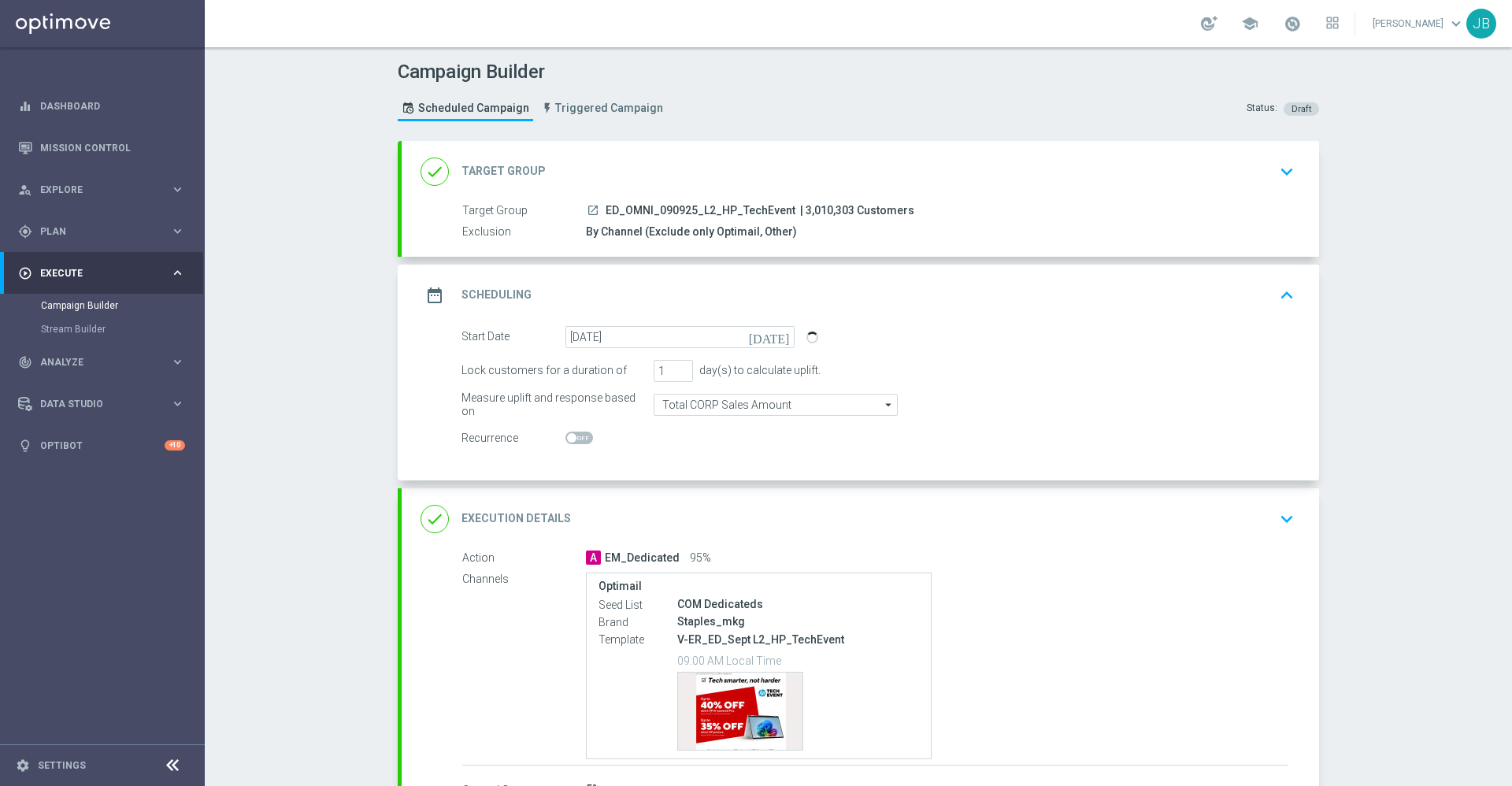
click at [522, 165] on h2 "Target Group" at bounding box center [503, 171] width 84 height 15
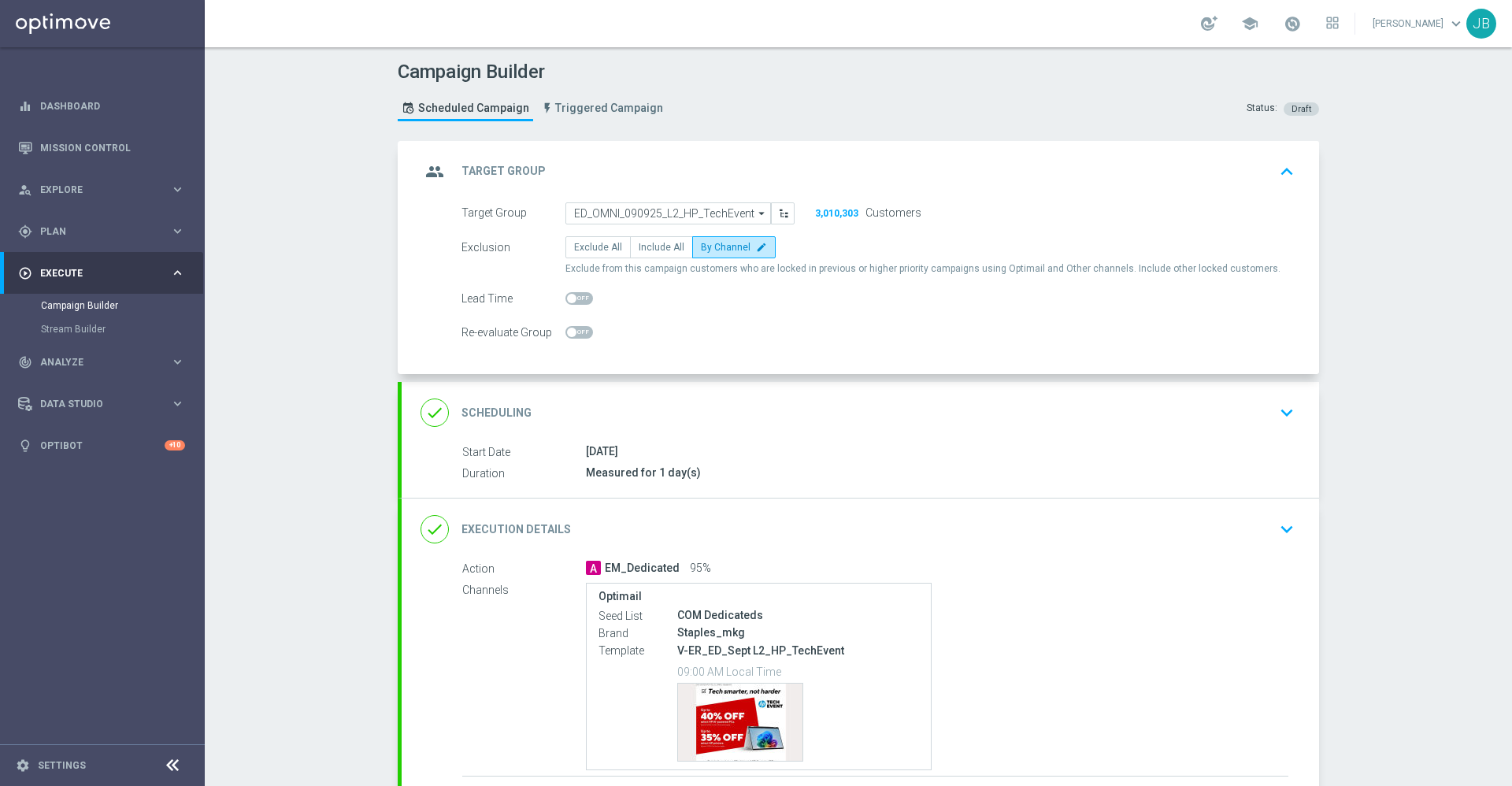
click at [478, 410] on h2 "Scheduling" at bounding box center [497, 413] width 70 height 15
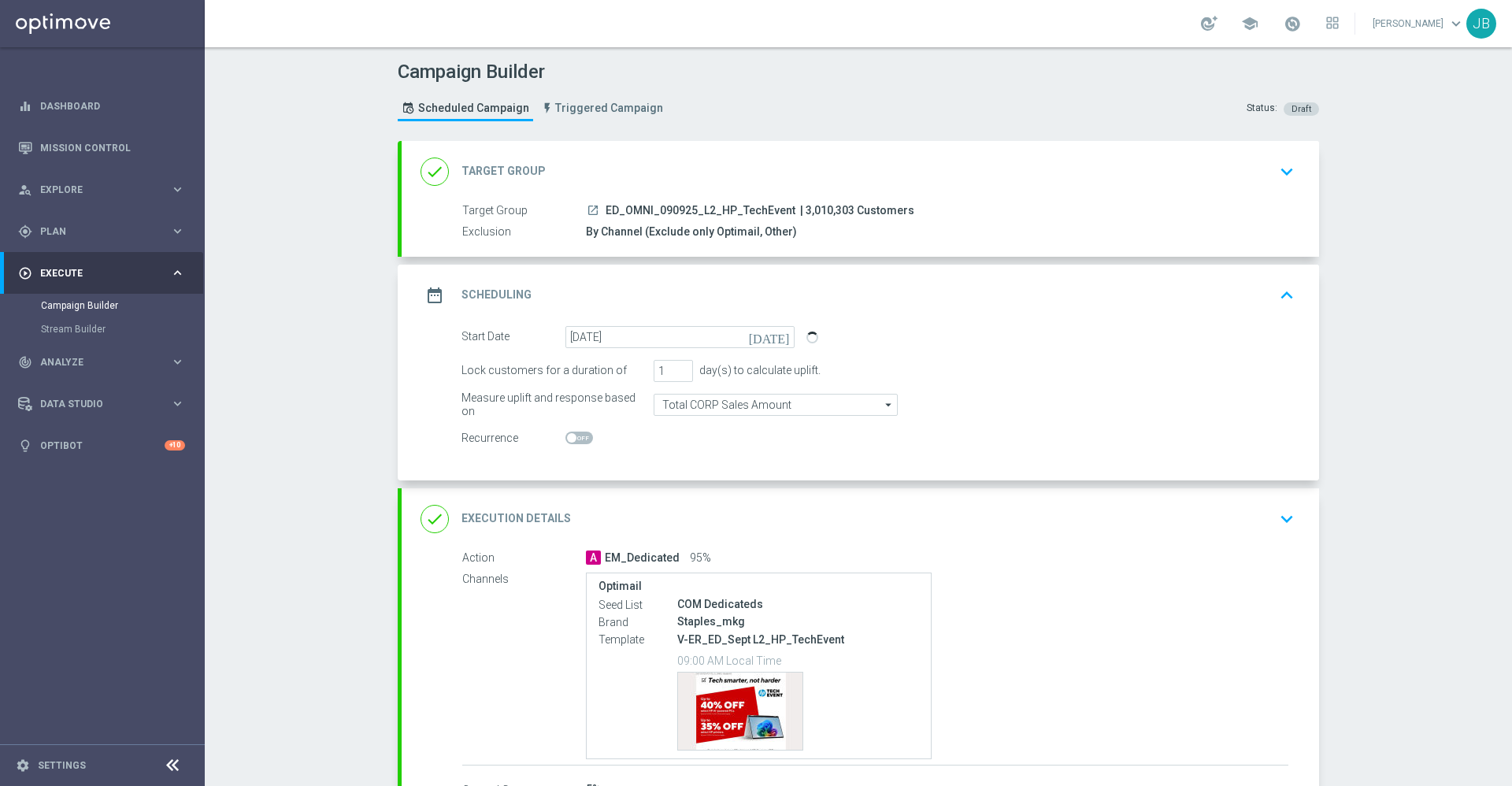
click at [509, 519] on h2 "Execution Details" at bounding box center [516, 518] width 109 height 15
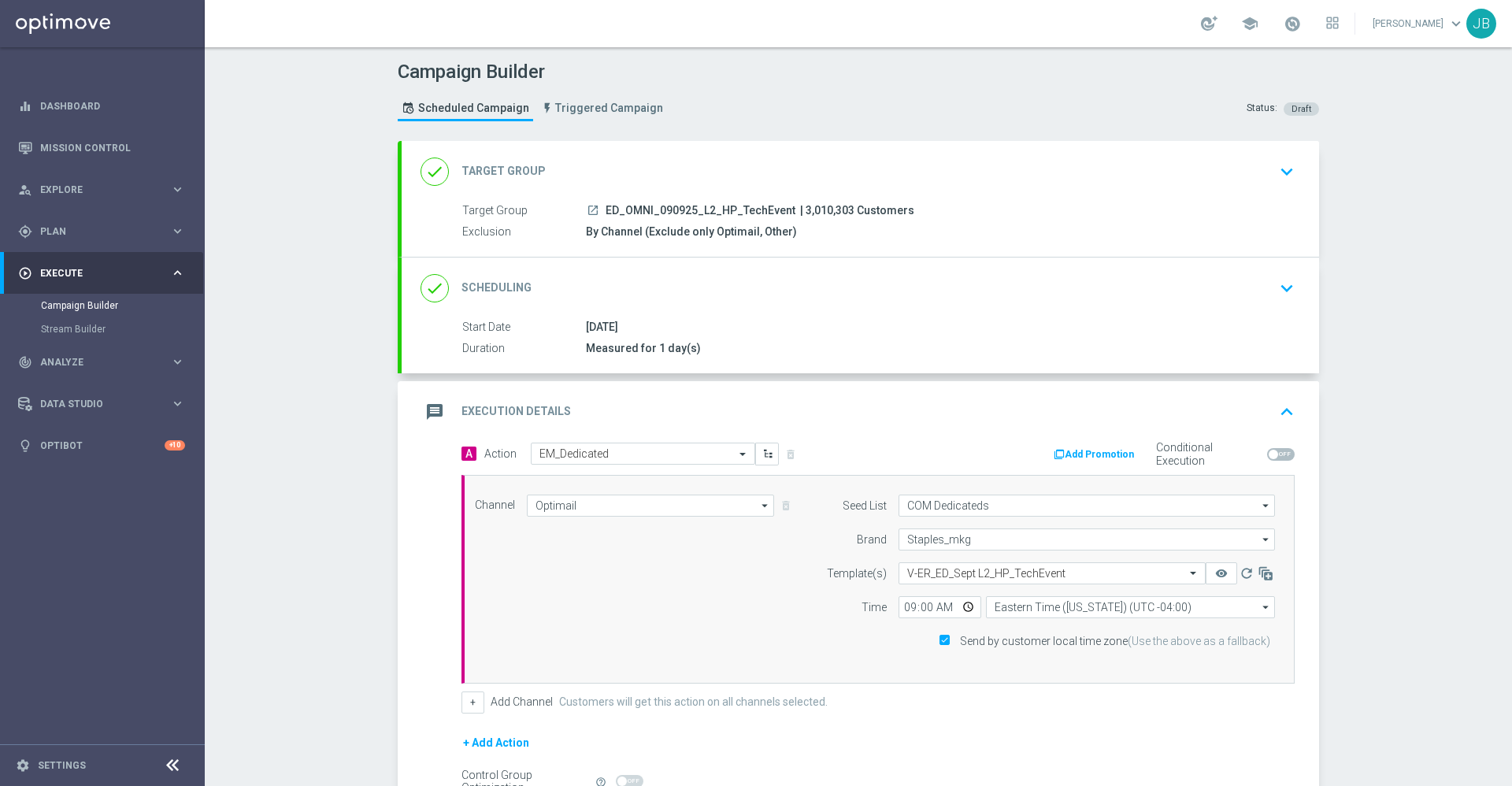
click at [520, 173] on h2 "Target Group" at bounding box center [503, 171] width 84 height 15
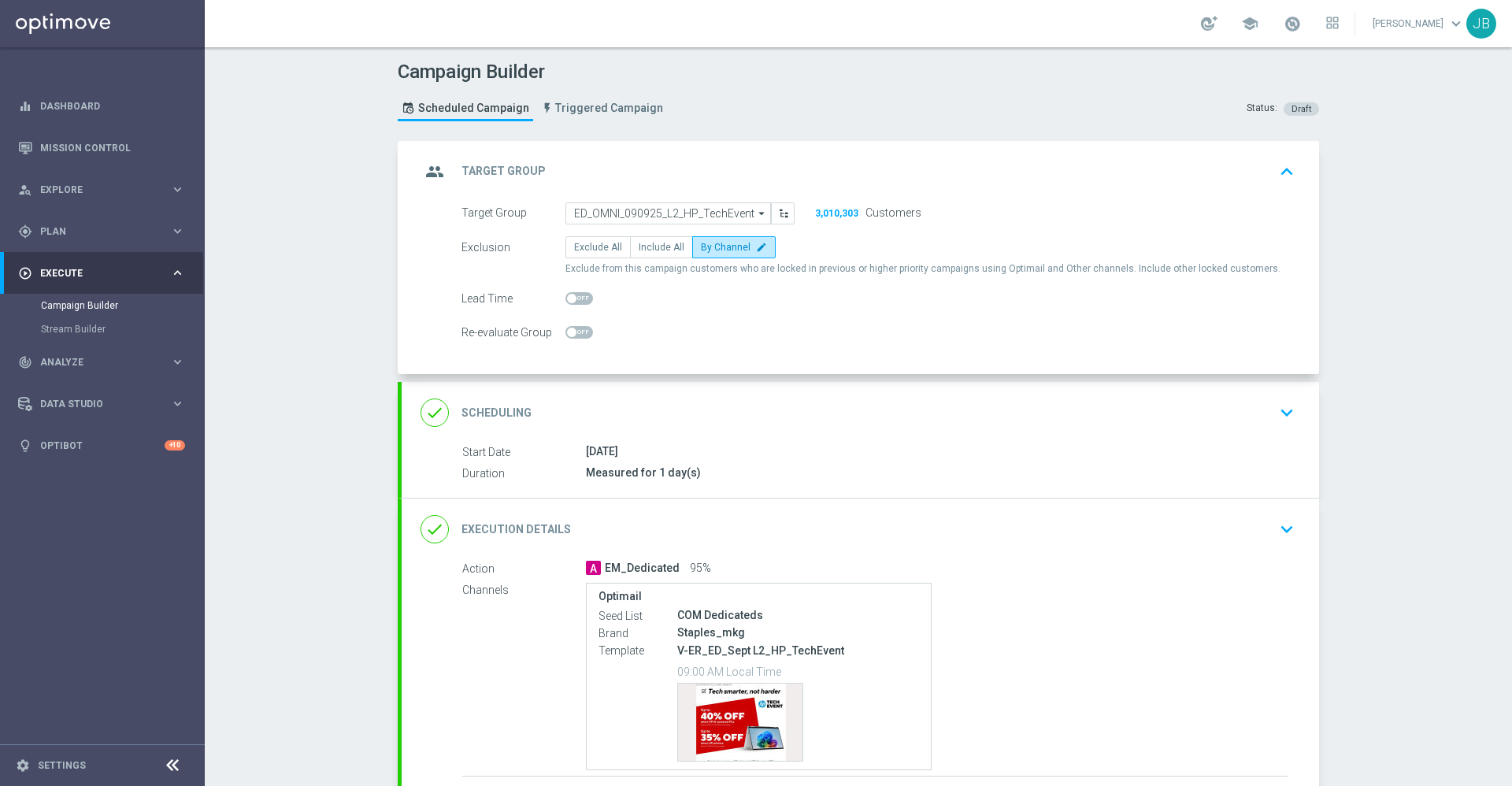
click at [503, 419] on h2 "Scheduling" at bounding box center [497, 413] width 70 height 15
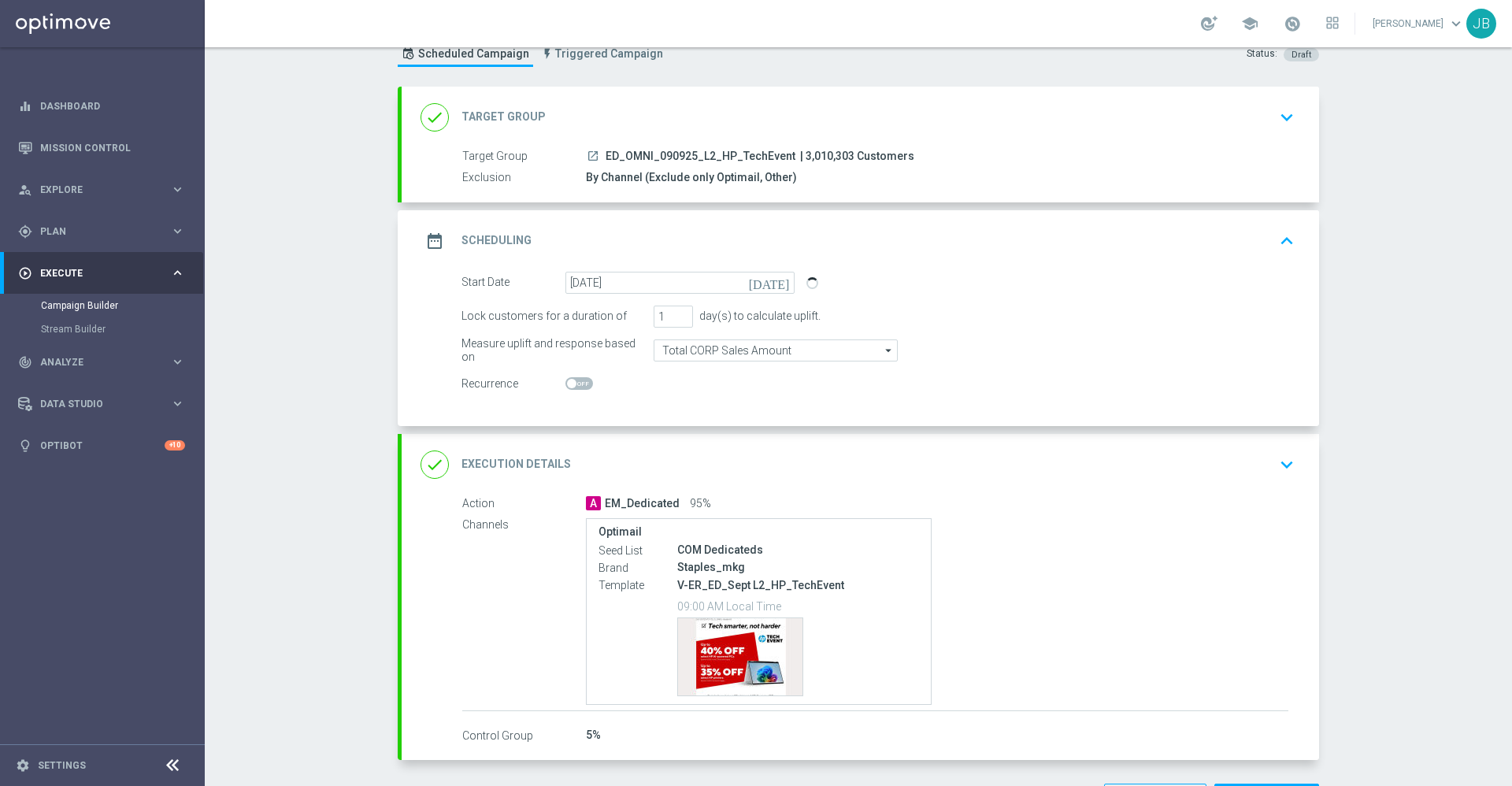
scroll to position [94, 0]
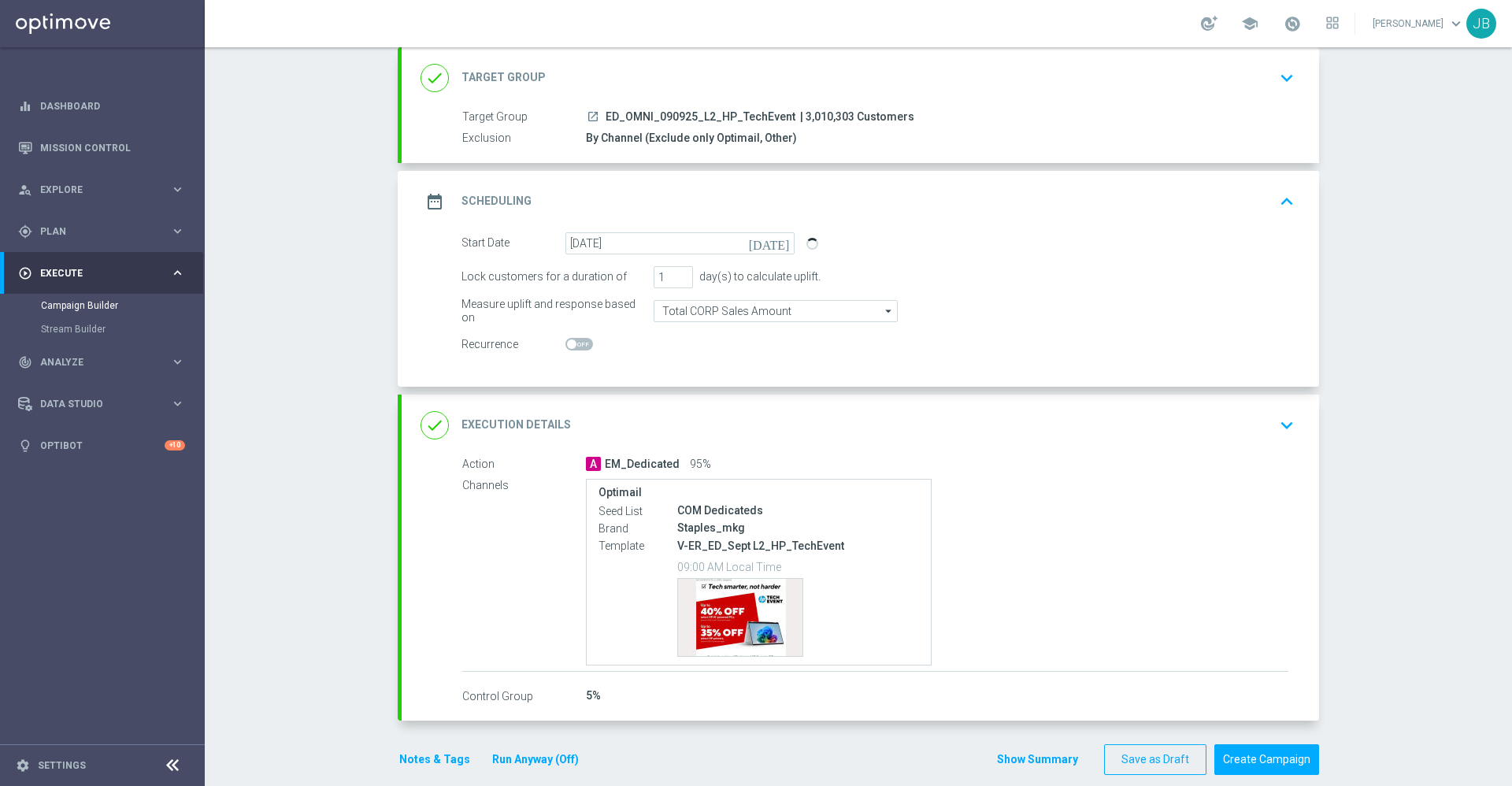
click at [509, 416] on div "done Execution Details" at bounding box center [496, 425] width 151 height 29
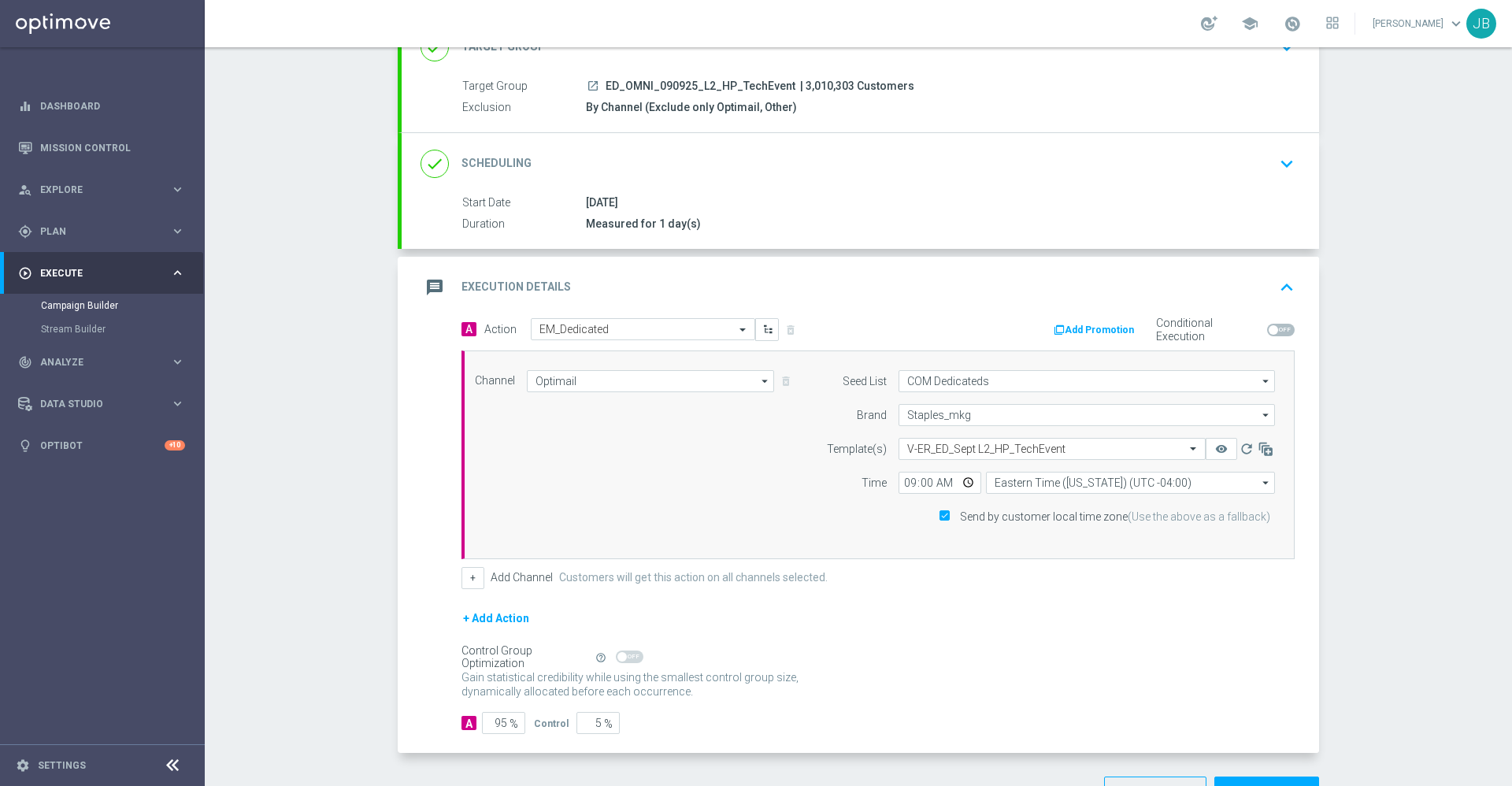
scroll to position [177, 0]
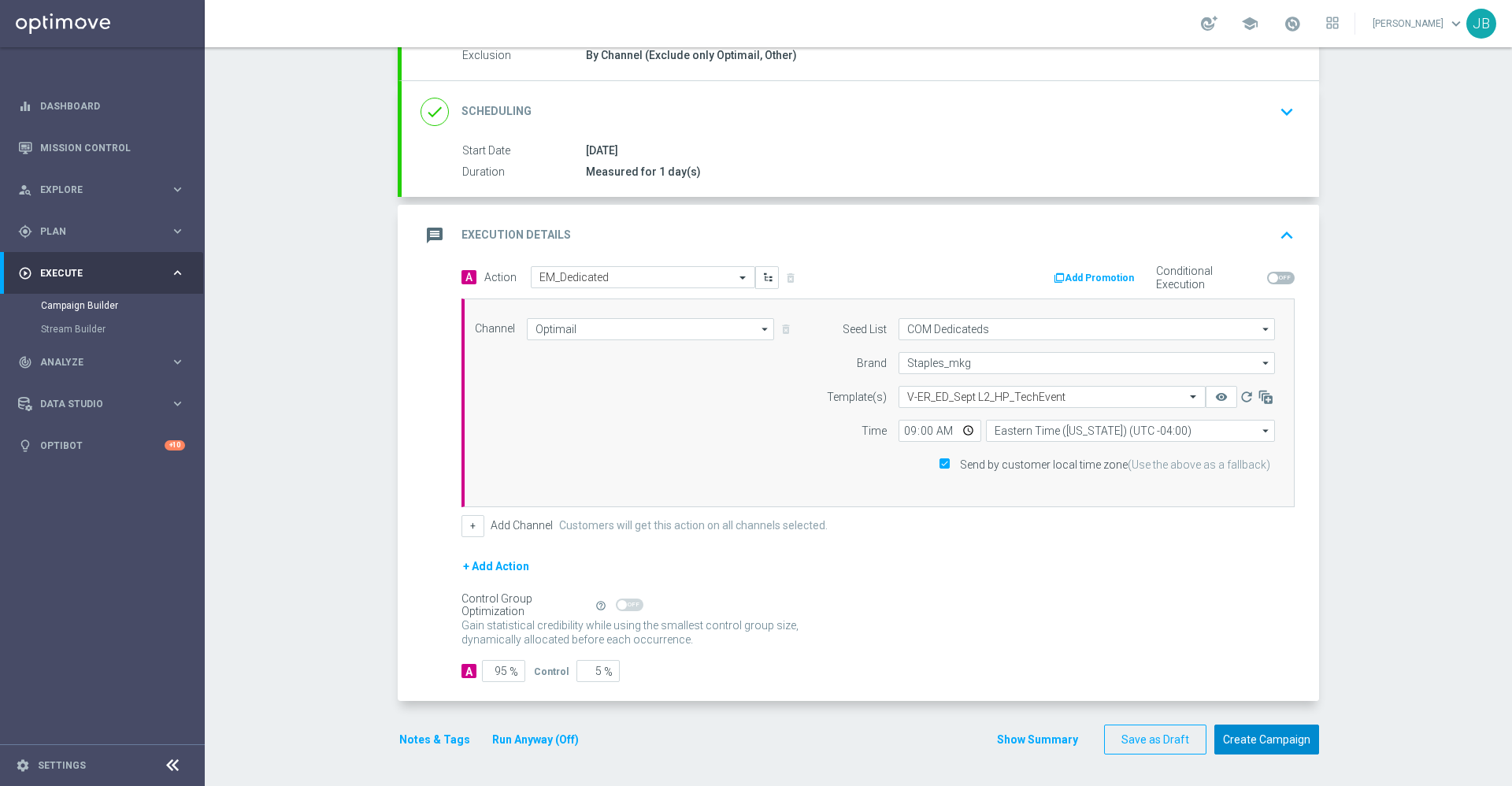
drag, startPoint x: 1265, startPoint y: 738, endPoint x: 1200, endPoint y: 617, distance: 137.4
click at [1200, 617] on form "done Target Group keyboard_arrow_down Target Group launch ED_OMNI_090925_L2_HP_…" at bounding box center [859, 360] width 922 height 792
click at [1286, 742] on button "Create Campaign" at bounding box center [1266, 740] width 105 height 31
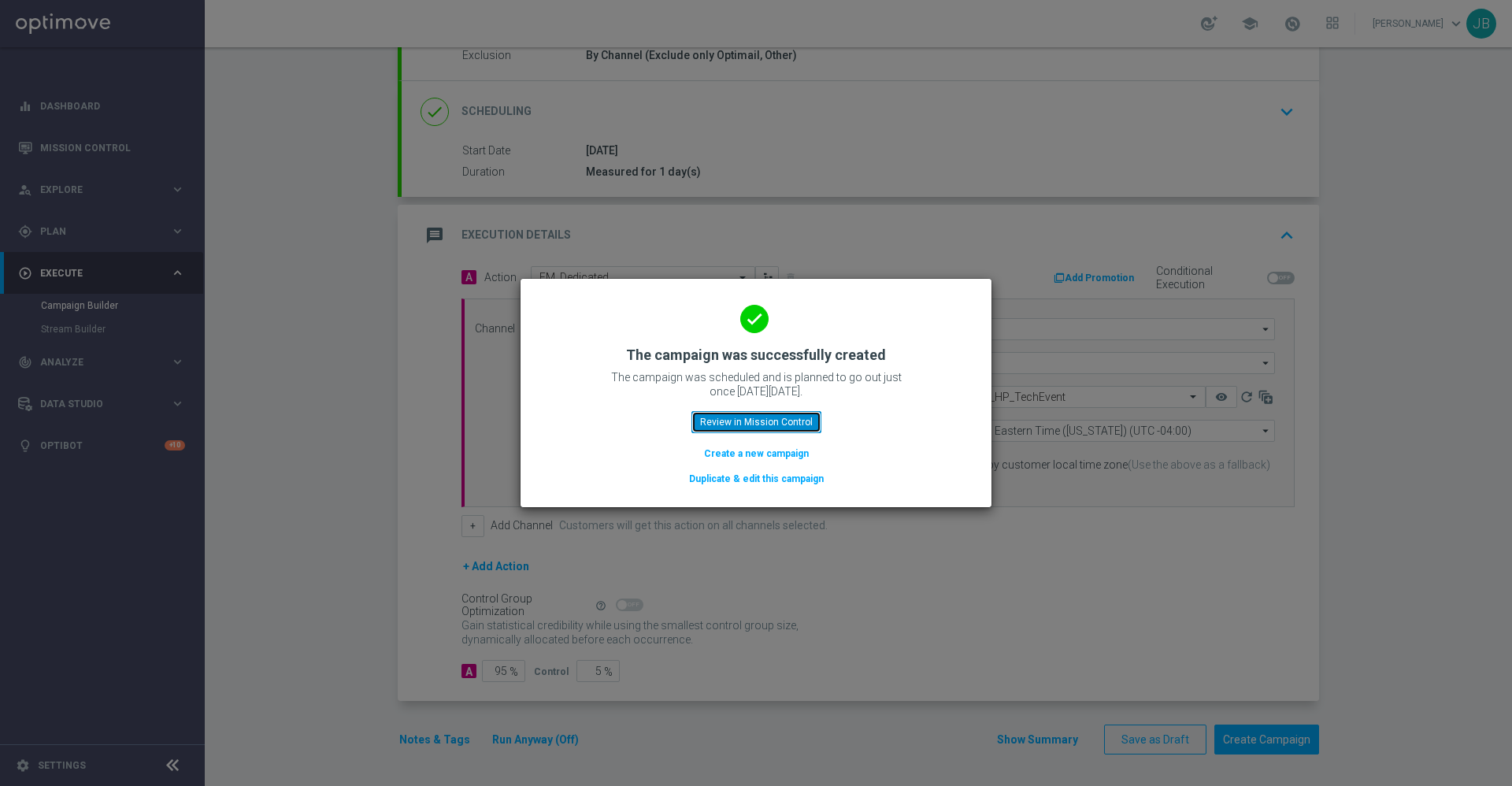
click at [765, 421] on button "Review in Mission Control" at bounding box center [756, 422] width 130 height 22
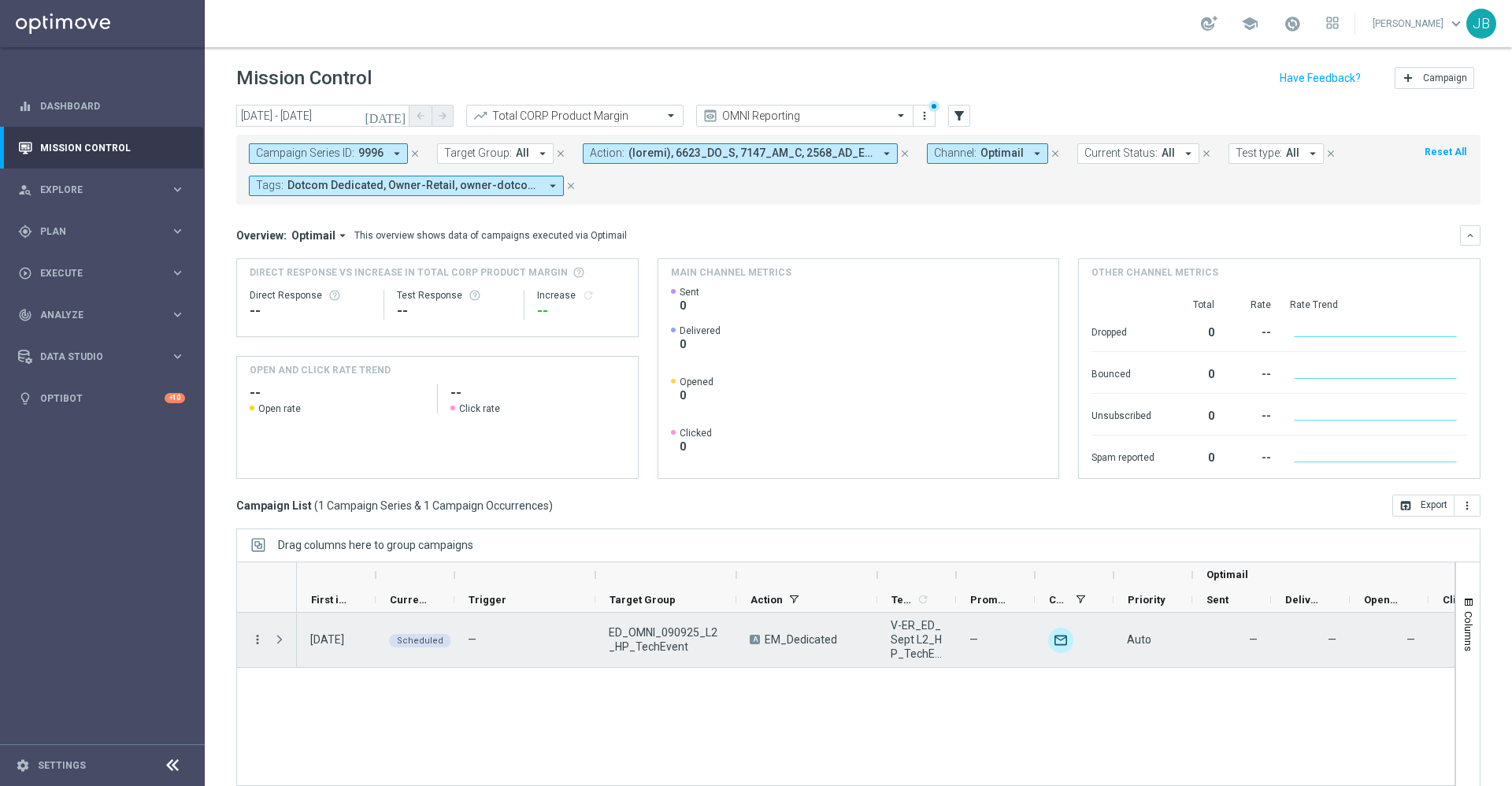
click at [258, 645] on icon "more_vert" at bounding box center [257, 639] width 14 height 14
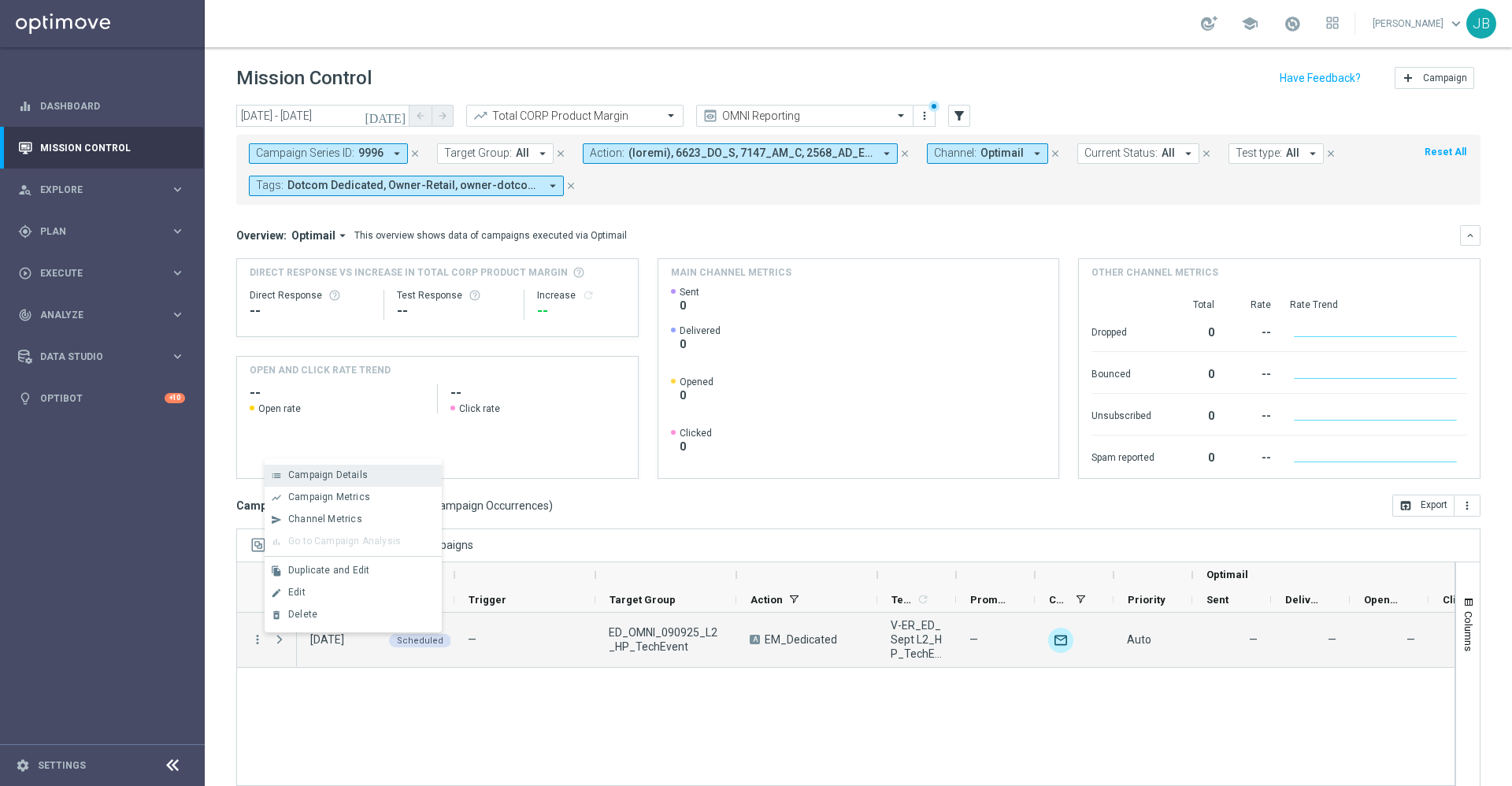
click at [366, 484] on div "list Campaign Details" at bounding box center [353, 476] width 178 height 22
